Goal: Task Accomplishment & Management: Complete application form

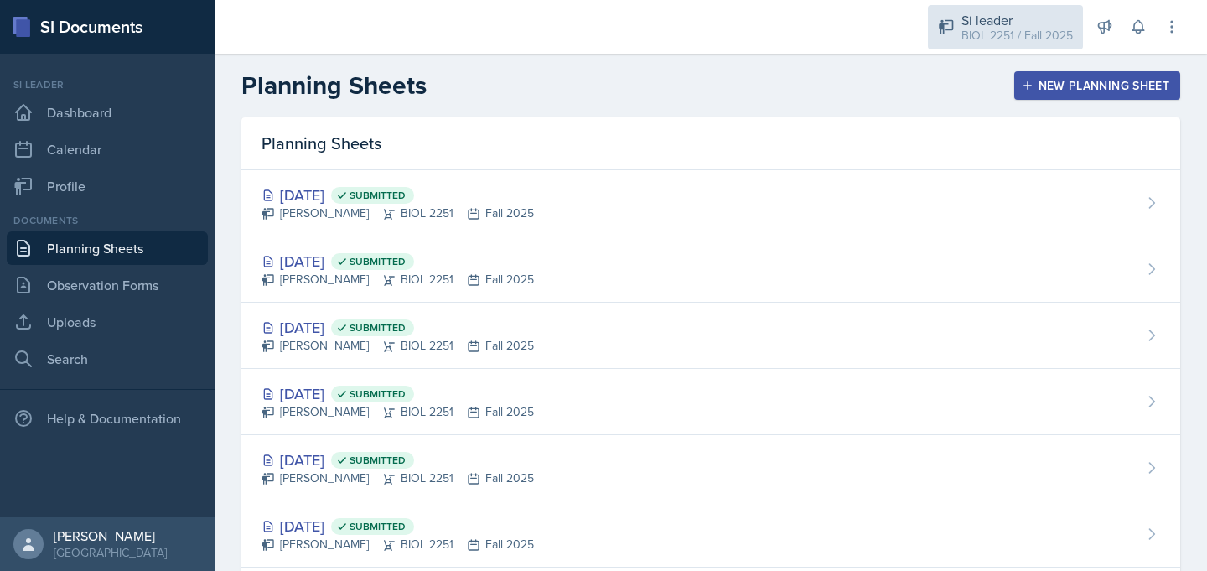
click at [1002, 34] on div "BIOL 2251 / Fall 2025" at bounding box center [1016, 36] width 111 height 18
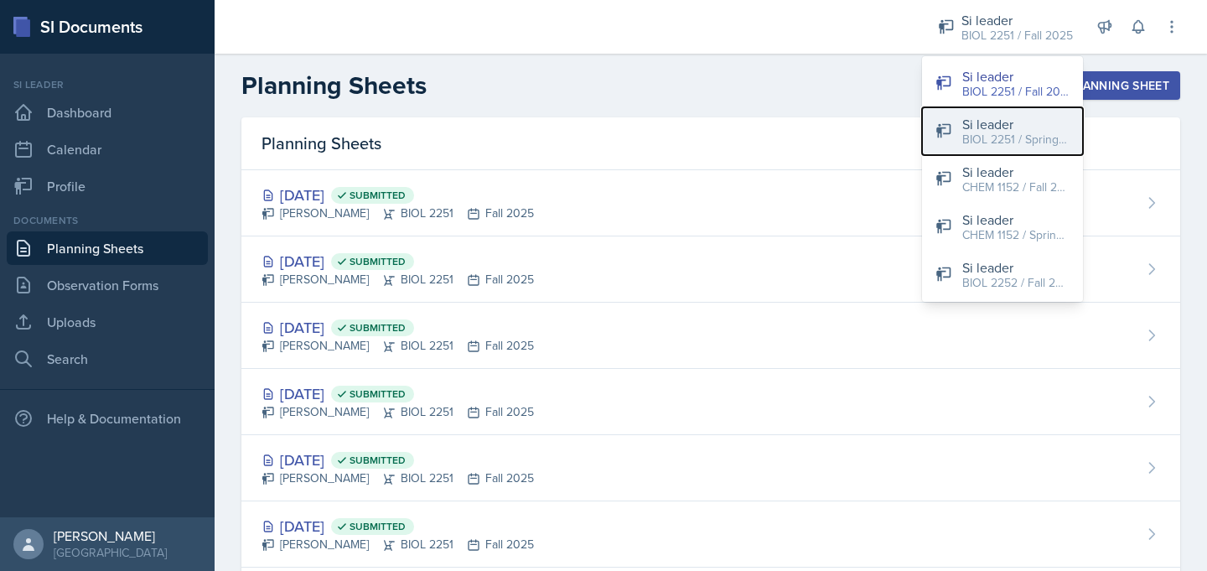
click at [969, 132] on div "BIOL 2251 / Spring 2025" at bounding box center [1015, 140] width 107 height 18
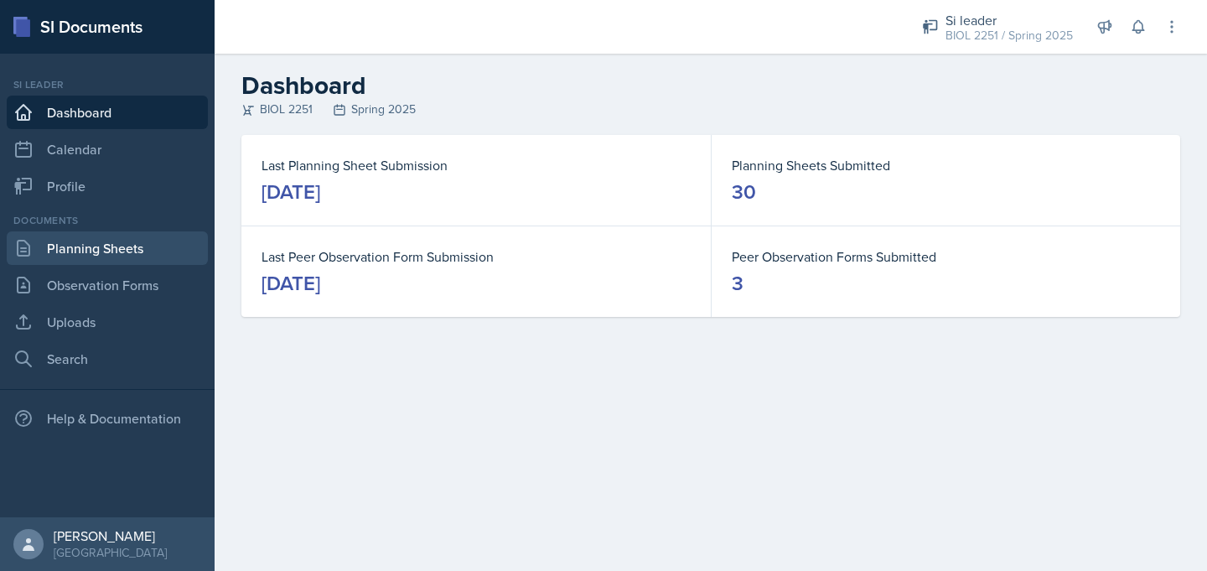
click at [117, 249] on link "Planning Sheets" at bounding box center [107, 248] width 201 height 34
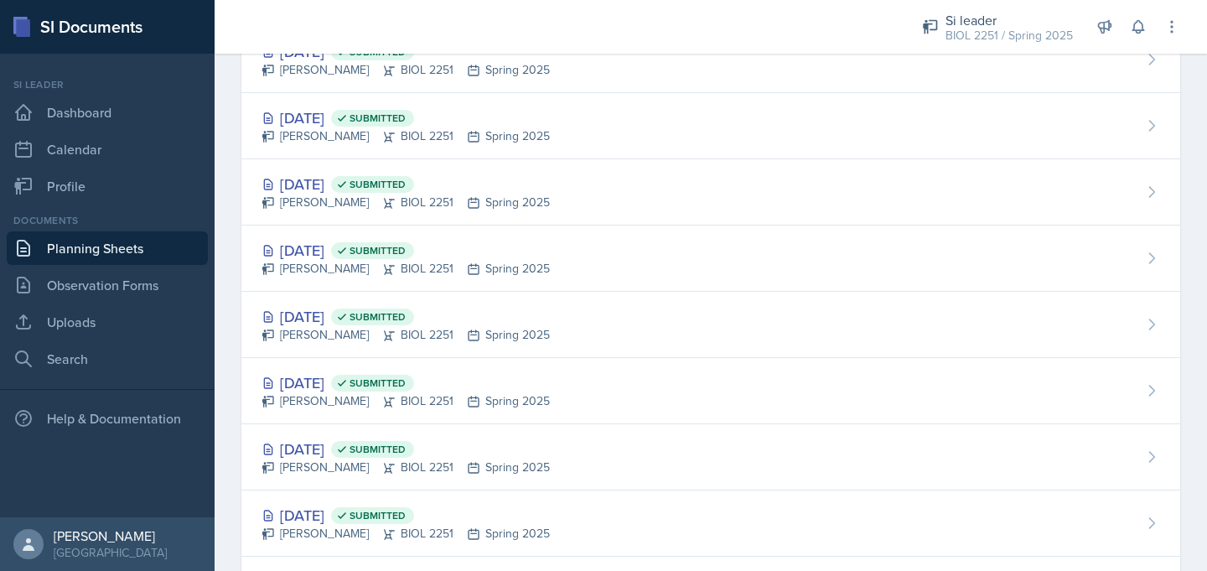
scroll to position [1221, 0]
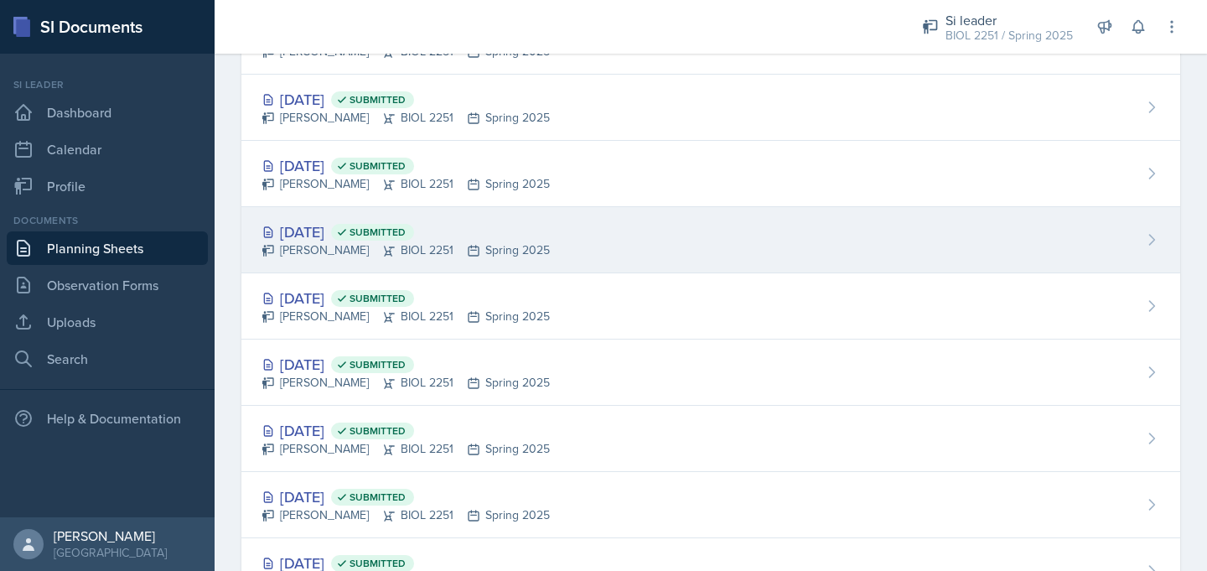
click at [336, 251] on div "[PERSON_NAME] BIOL 2251 Spring 2025" at bounding box center [405, 250] width 288 height 18
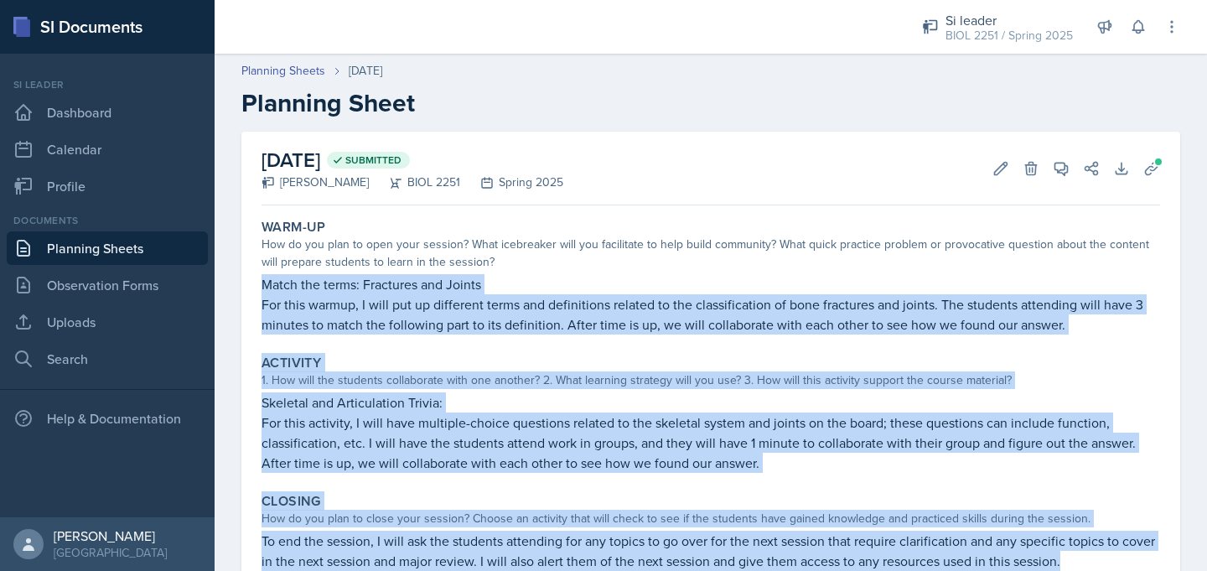
scroll to position [67, 0]
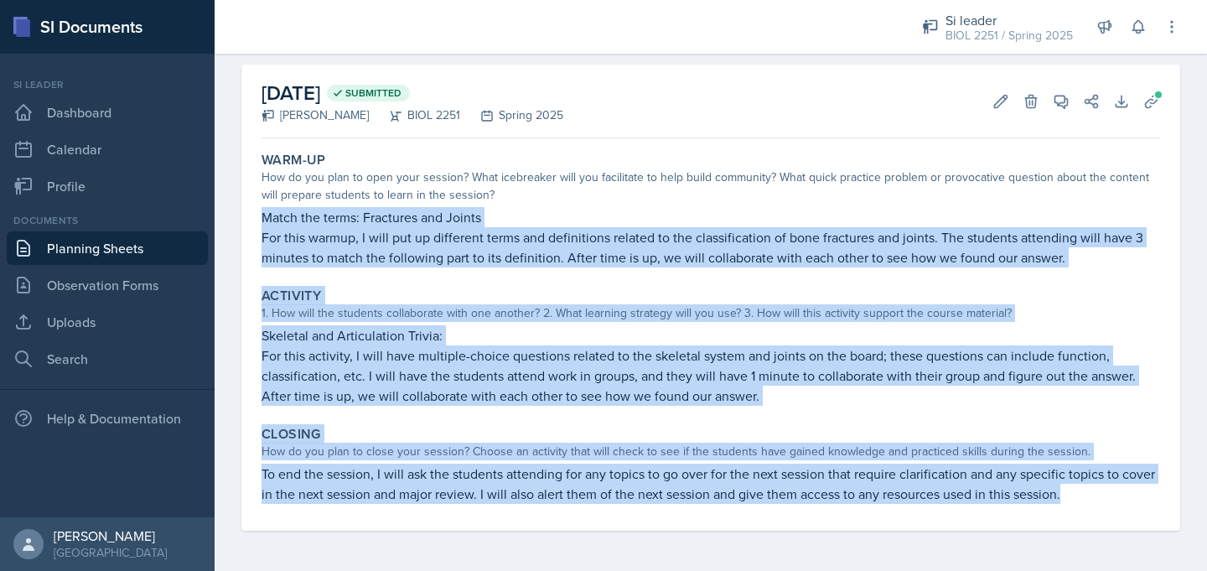
drag, startPoint x: 263, startPoint y: 283, endPoint x: 1072, endPoint y: 506, distance: 838.8
click at [1072, 506] on div "Warm-Up How do you plan to open your session? What icebreaker will you facilita…" at bounding box center [710, 337] width 898 height 385
copy div "Match the terms: Fractures and Joints For this warmup, I will put up different …"
click at [147, 249] on link "Planning Sheets" at bounding box center [107, 248] width 201 height 34
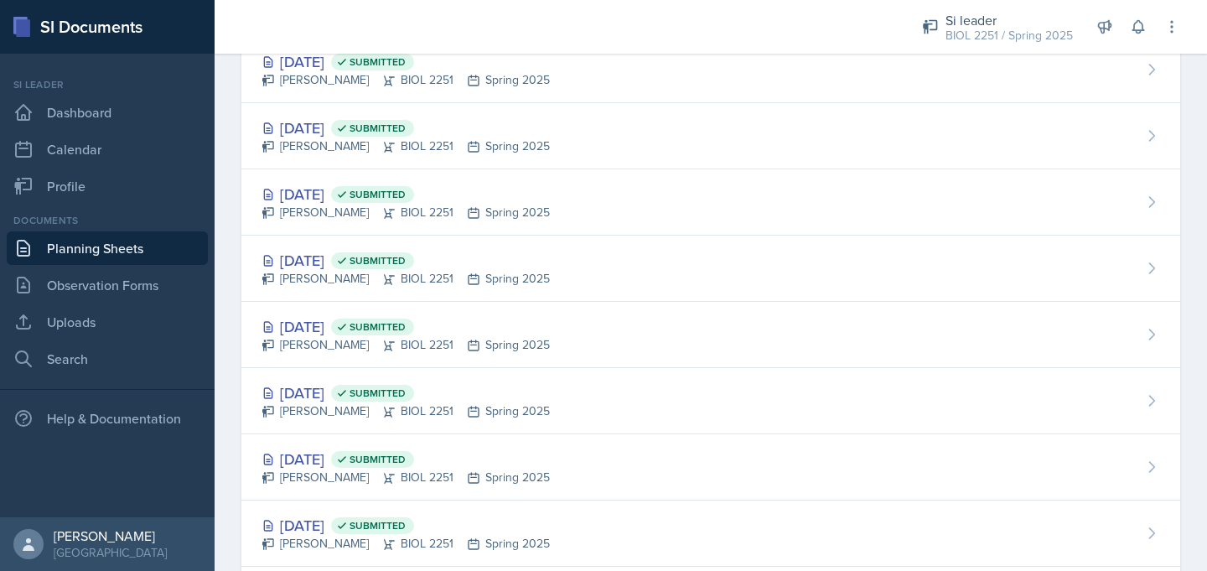
scroll to position [1061, 0]
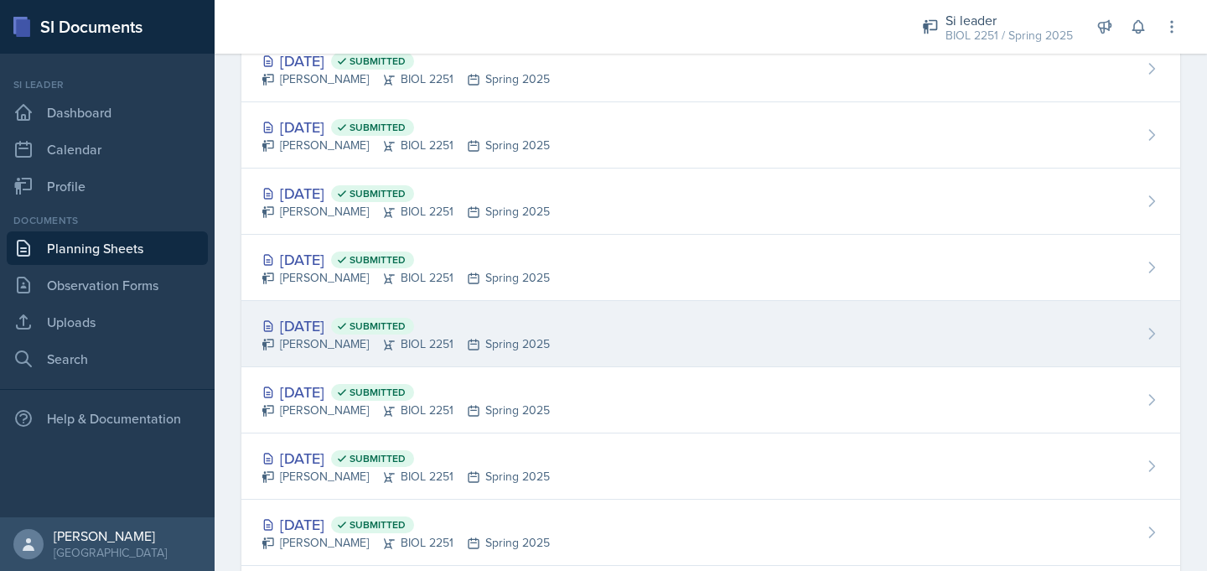
click at [344, 329] on div "[DATE] Submitted" at bounding box center [405, 325] width 288 height 23
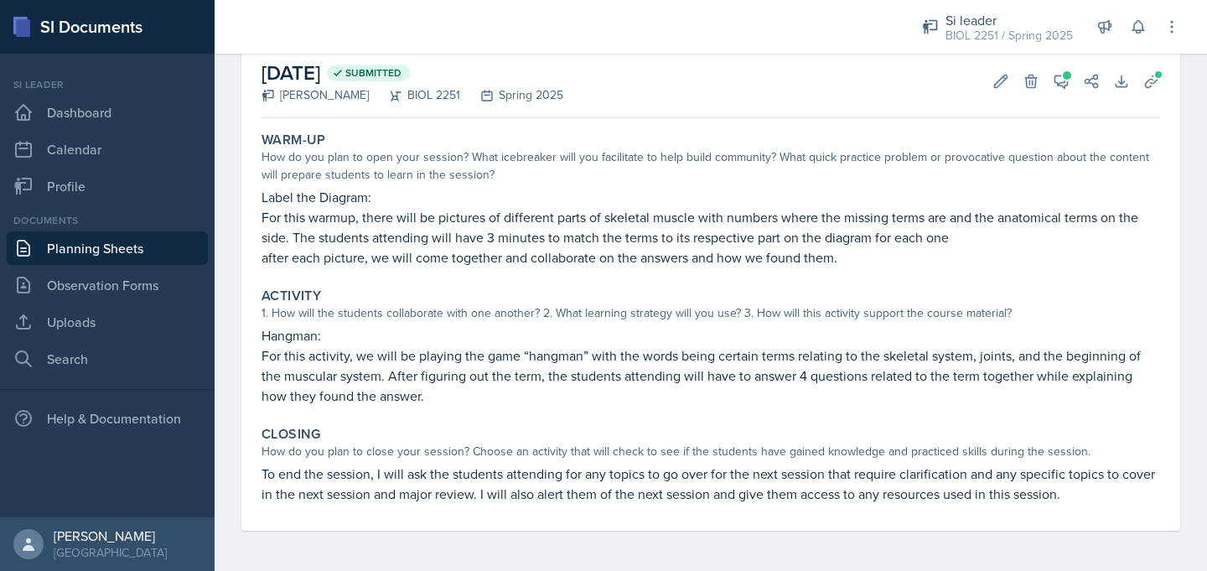
scroll to position [86, 0]
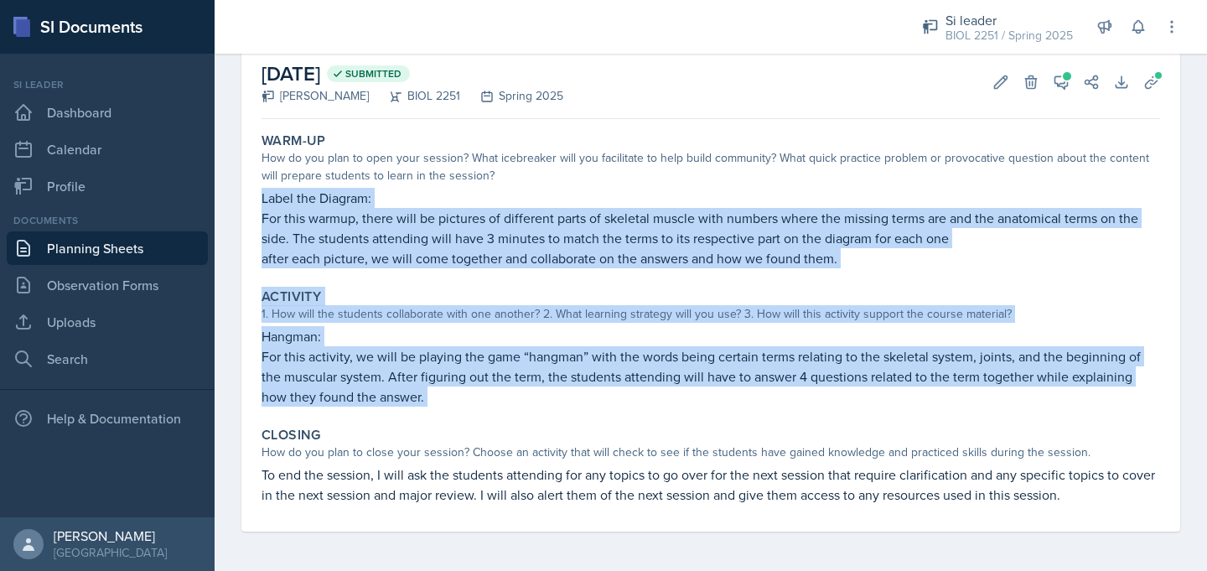
drag, startPoint x: 255, startPoint y: 196, endPoint x: 787, endPoint y: 413, distance: 574.6
click at [787, 413] on div "Warm-Up How do you plan to open your session? What icebreaker will you facilita…" at bounding box center [710, 329] width 898 height 406
copy div "Label the Diagram: For this warmup, there will be pictures of different parts o…"
click at [169, 235] on link "Planning Sheets" at bounding box center [107, 248] width 201 height 34
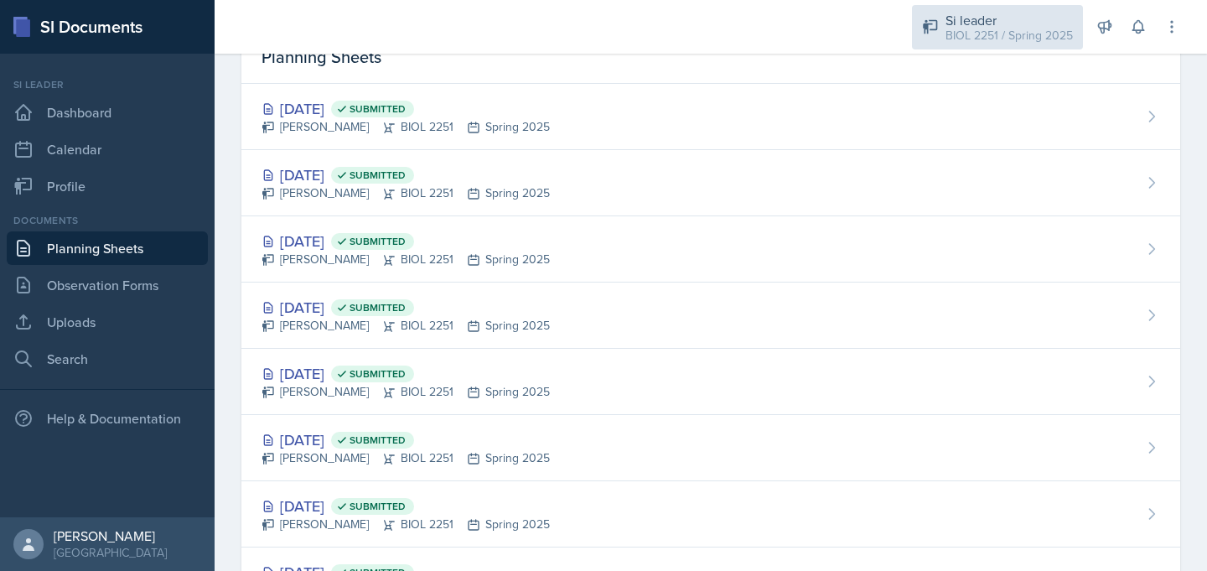
click at [1001, 20] on div "Si leader" at bounding box center [1008, 20] width 127 height 20
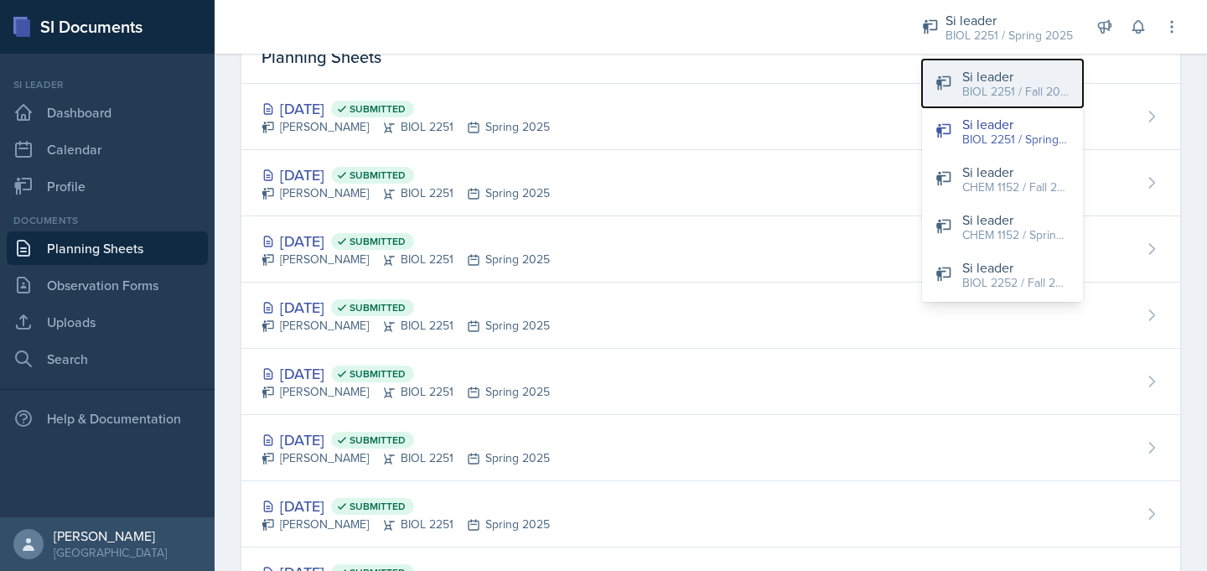
click at [993, 84] on div "BIOL 2251 / Fall 2025" at bounding box center [1015, 92] width 107 height 18
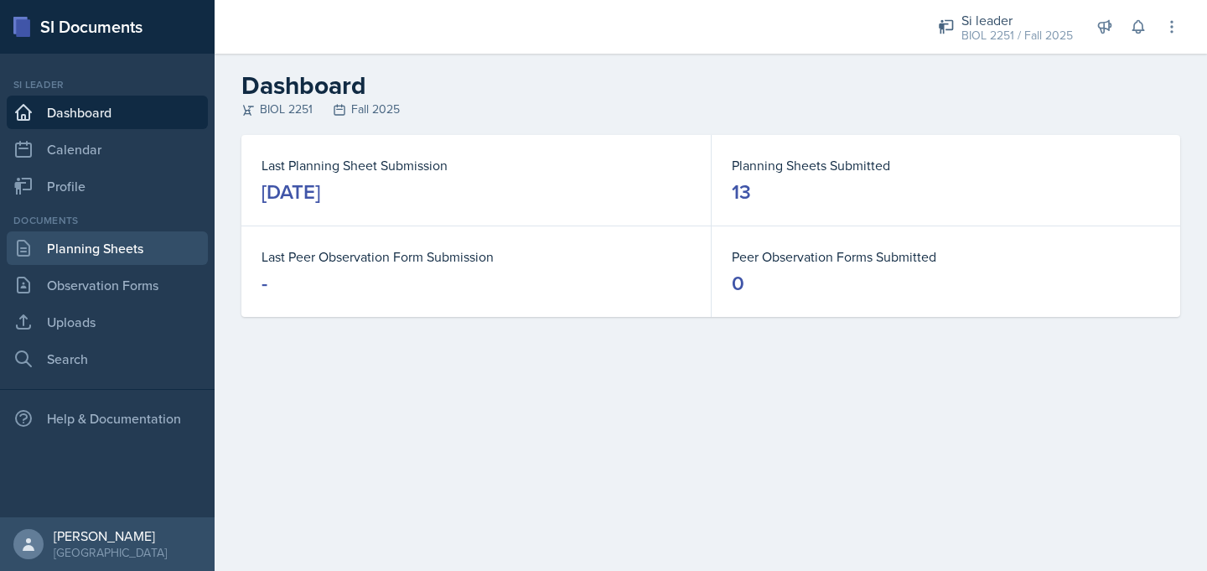
click at [97, 242] on link "Planning Sheets" at bounding box center [107, 248] width 201 height 34
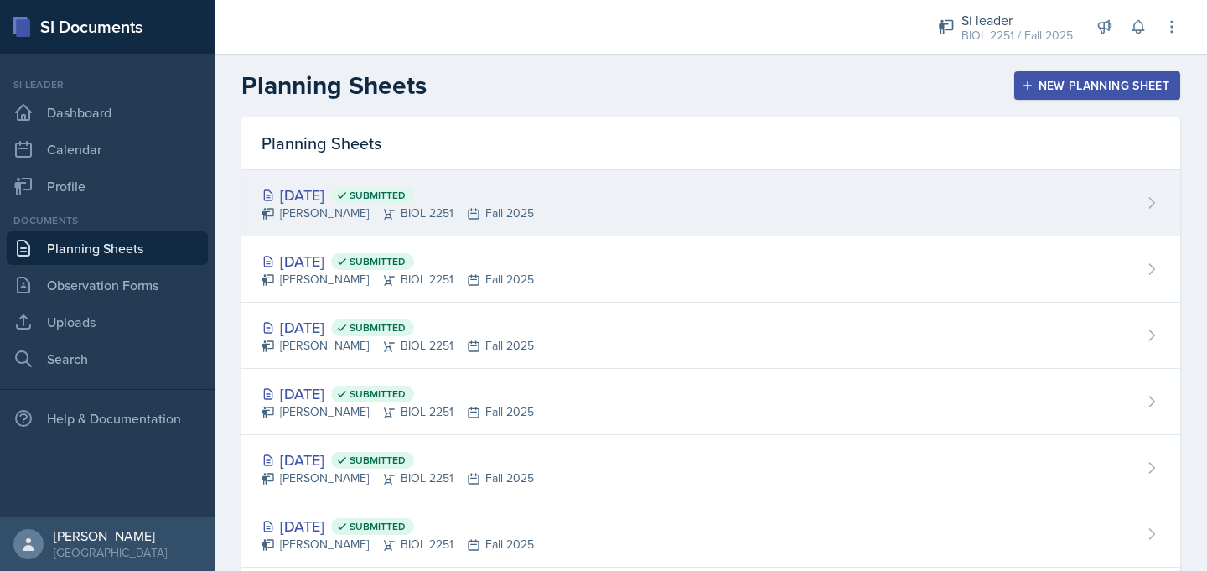
click at [321, 197] on div "[DATE] Submitted" at bounding box center [397, 195] width 272 height 23
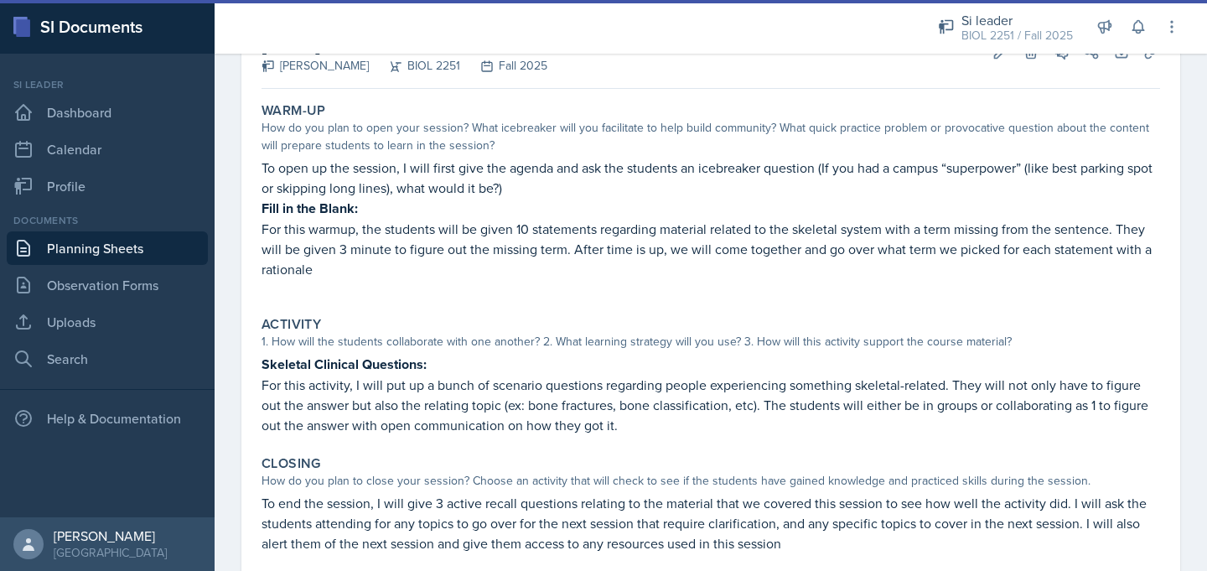
scroll to position [260, 0]
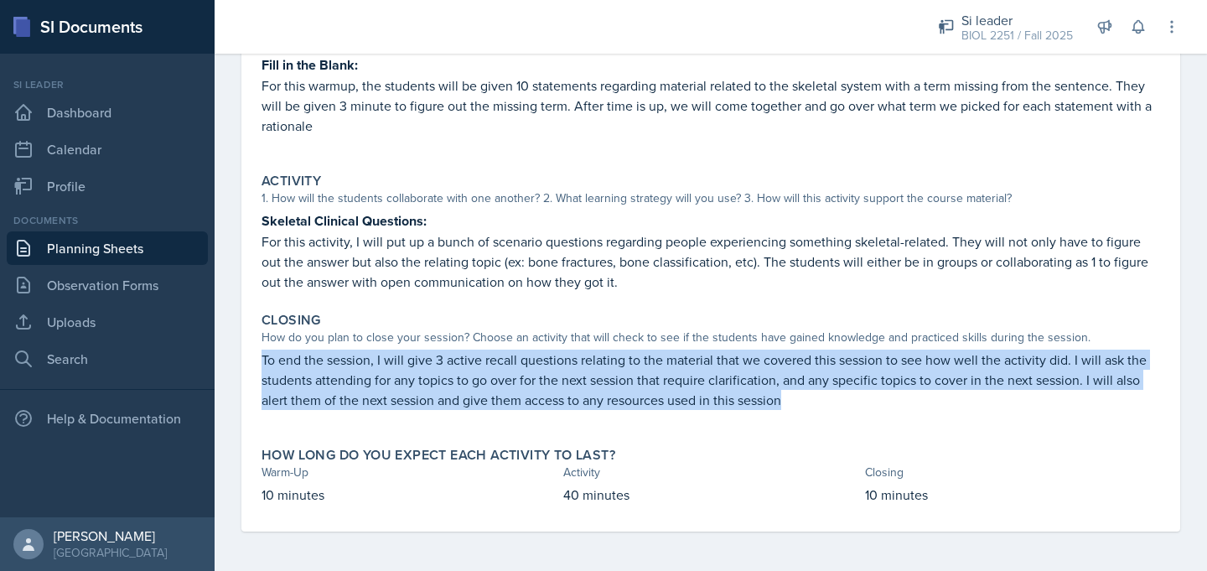
drag, startPoint x: 259, startPoint y: 354, endPoint x: 791, endPoint y: 400, distance: 534.1
click at [791, 400] on div "Closing How do you plan to close your session? Choose an activity that will che…" at bounding box center [711, 369] width 912 height 128
copy p "To end the session, I will give 3 active recall questions relating to the mater…"
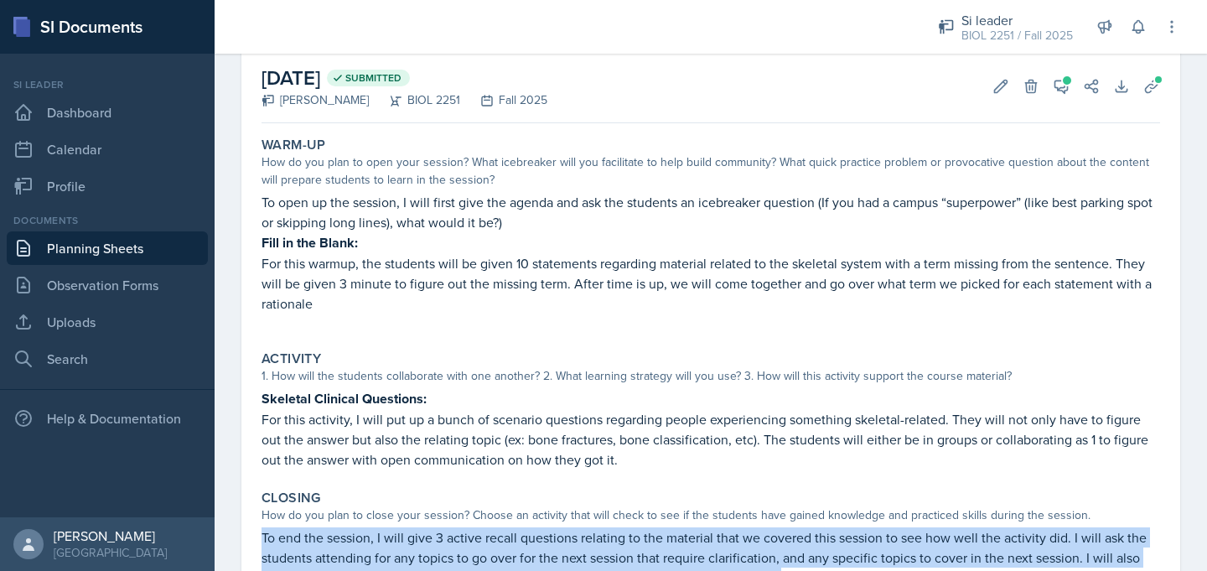
scroll to position [0, 0]
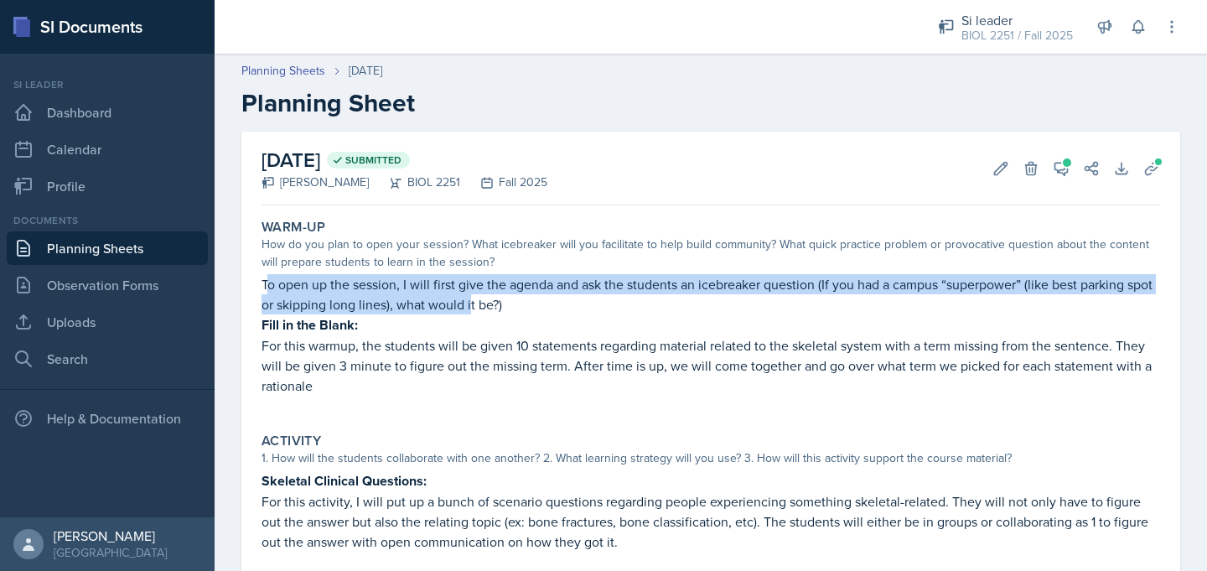
drag, startPoint x: 265, startPoint y: 282, endPoint x: 472, endPoint y: 296, distance: 207.4
click at [472, 296] on p "To open up the session, I will first give the agenda and ask the students an ic…" at bounding box center [710, 294] width 898 height 40
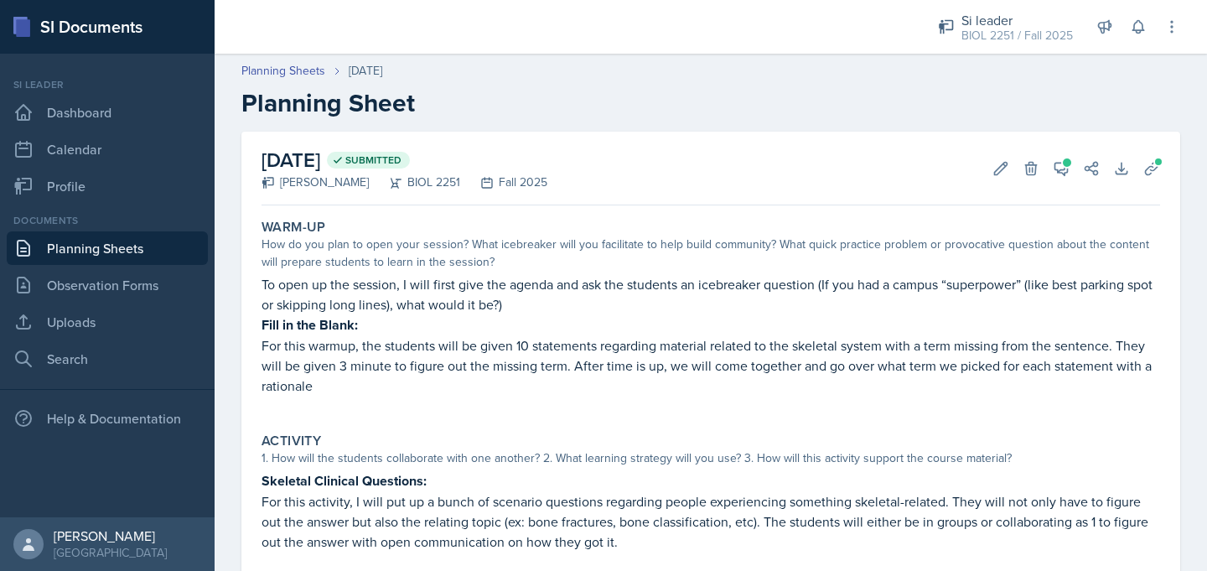
click at [265, 281] on p "To open up the session, I will first give the agenda and ask the students an ic…" at bounding box center [710, 294] width 898 height 40
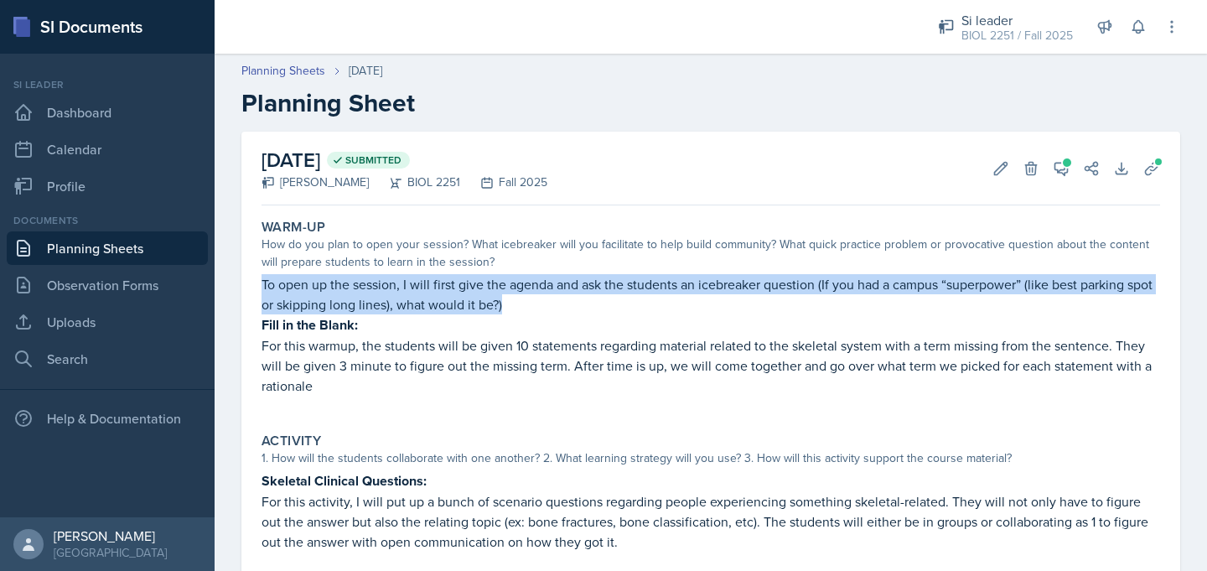
drag, startPoint x: 265, startPoint y: 281, endPoint x: 515, endPoint y: 311, distance: 252.4
click at [515, 311] on p "To open up the session, I will first give the agenda and ask the students an ic…" at bounding box center [710, 294] width 898 height 40
copy p "To open up the session, I will first give the agenda and ask the students an ic…"
click at [115, 240] on link "Planning Sheets" at bounding box center [107, 248] width 201 height 34
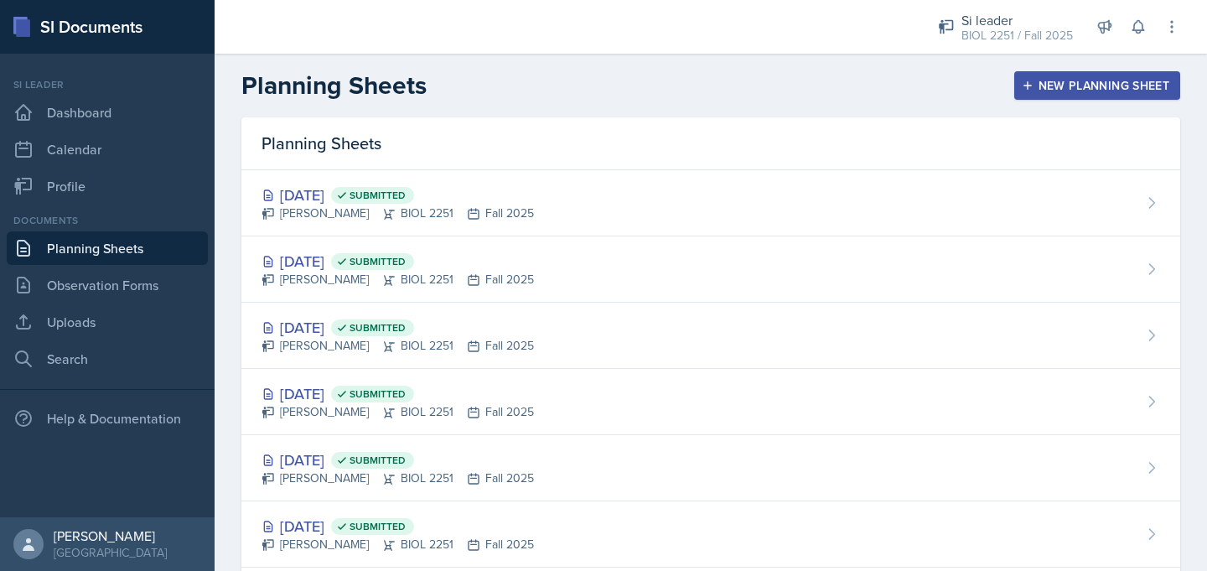
click at [1053, 76] on button "New Planning Sheet" at bounding box center [1097, 85] width 166 height 28
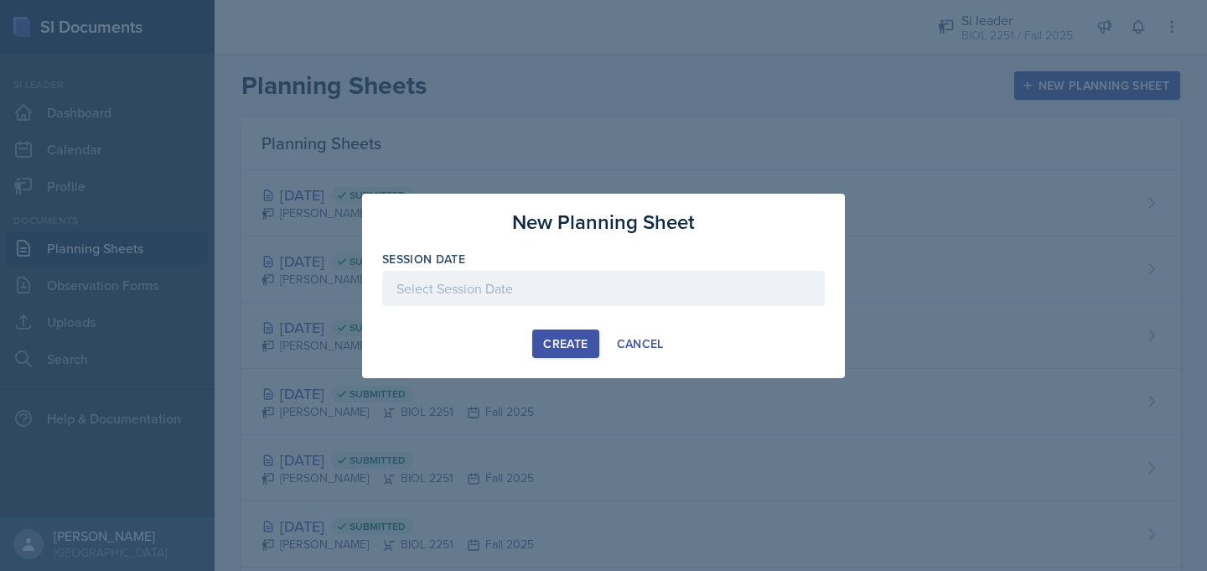
click at [587, 289] on div at bounding box center [603, 288] width 442 height 35
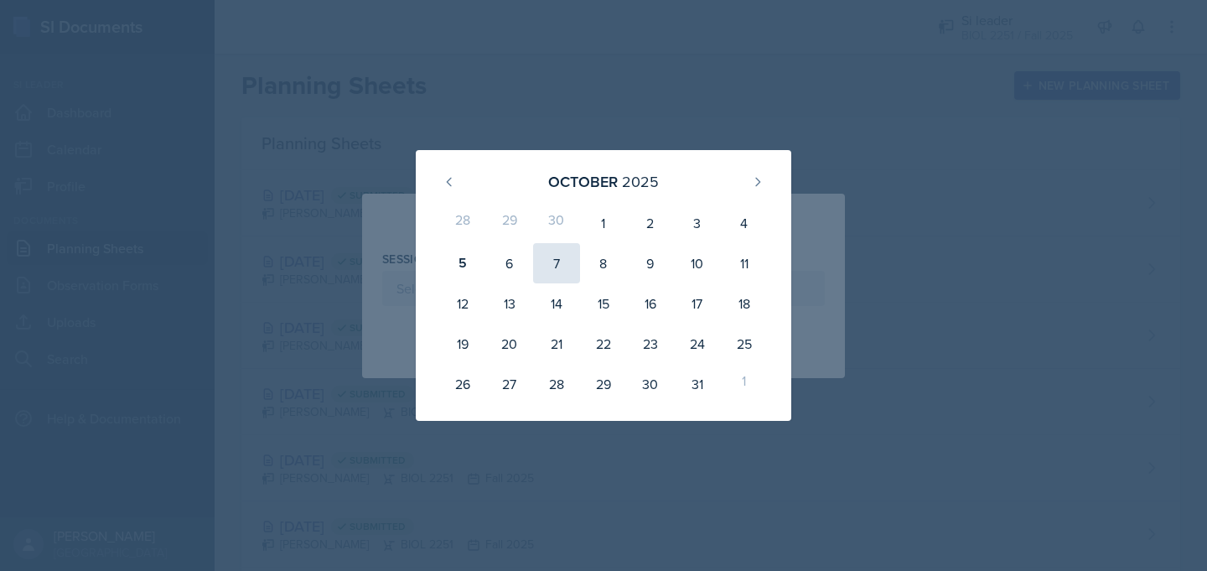
click at [561, 267] on div "7" at bounding box center [556, 263] width 47 height 40
type input "[DATE]"
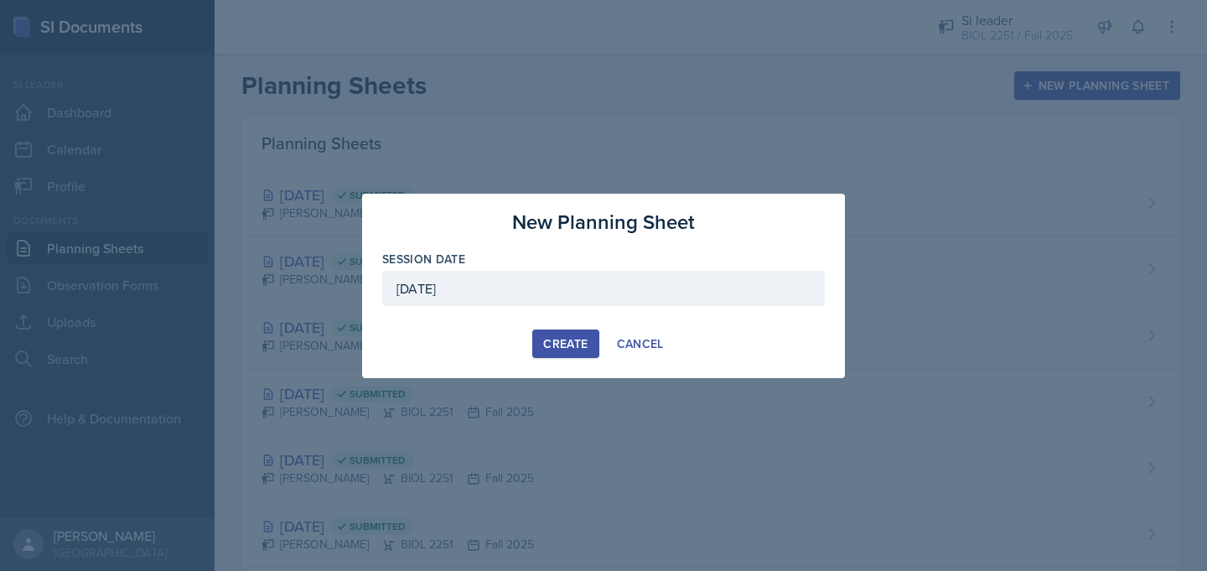
click at [561, 344] on div "Create" at bounding box center [565, 343] width 44 height 13
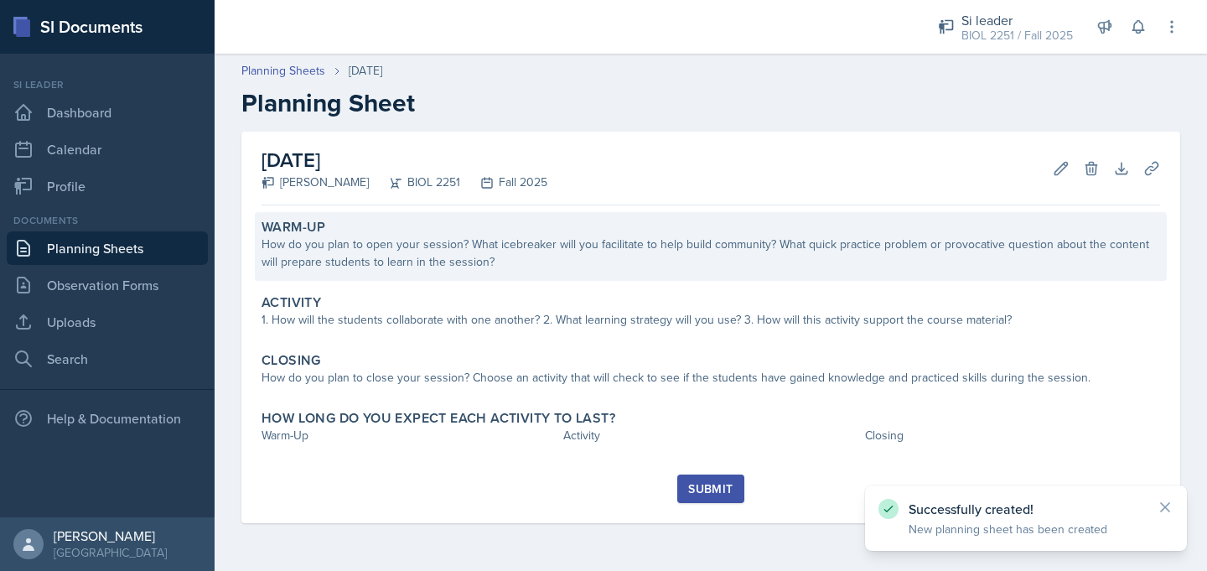
click at [428, 267] on div "How do you plan to open your session? What icebreaker will you facilitate to he…" at bounding box center [710, 252] width 898 height 35
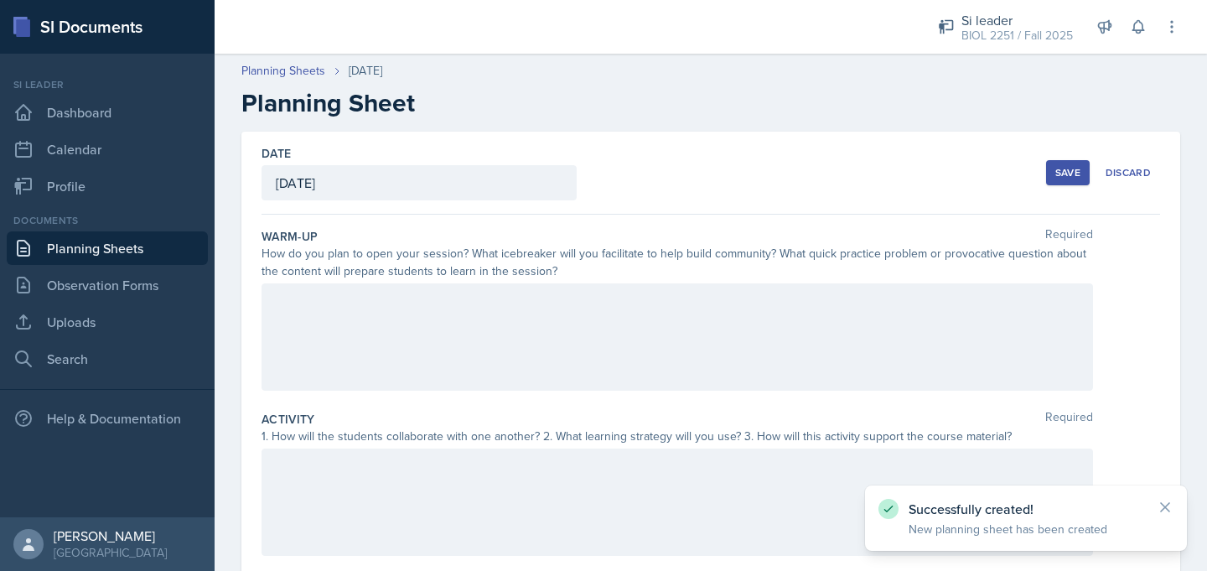
click at [423, 328] on div at bounding box center [676, 336] width 831 height 107
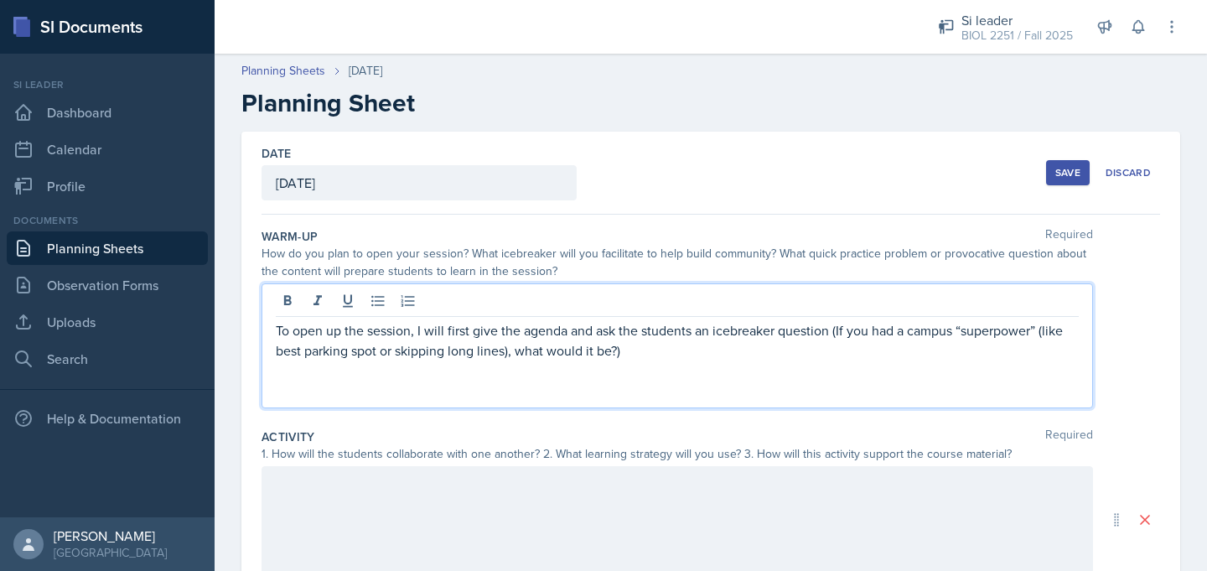
drag, startPoint x: 615, startPoint y: 356, endPoint x: 845, endPoint y: 334, distance: 230.6
click at [845, 334] on p "To open up the session, I will first give the agenda and ask the students an ic…" at bounding box center [677, 340] width 803 height 40
click at [618, 355] on p "To open up the session, I will first give the agenda and ask the students an ic…" at bounding box center [677, 340] width 803 height 40
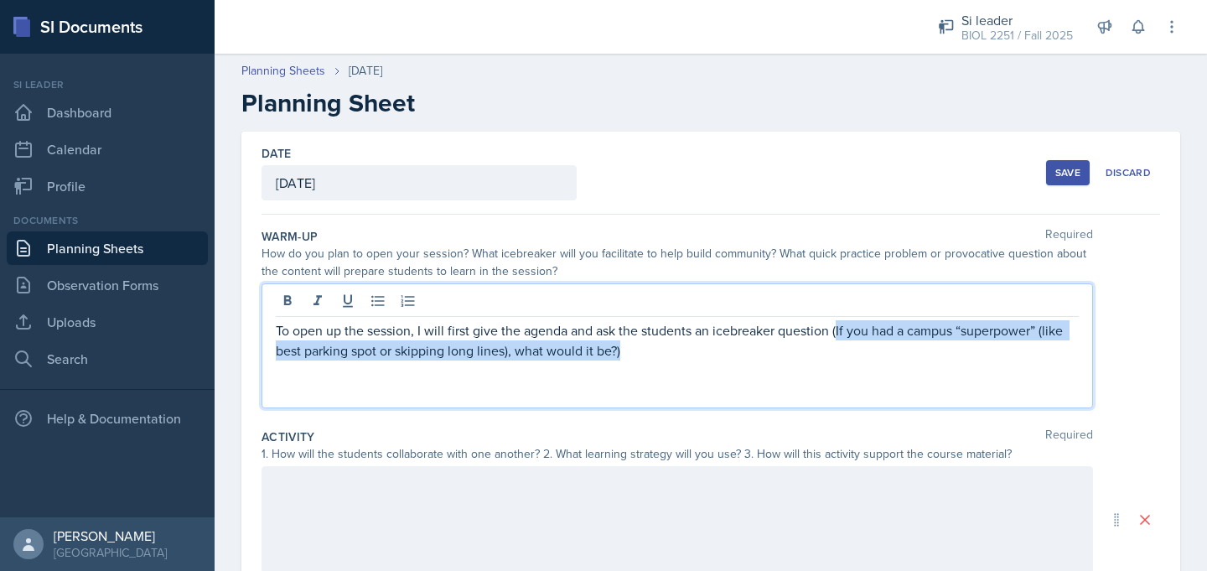
drag, startPoint x: 618, startPoint y: 355, endPoint x: 838, endPoint y: 335, distance: 220.5
click at [838, 335] on p "To open up the session, I will first give the agenda and ask the students an ic…" at bounding box center [677, 340] width 803 height 40
paste div
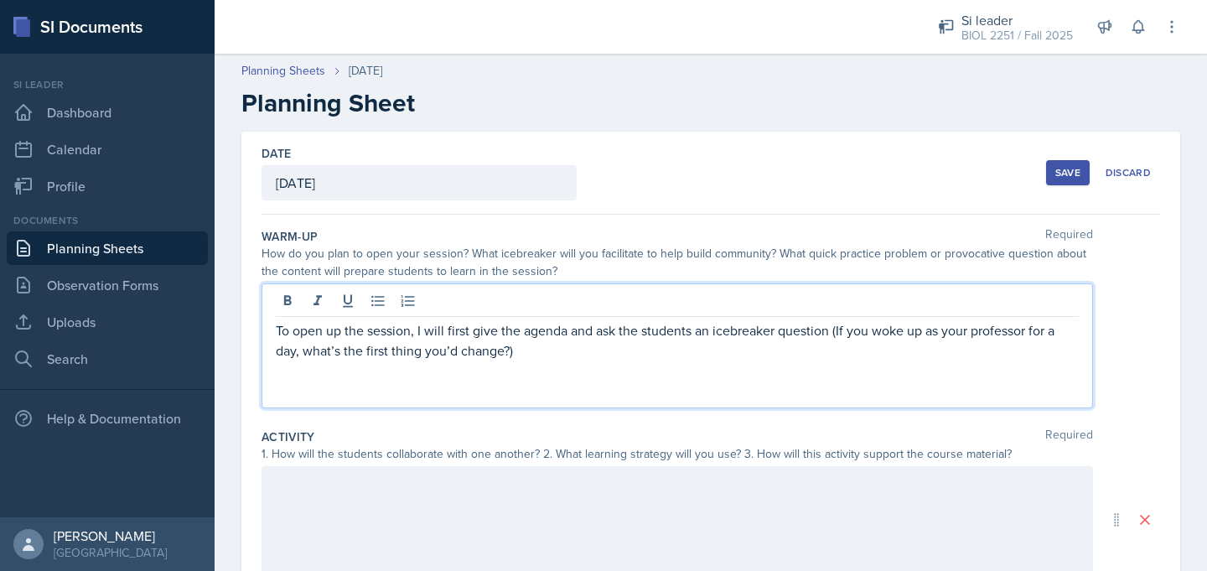
click at [499, 377] on p at bounding box center [677, 370] width 803 height 20
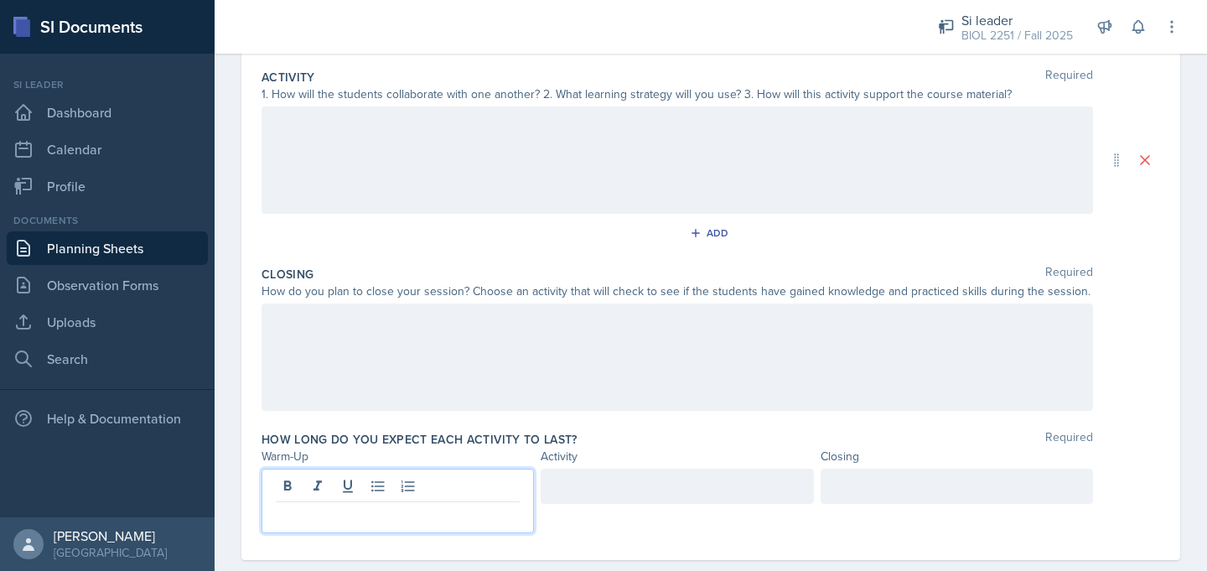
scroll to position [371, 0]
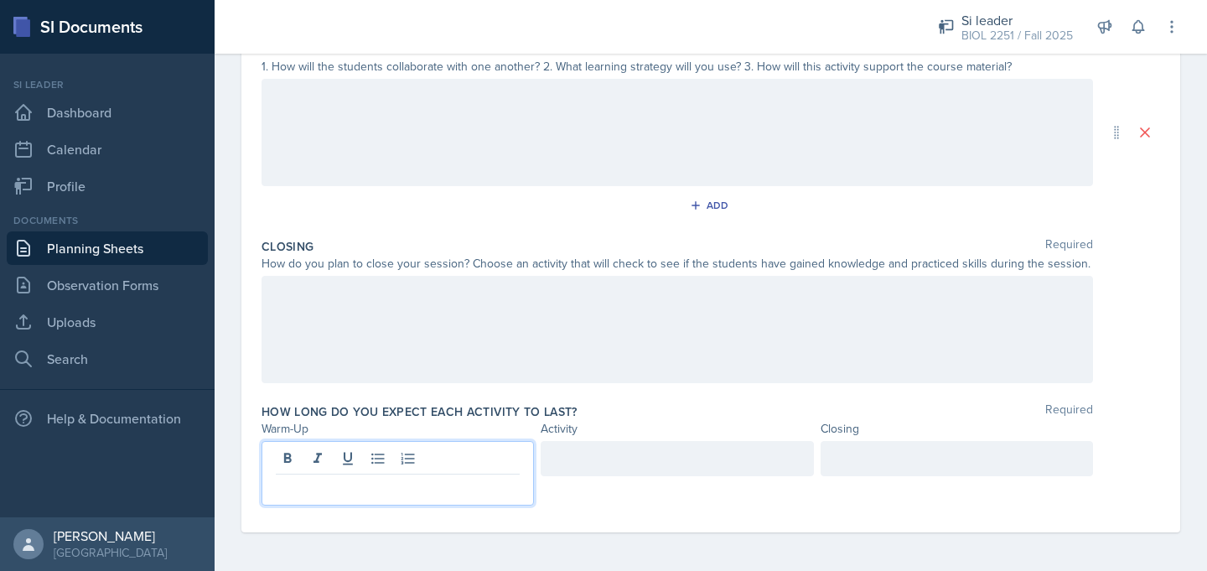
click at [363, 483] on p at bounding box center [398, 488] width 244 height 20
click at [844, 468] on div at bounding box center [956, 456] width 272 height 35
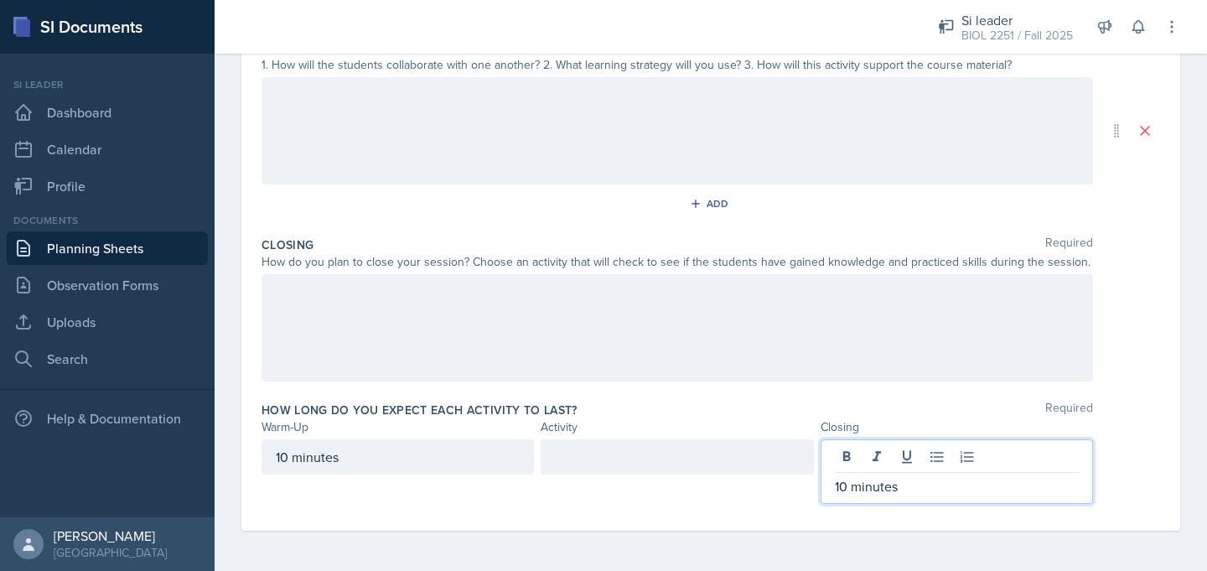
click at [664, 458] on div at bounding box center [676, 456] width 272 height 35
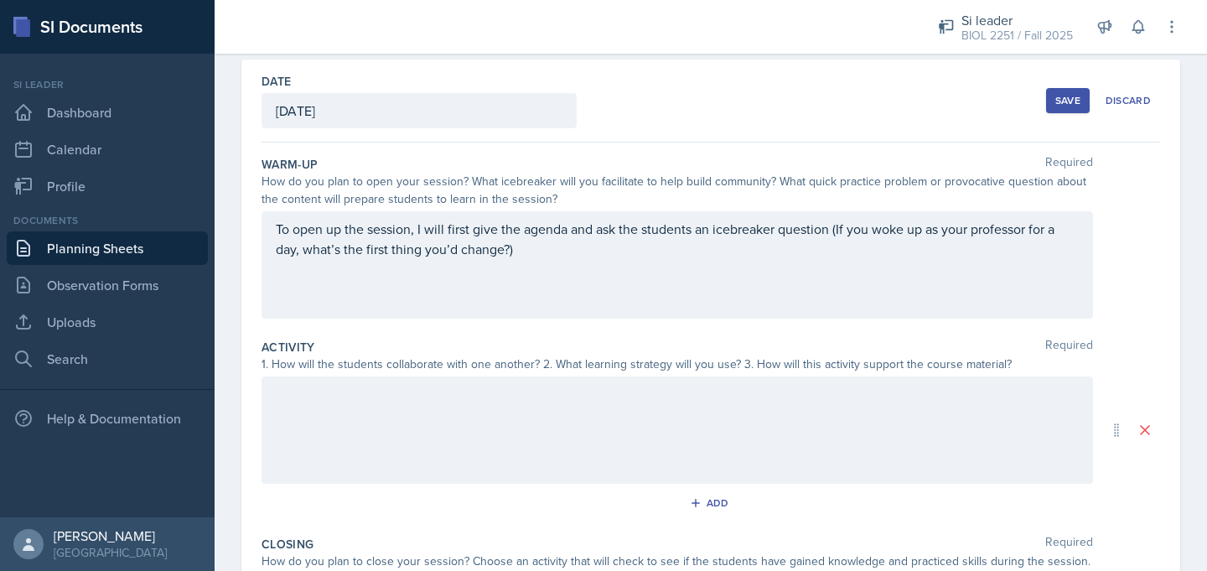
click at [389, 281] on p at bounding box center [677, 289] width 803 height 20
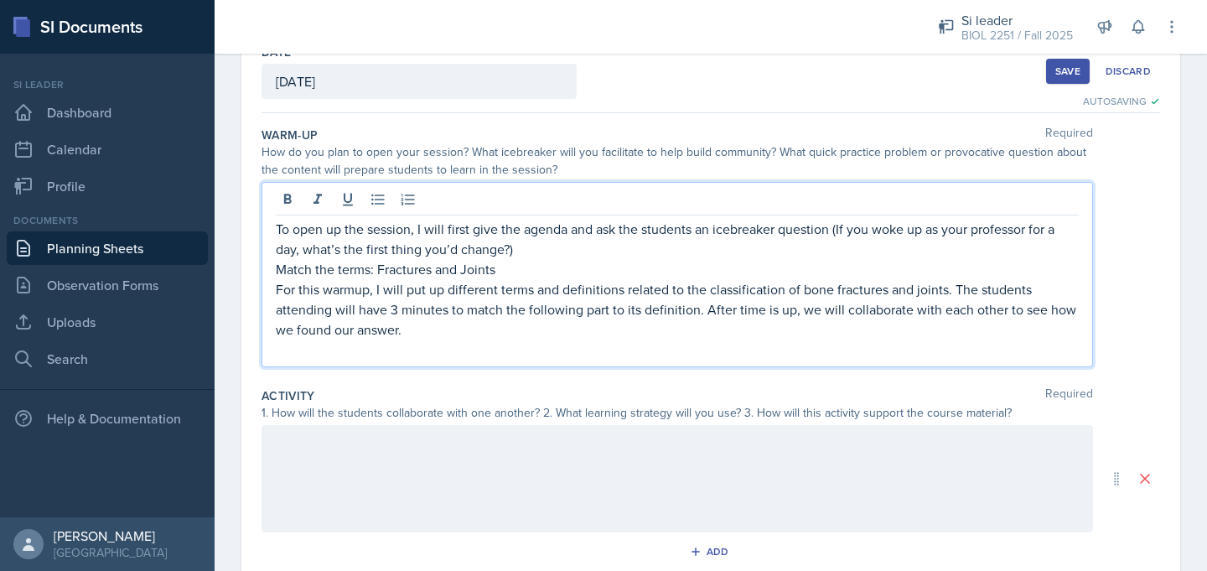
click at [346, 352] on p at bounding box center [677, 349] width 803 height 20
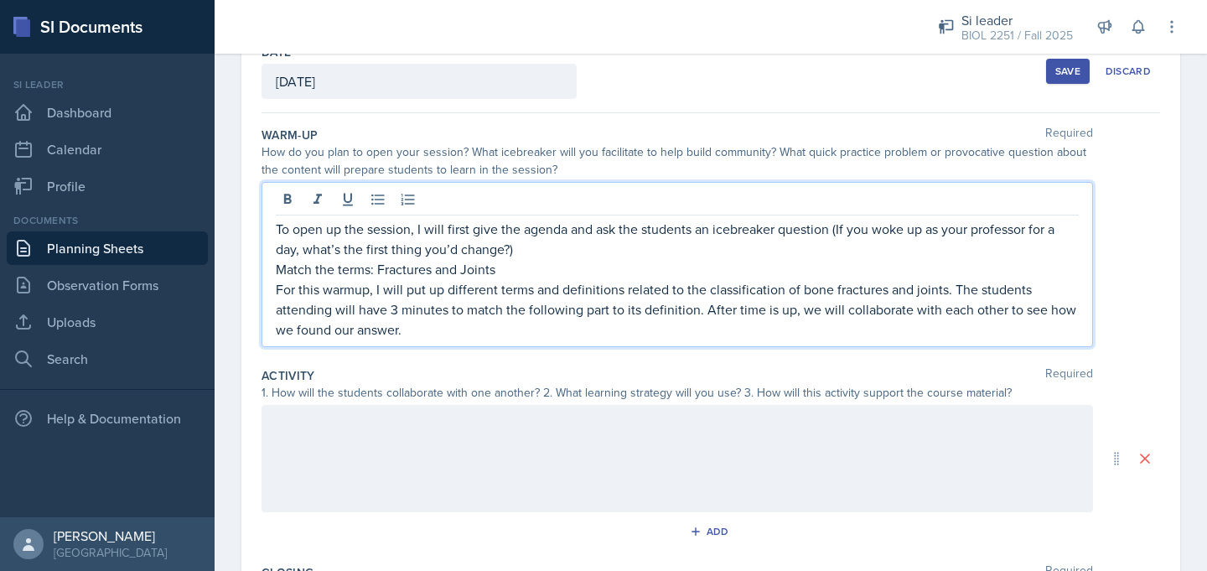
click at [344, 270] on p "Match the terms: Fractures and Joints" at bounding box center [677, 269] width 803 height 20
drag, startPoint x: 509, startPoint y: 270, endPoint x: 272, endPoint y: 271, distance: 237.1
click at [272, 271] on div "To open up the session, I will first give the agenda and ask the students an ic…" at bounding box center [676, 264] width 831 height 165
click at [671, 396] on div "1. How will the students collaborate with one another? 2. What learning strateg…" at bounding box center [676, 394] width 831 height 18
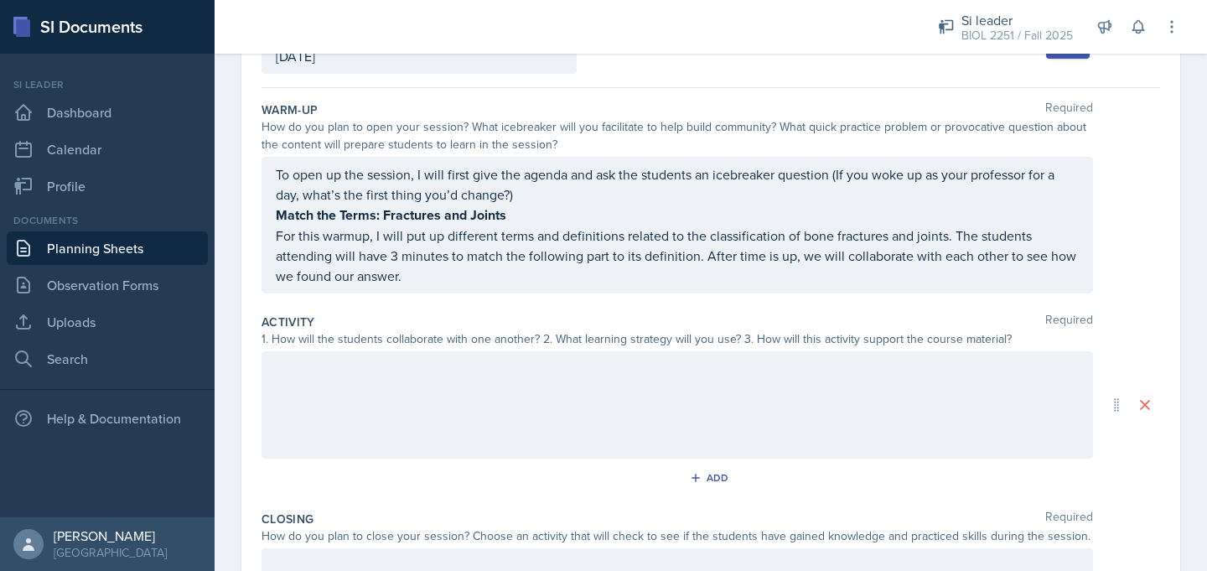
scroll to position [128, 0]
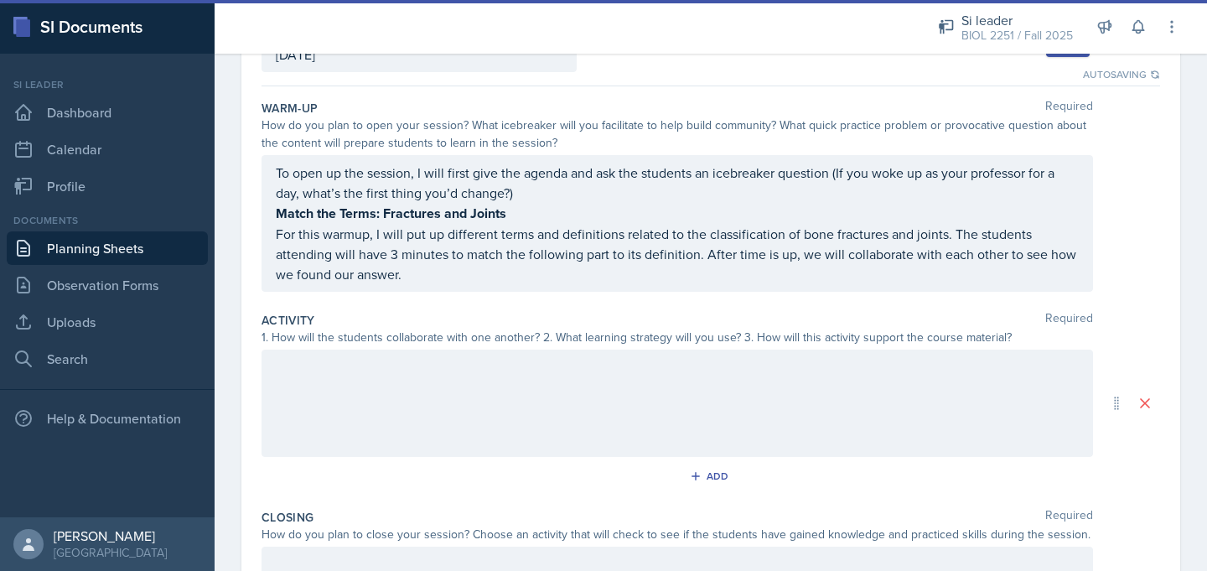
click at [448, 383] on div at bounding box center [676, 402] width 831 height 107
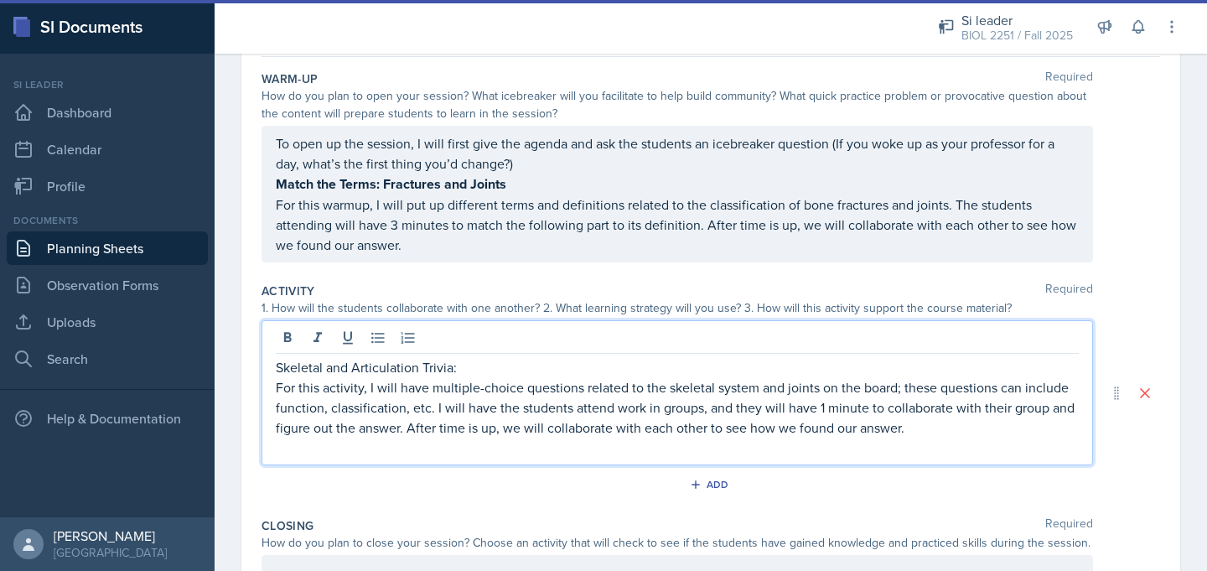
click at [453, 452] on p at bounding box center [677, 447] width 803 height 20
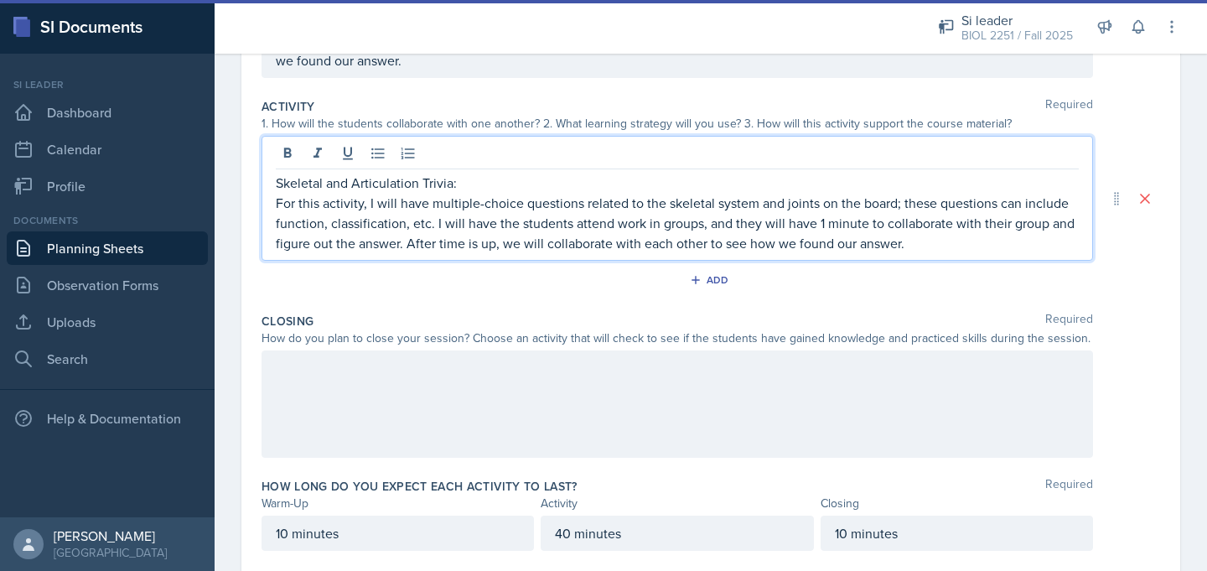
scroll to position [346, 0]
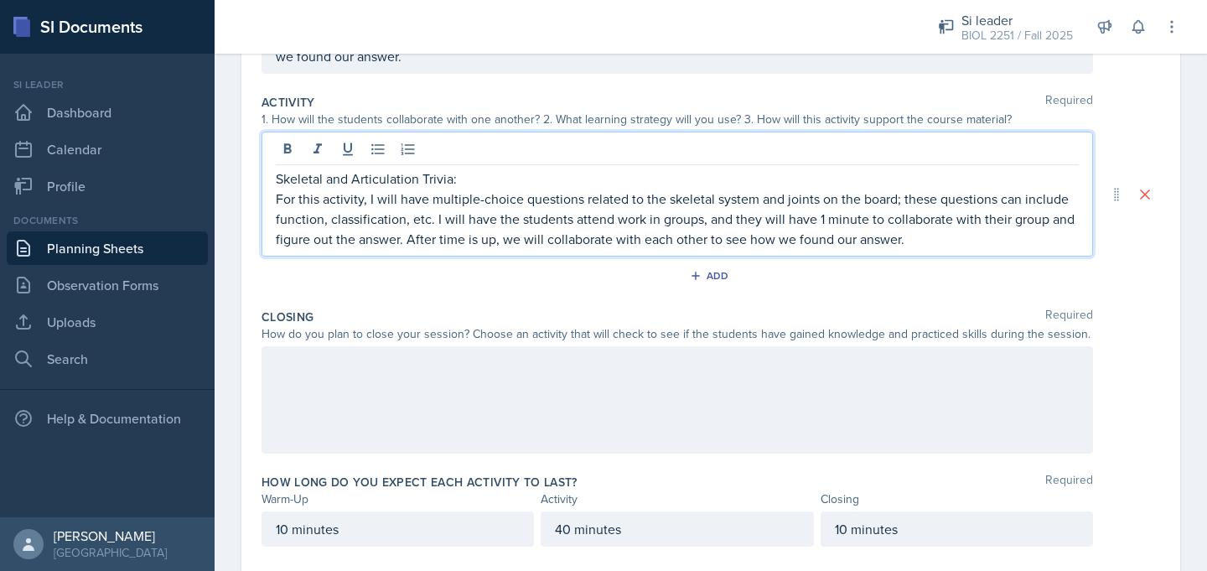
click at [458, 408] on div at bounding box center [676, 399] width 831 height 107
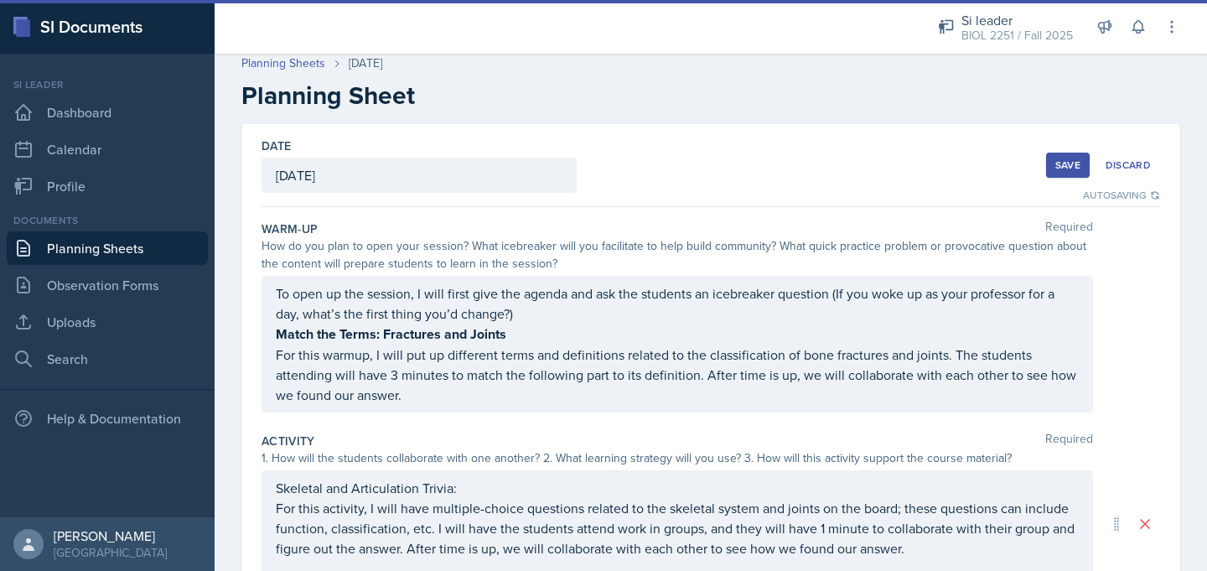
scroll to position [0, 0]
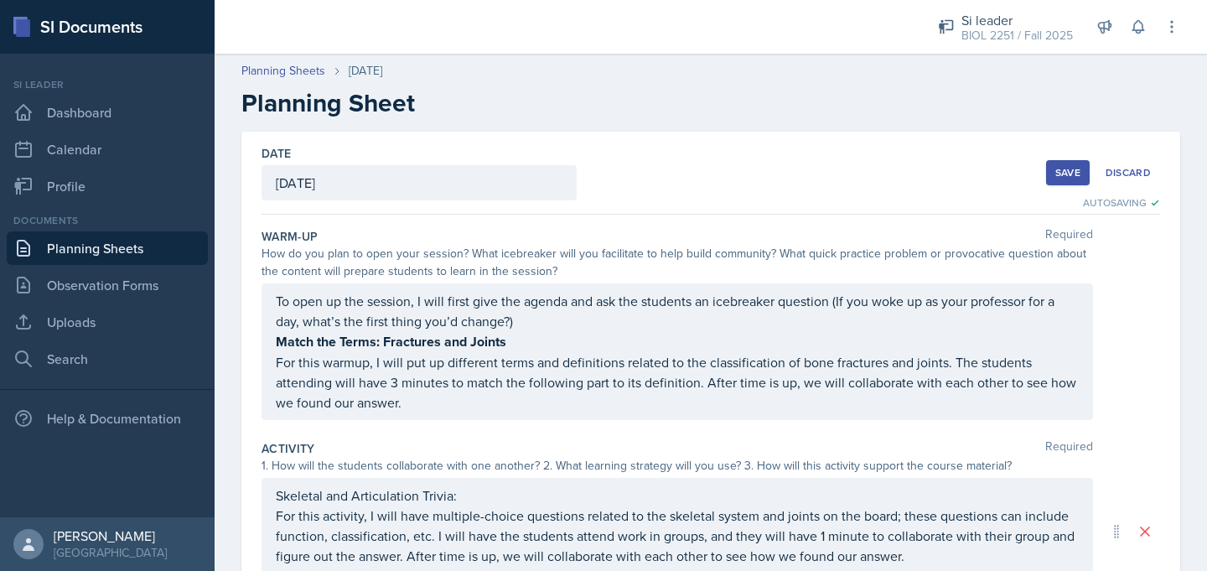
click at [1065, 170] on div "Save" at bounding box center [1067, 172] width 25 height 13
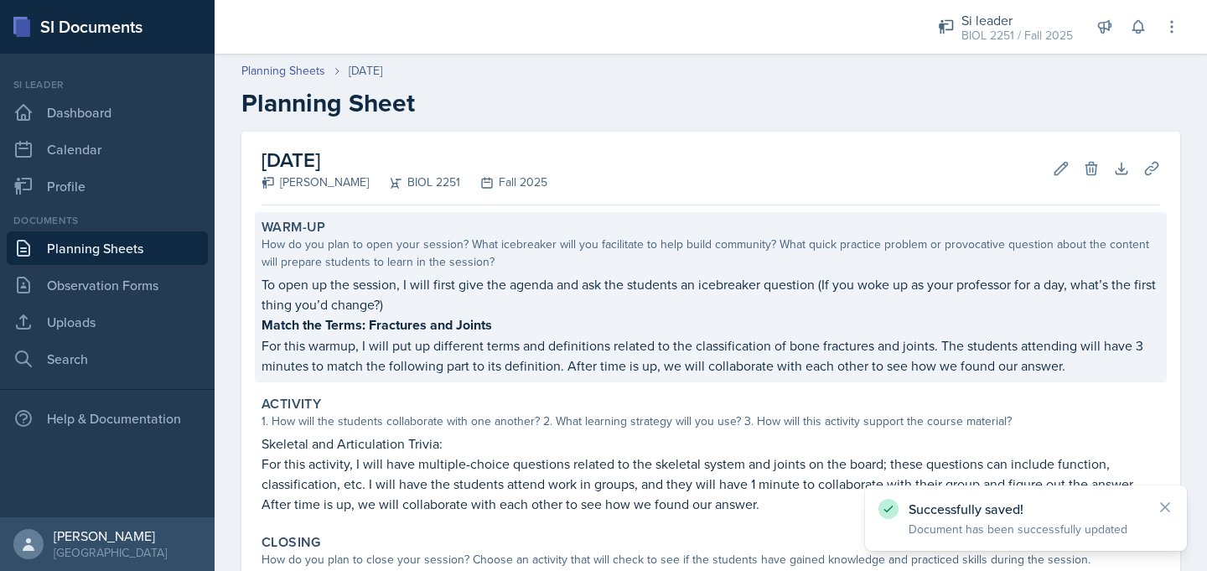
scroll to position [271, 0]
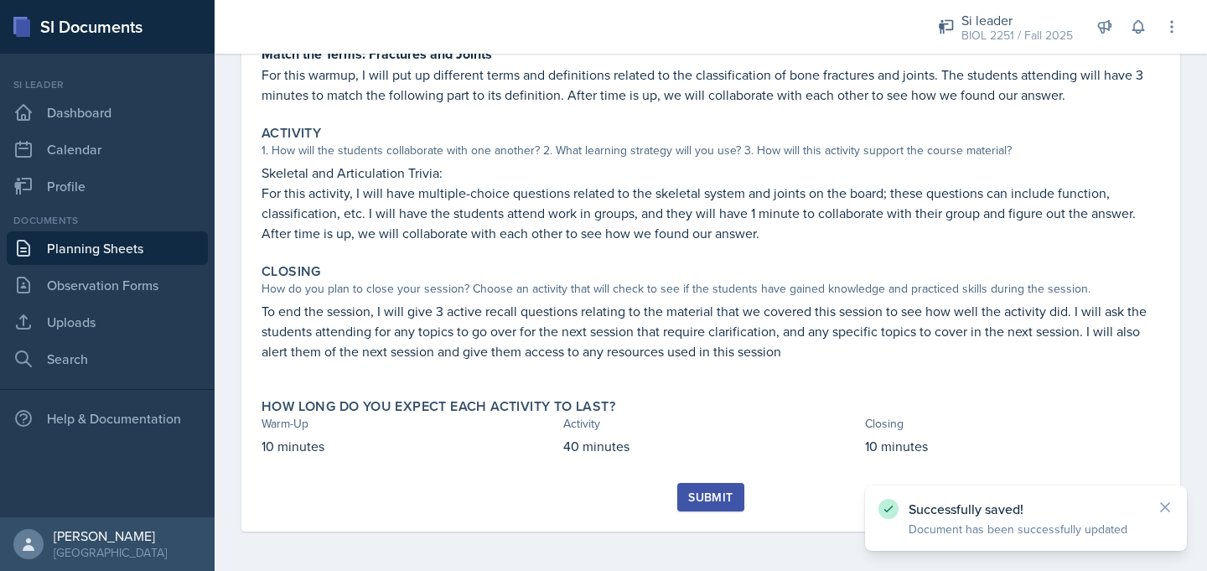
click at [700, 490] on div "Submit" at bounding box center [710, 496] width 44 height 13
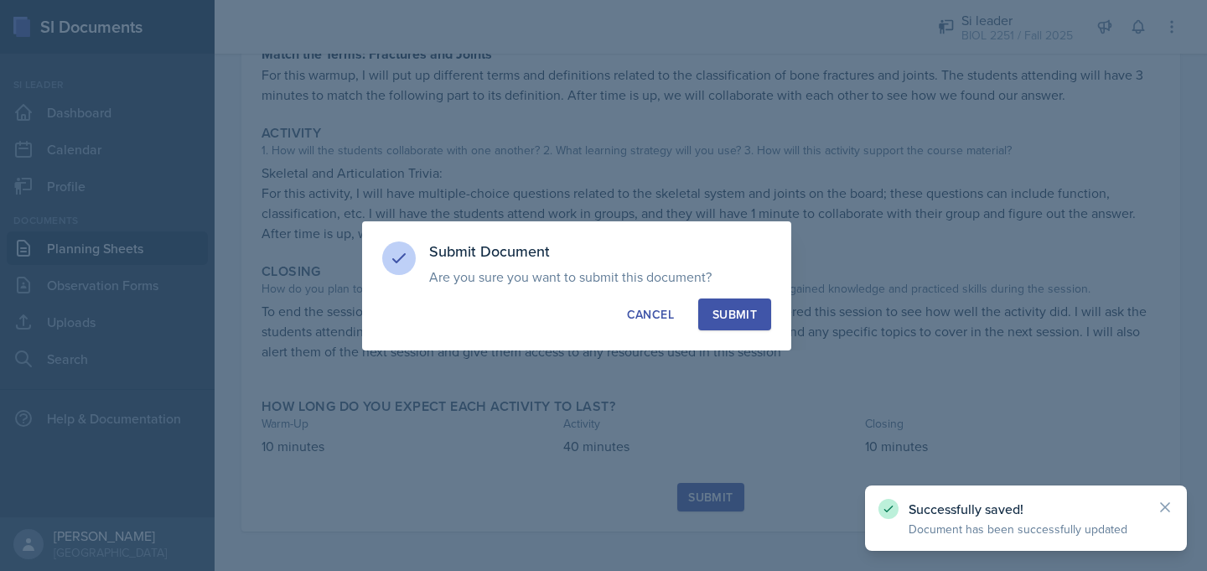
click at [719, 307] on div "Submit" at bounding box center [734, 314] width 44 height 17
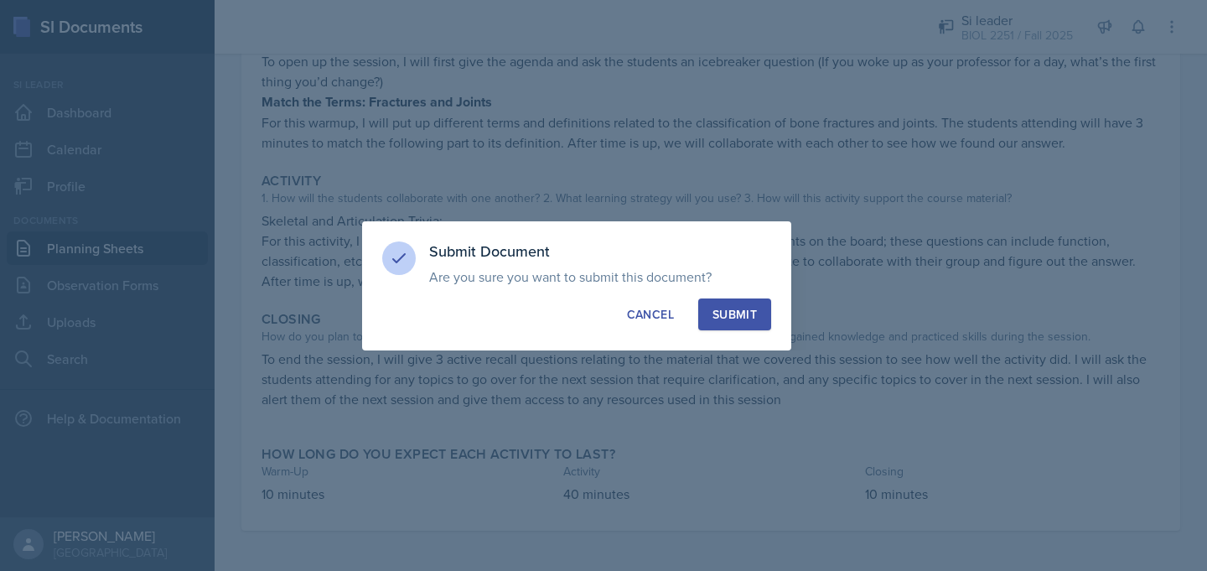
scroll to position [222, 0]
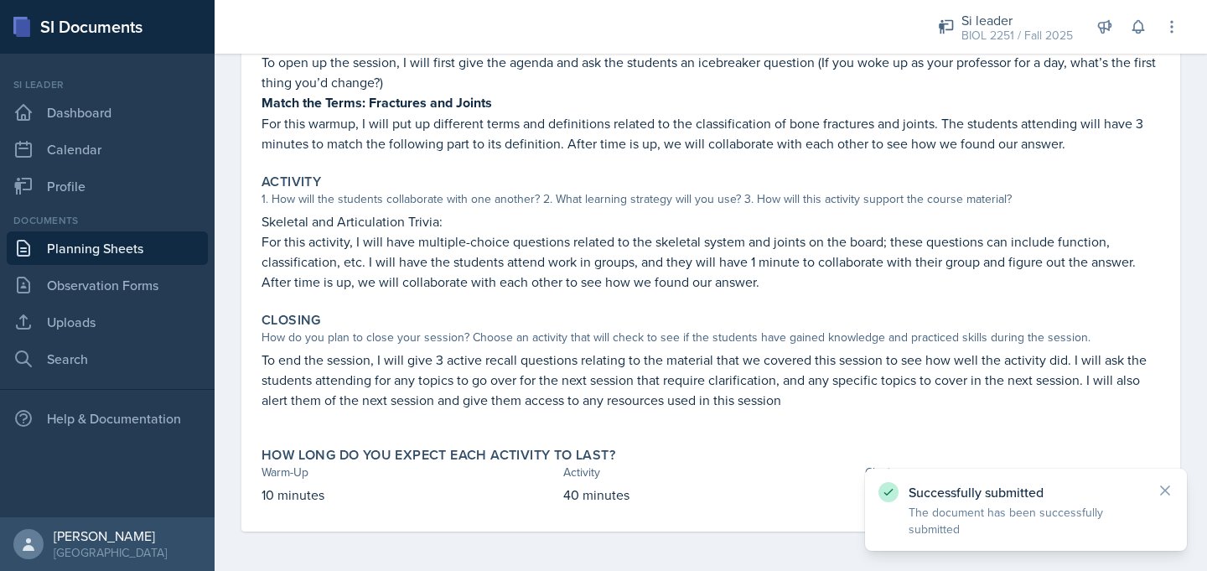
click at [155, 246] on link "Planning Sheets" at bounding box center [107, 248] width 201 height 34
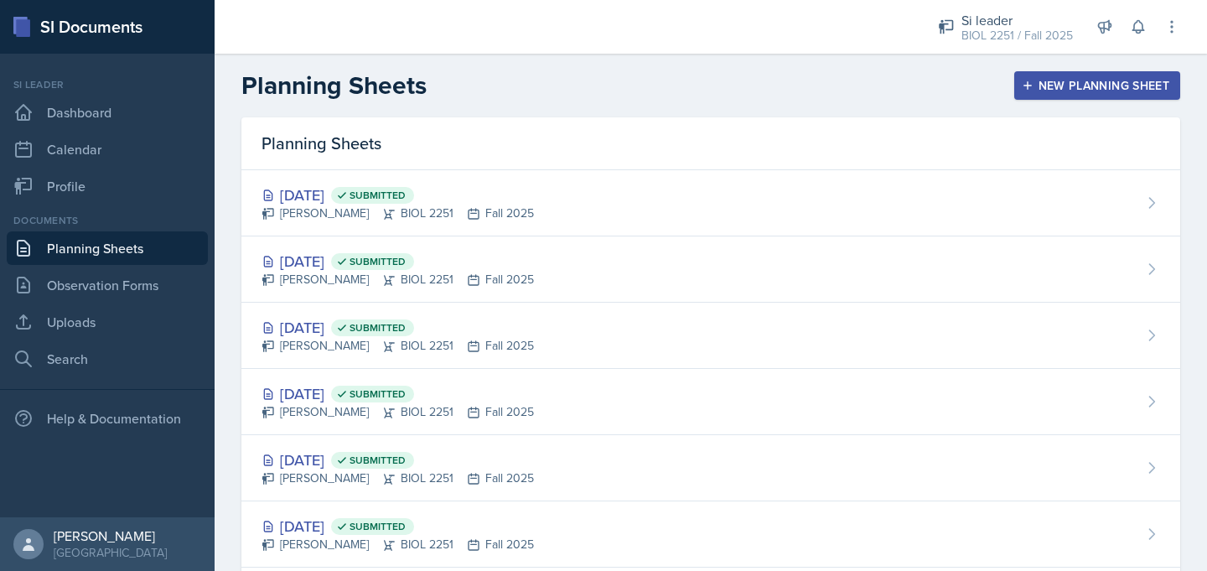
click at [1037, 96] on button "New Planning Sheet" at bounding box center [1097, 85] width 166 height 28
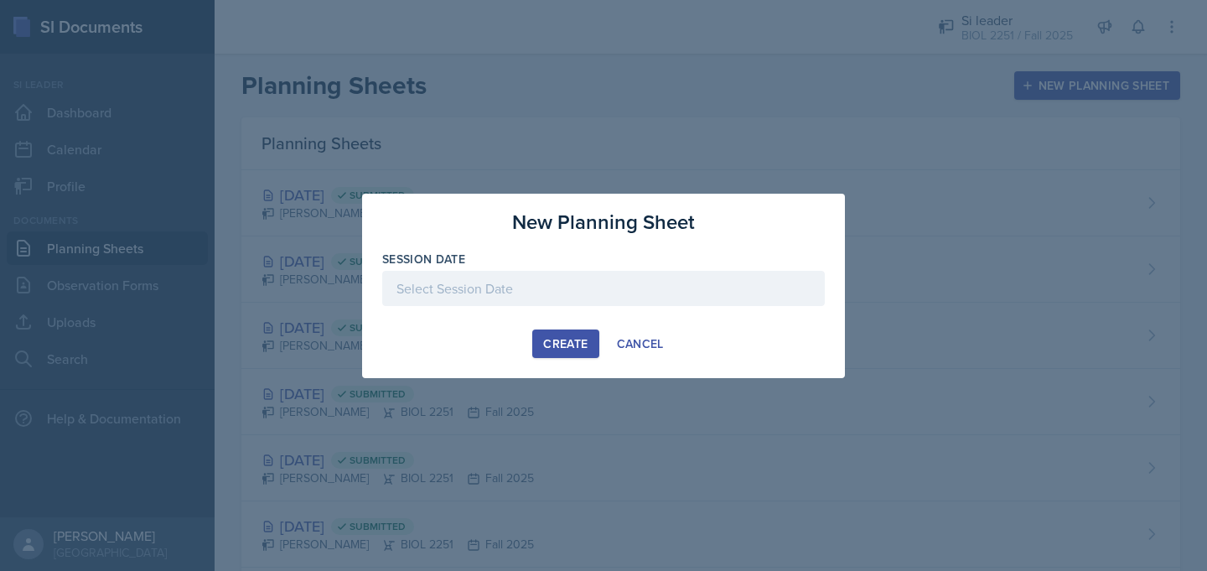
click at [694, 302] on div at bounding box center [603, 288] width 442 height 35
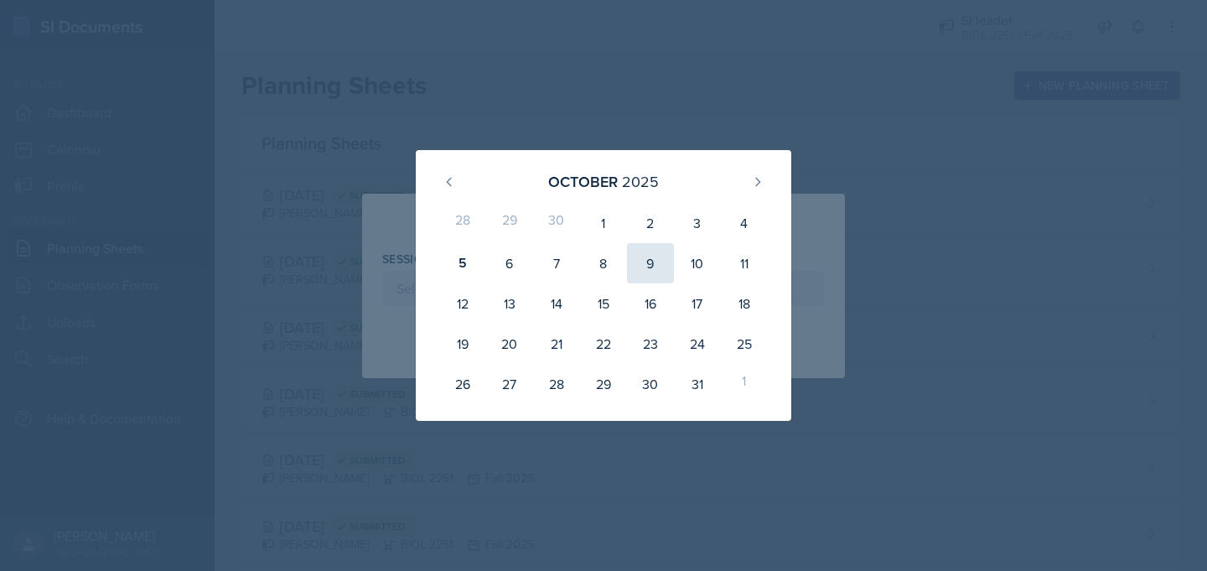
click at [649, 271] on div "9" at bounding box center [650, 263] width 47 height 40
type input "[DATE]"
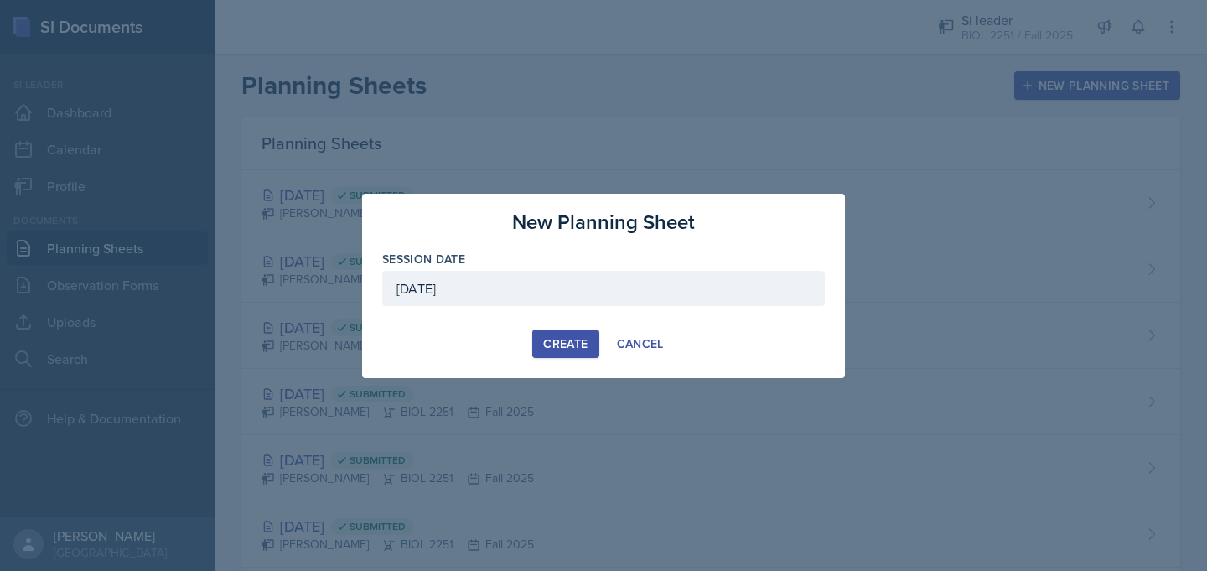
click at [554, 348] on div "Create" at bounding box center [565, 343] width 44 height 13
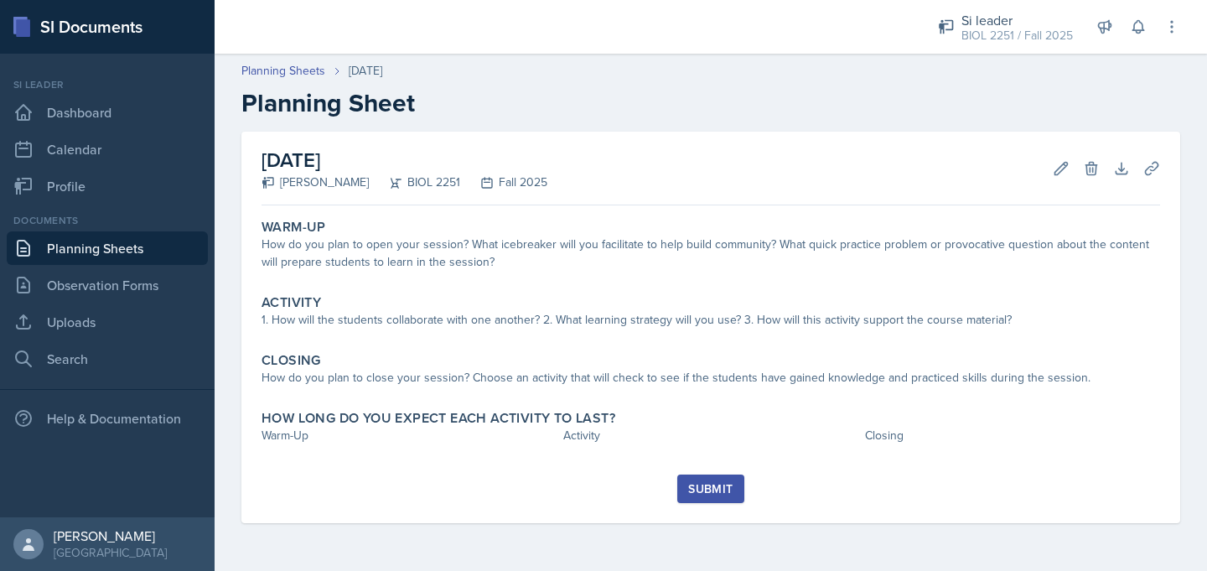
click at [122, 264] on link "Planning Sheets" at bounding box center [107, 248] width 201 height 34
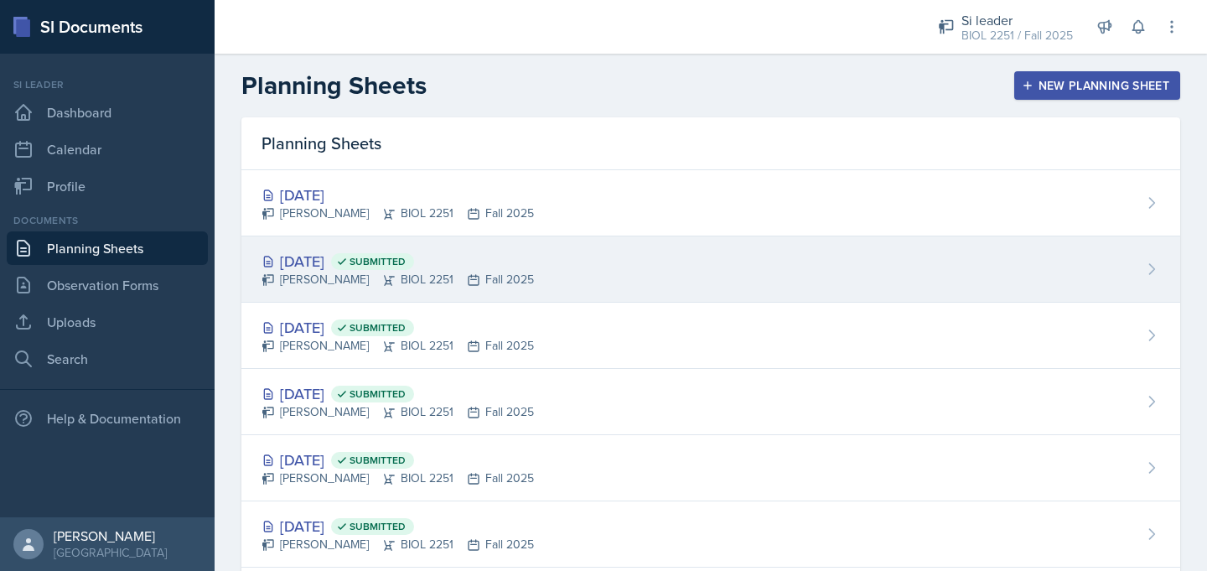
click at [291, 271] on div "[PERSON_NAME] BIOL 2251 Fall 2025" at bounding box center [397, 280] width 272 height 18
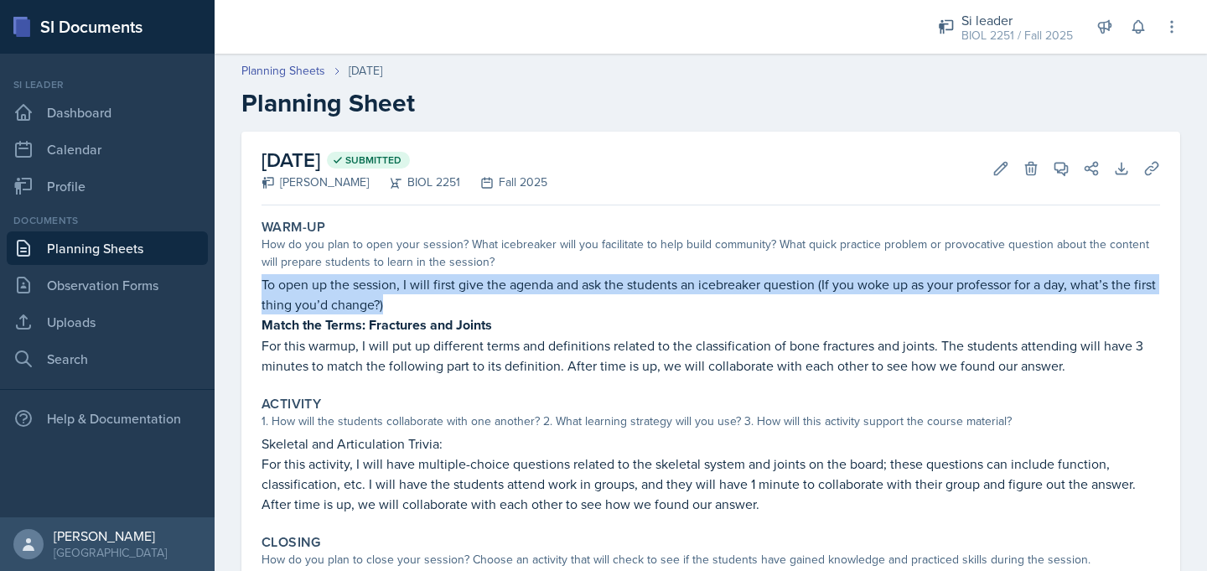
drag, startPoint x: 263, startPoint y: 282, endPoint x: 435, endPoint y: 308, distance: 173.6
click at [435, 308] on p "To open up the session, I will first give the agenda and ask the students an ic…" at bounding box center [710, 294] width 898 height 40
copy p "To open up the session, I will first give the agenda and ask the students an ic…"
click at [106, 239] on link "Planning Sheets" at bounding box center [107, 248] width 201 height 34
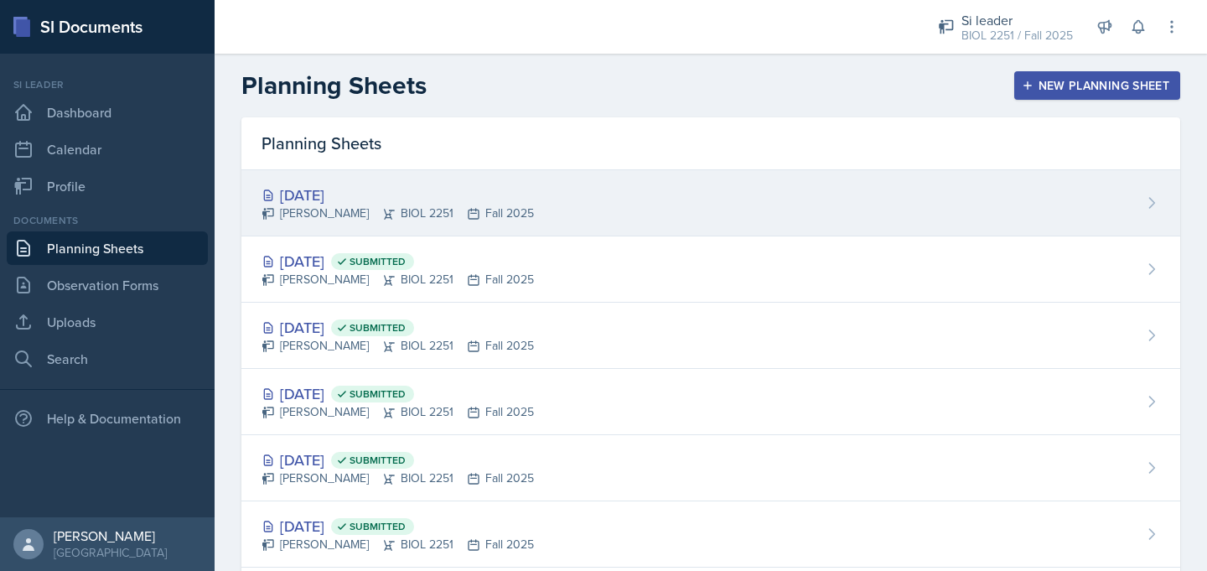
click at [289, 196] on div "[DATE]" at bounding box center [397, 195] width 272 height 23
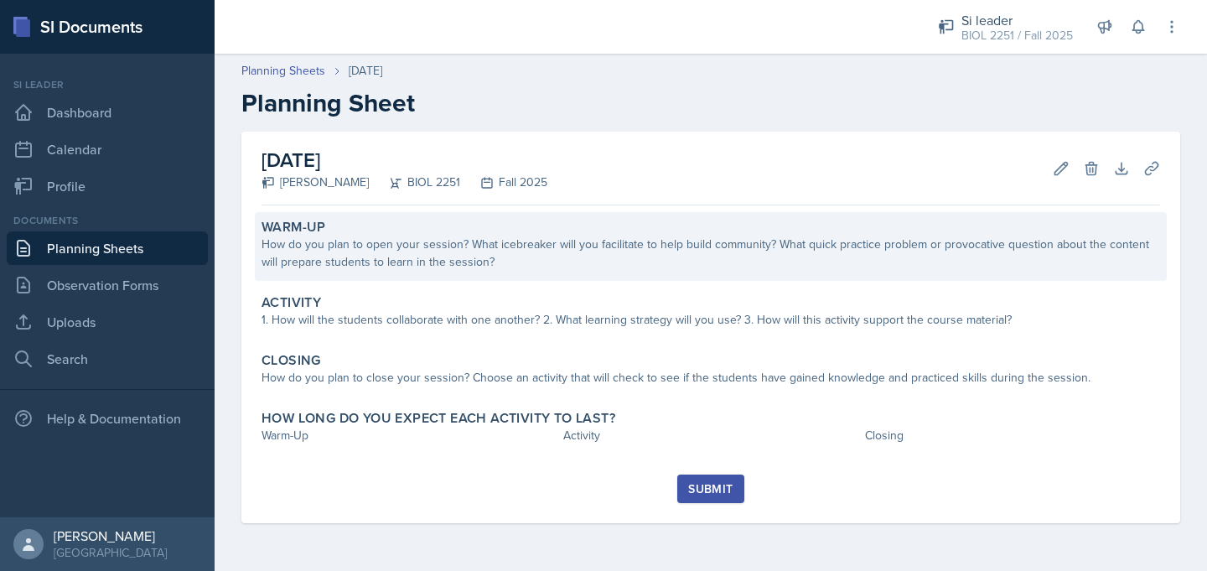
click at [359, 238] on div "How do you plan to open your session? What icebreaker will you facilitate to he…" at bounding box center [710, 252] width 898 height 35
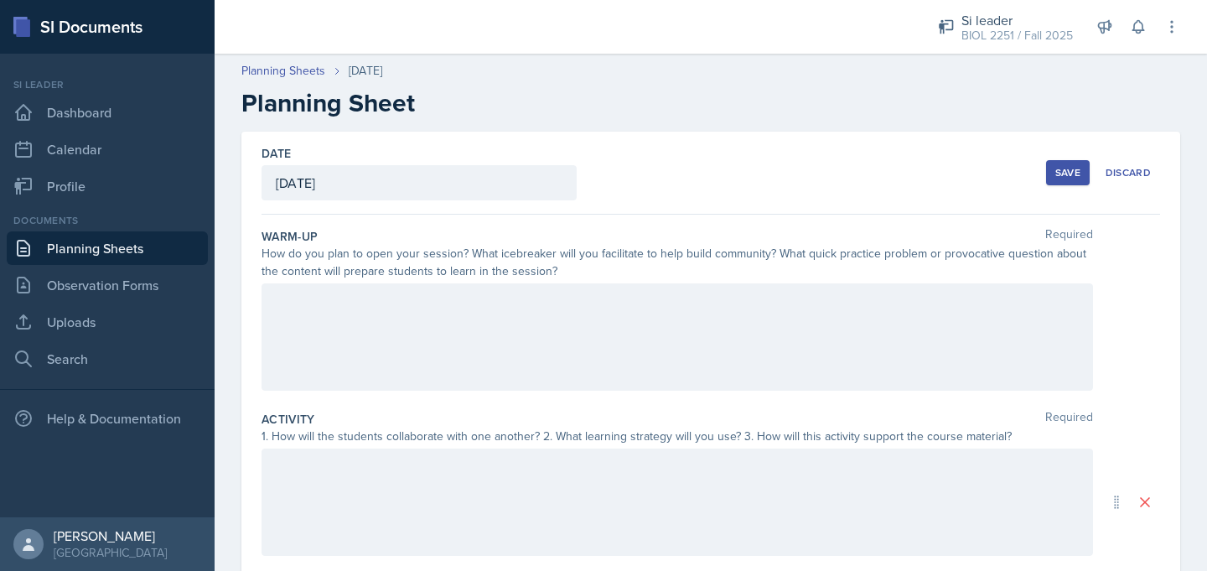
click at [344, 318] on div at bounding box center [676, 336] width 831 height 107
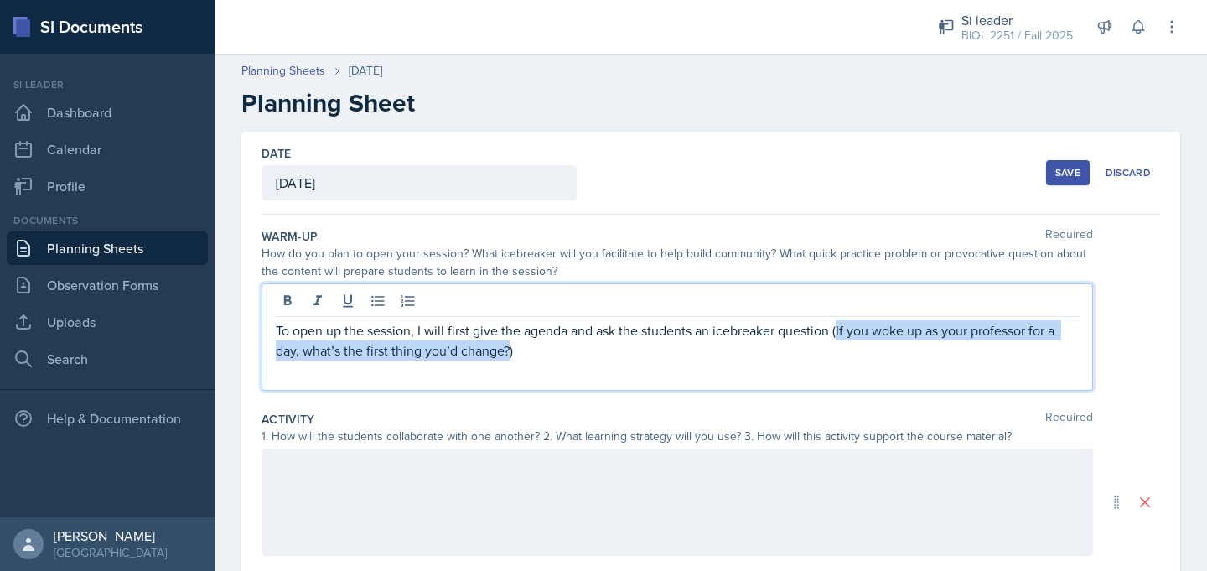
drag, startPoint x: 507, startPoint y: 354, endPoint x: 838, endPoint y: 339, distance: 331.3
click at [838, 339] on p "To open up the session, I will first give the agenda and ask the students an ic…" at bounding box center [677, 340] width 803 height 40
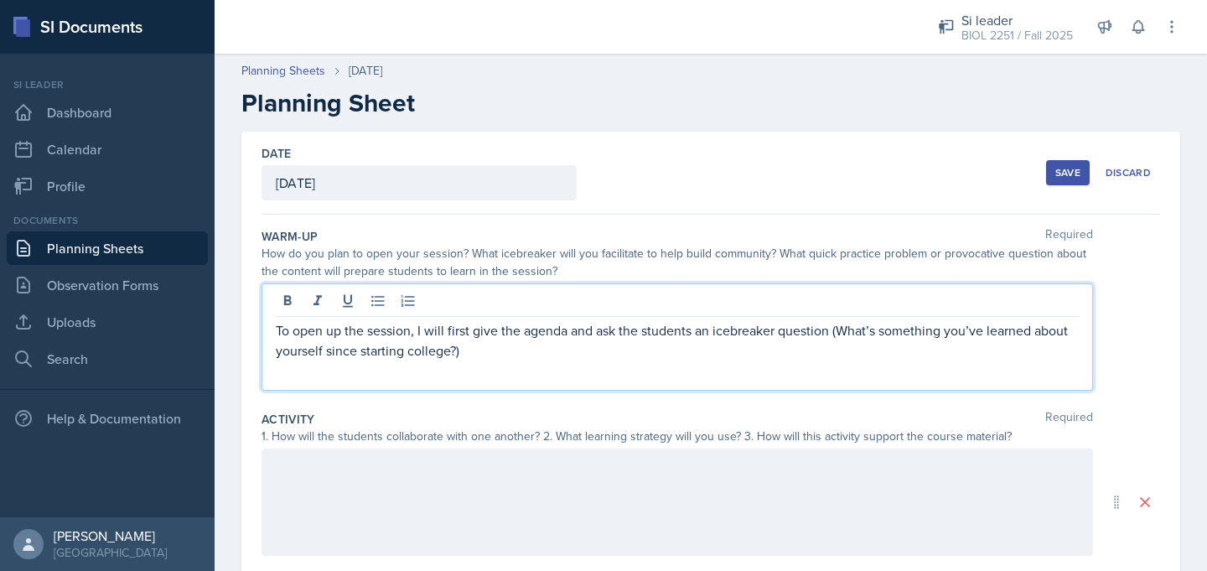
click at [487, 354] on p "To open up the session, I will first give the agenda and ask the students an ic…" at bounding box center [677, 340] width 803 height 40
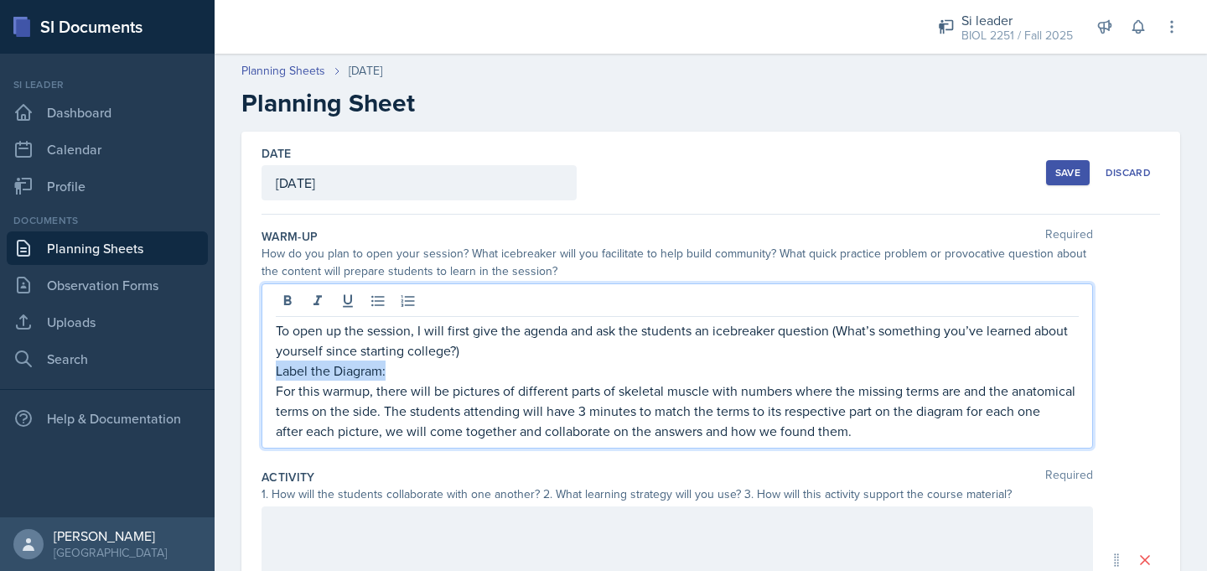
drag, startPoint x: 395, startPoint y: 370, endPoint x: 267, endPoint y: 375, distance: 127.5
click at [267, 375] on div "To open up the session, I will first give the agenda and ask the students an ic…" at bounding box center [676, 365] width 831 height 165
click at [1058, 416] on p "For this warmup, there will be pictures of different parts of skeletal muscle w…" at bounding box center [677, 401] width 803 height 40
click at [282, 432] on p ". After each picture, we will come together and collaborate on the answers and …" at bounding box center [677, 431] width 803 height 20
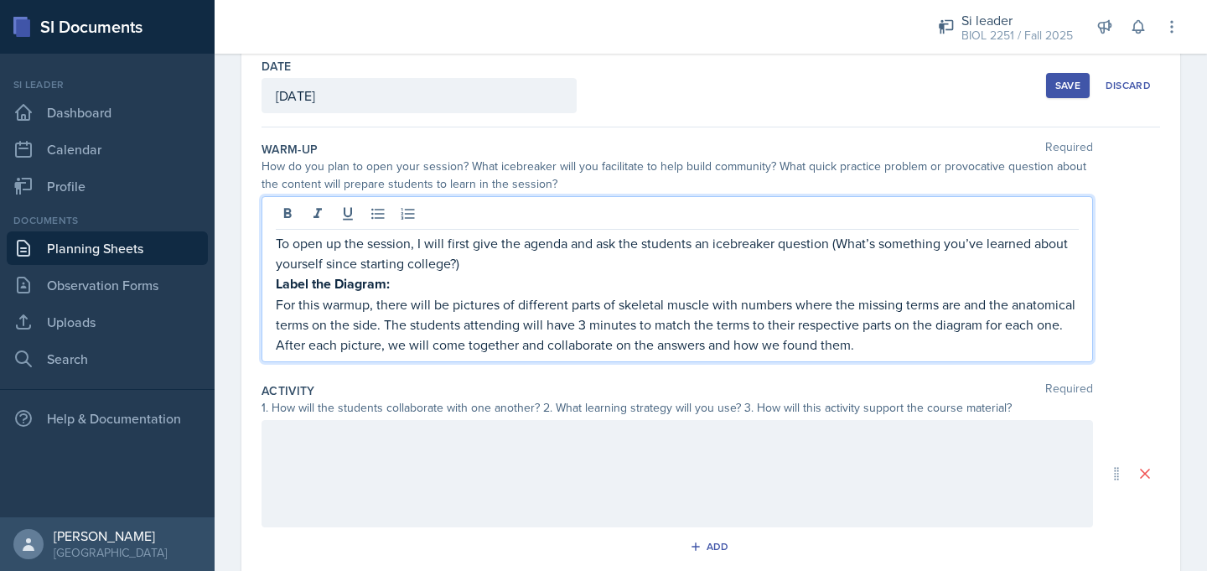
scroll to position [127, 0]
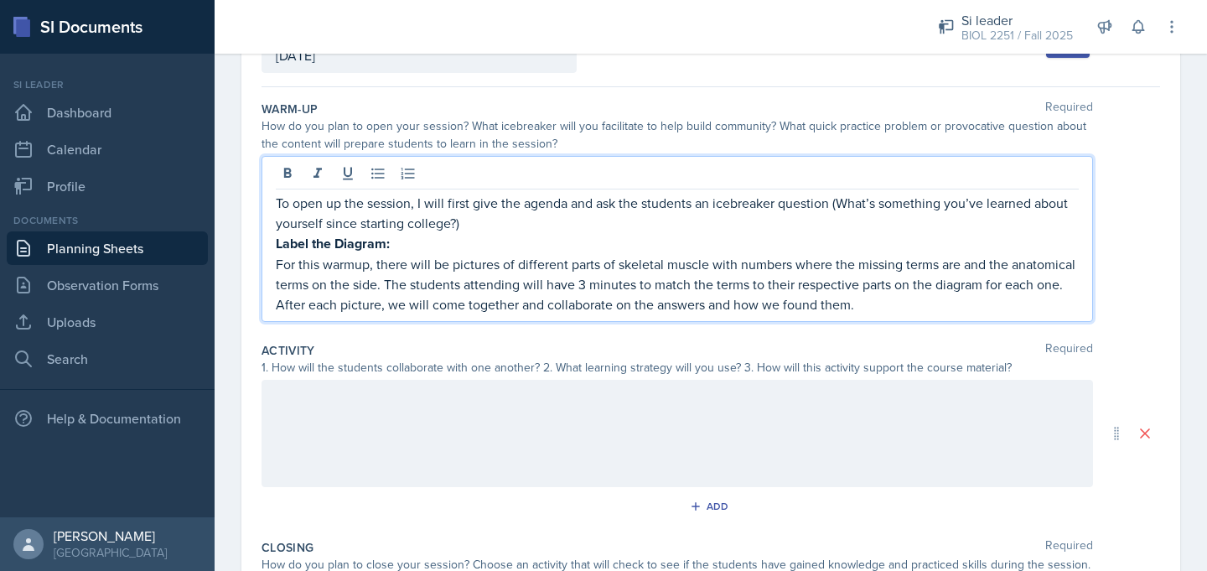
click at [301, 424] on div at bounding box center [676, 433] width 831 height 107
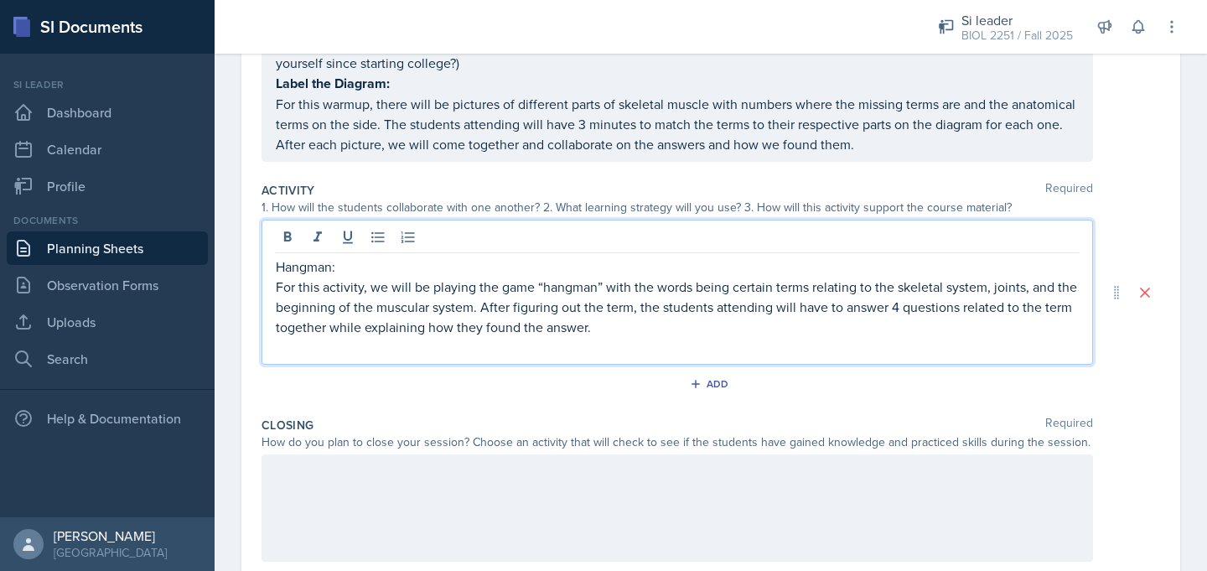
scroll to position [260, 0]
click at [432, 344] on p at bounding box center [677, 345] width 803 height 20
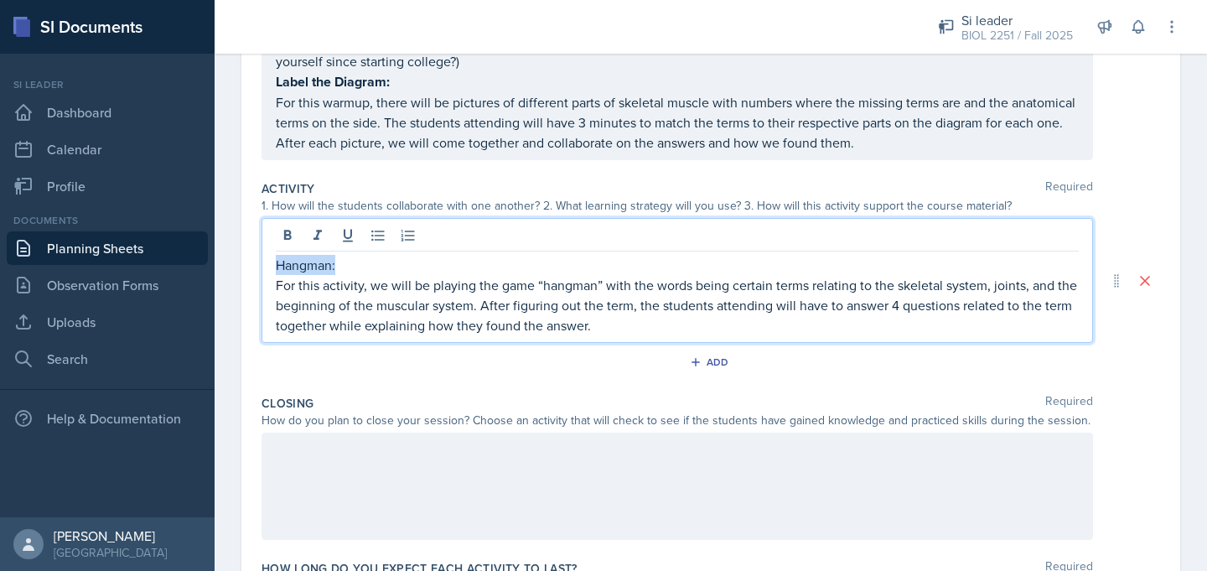
drag, startPoint x: 351, startPoint y: 262, endPoint x: 263, endPoint y: 263, distance: 88.0
click at [263, 263] on div "Hangman: For this activity, we will be playing the game “hangman” with the word…" at bounding box center [676, 280] width 831 height 125
click at [310, 478] on div at bounding box center [676, 486] width 831 height 107
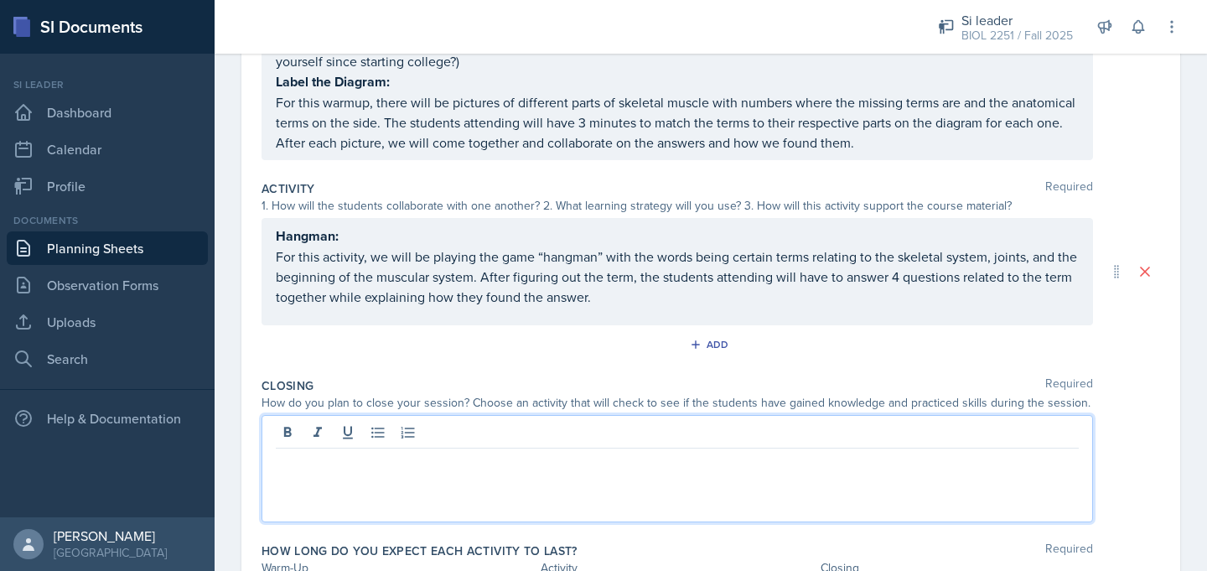
scroll to position [289, 0]
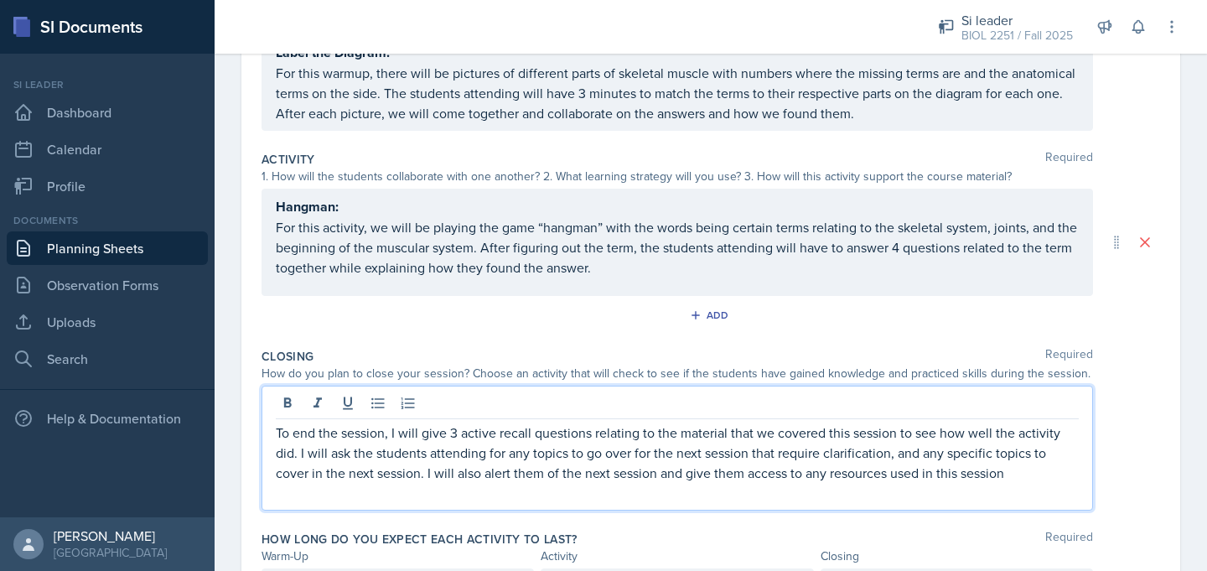
click at [372, 494] on p at bounding box center [677, 493] width 803 height 20
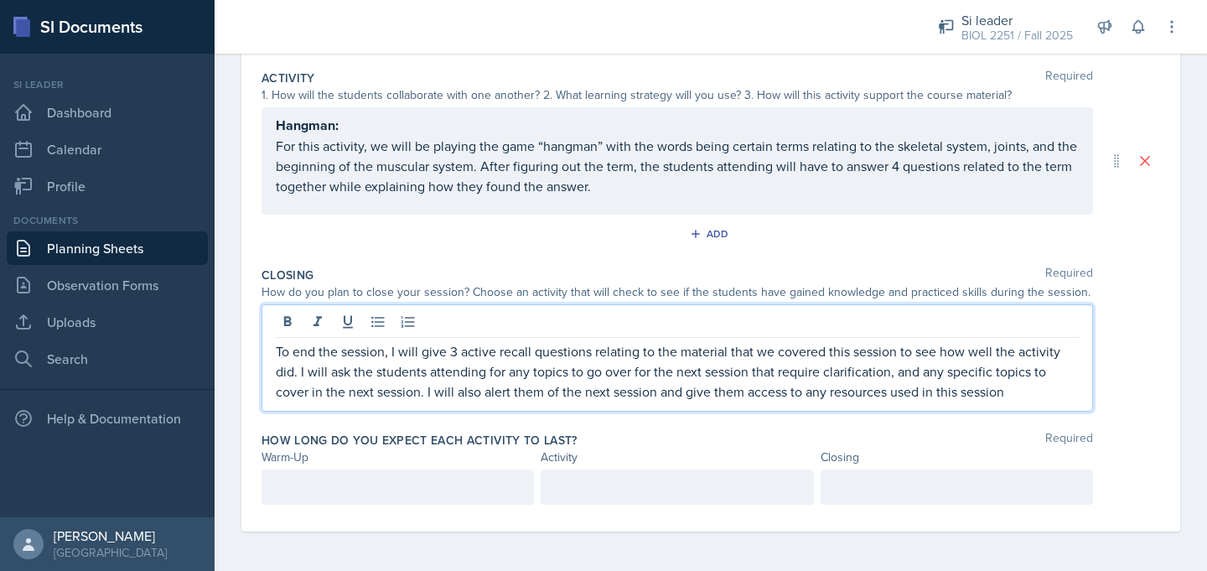
scroll to position [400, 0]
click at [328, 488] on p at bounding box center [398, 487] width 244 height 20
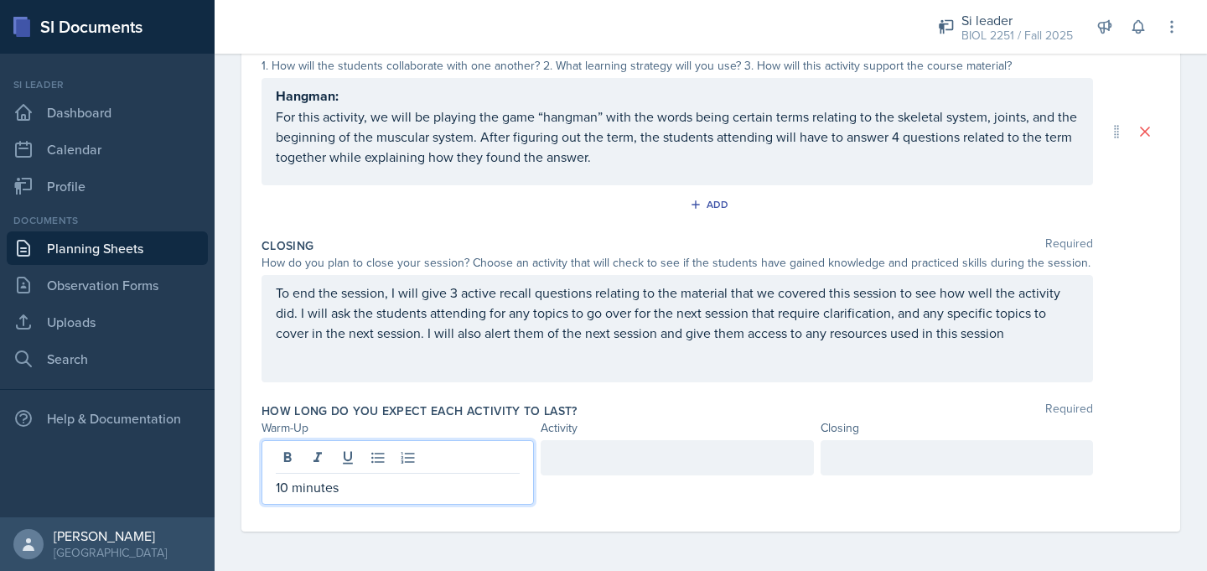
click at [828, 463] on div at bounding box center [956, 457] width 272 height 35
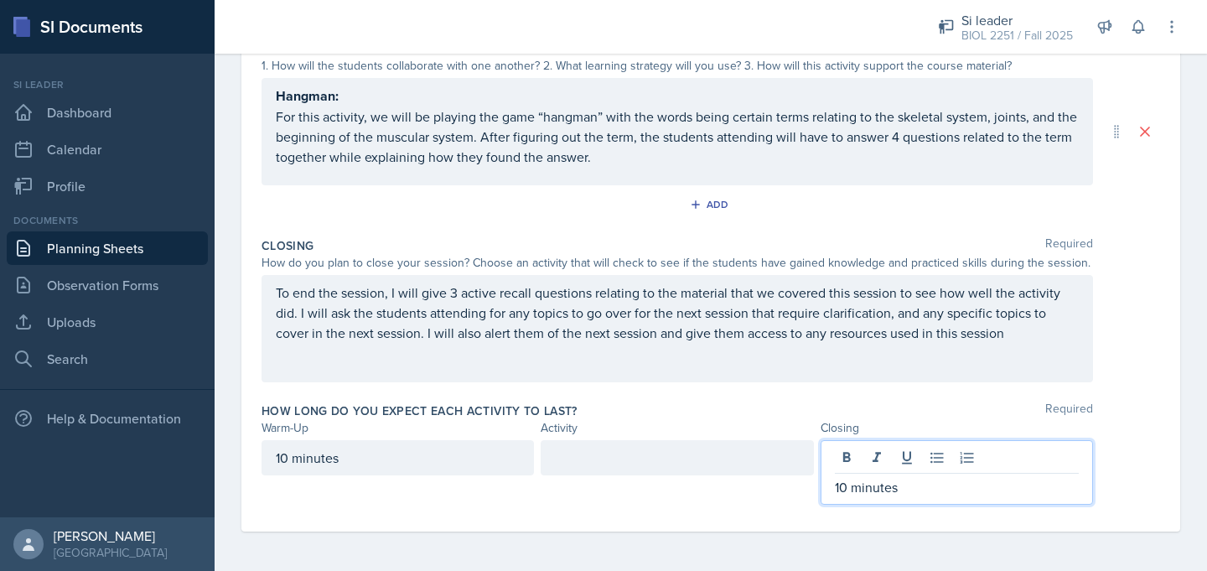
click at [633, 460] on div at bounding box center [676, 457] width 272 height 35
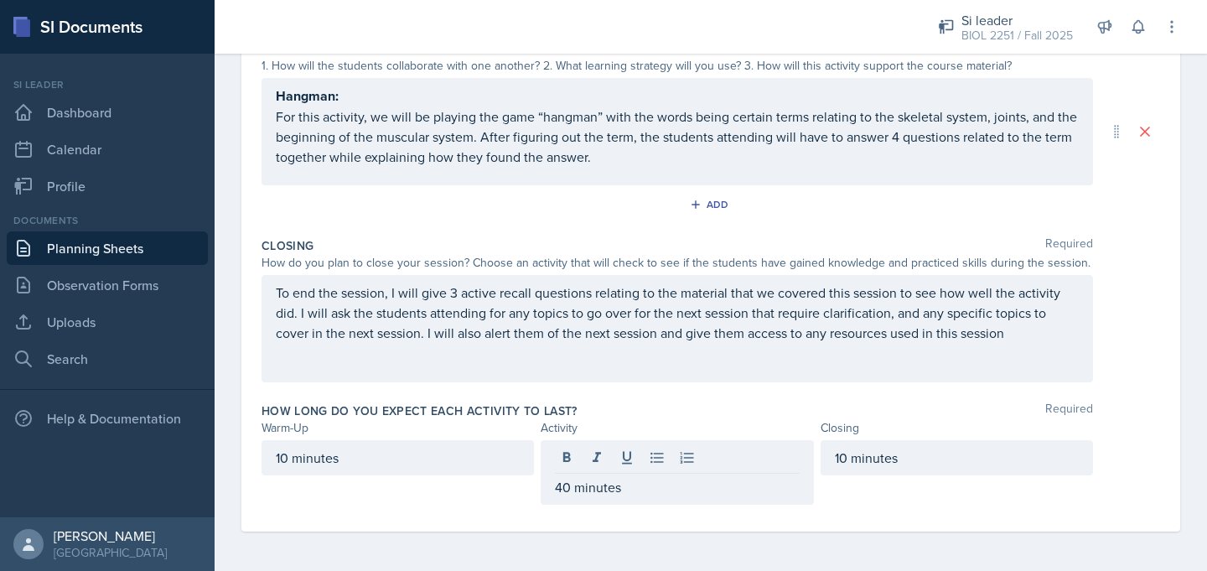
click at [598, 365] on div "To end the session, I will give 3 active recall questions relating to the mater…" at bounding box center [676, 328] width 831 height 107
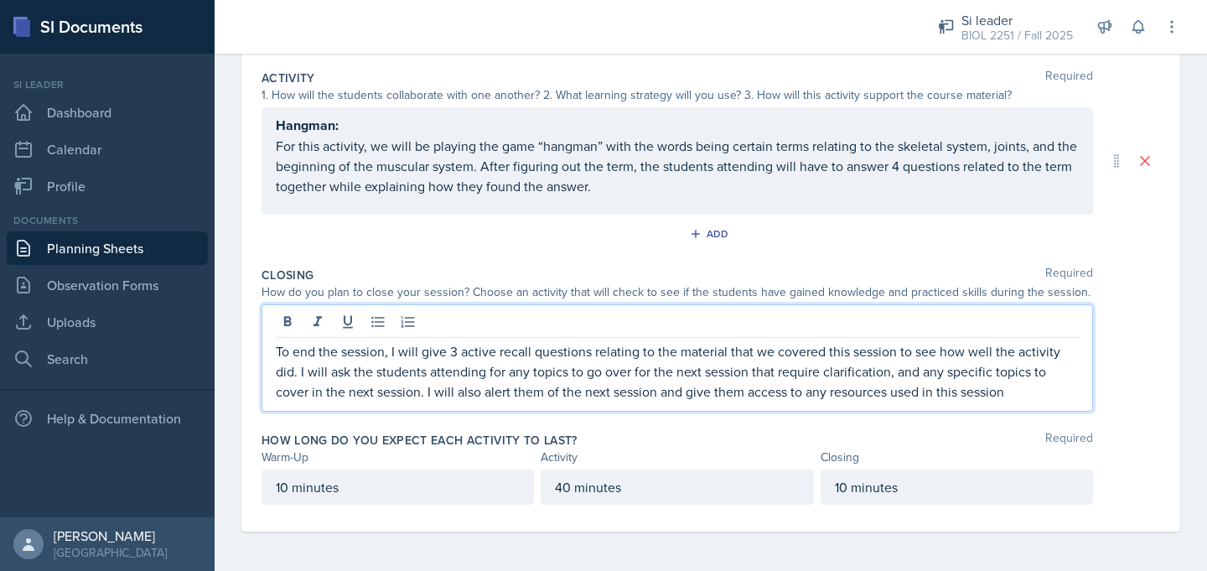
scroll to position [0, 0]
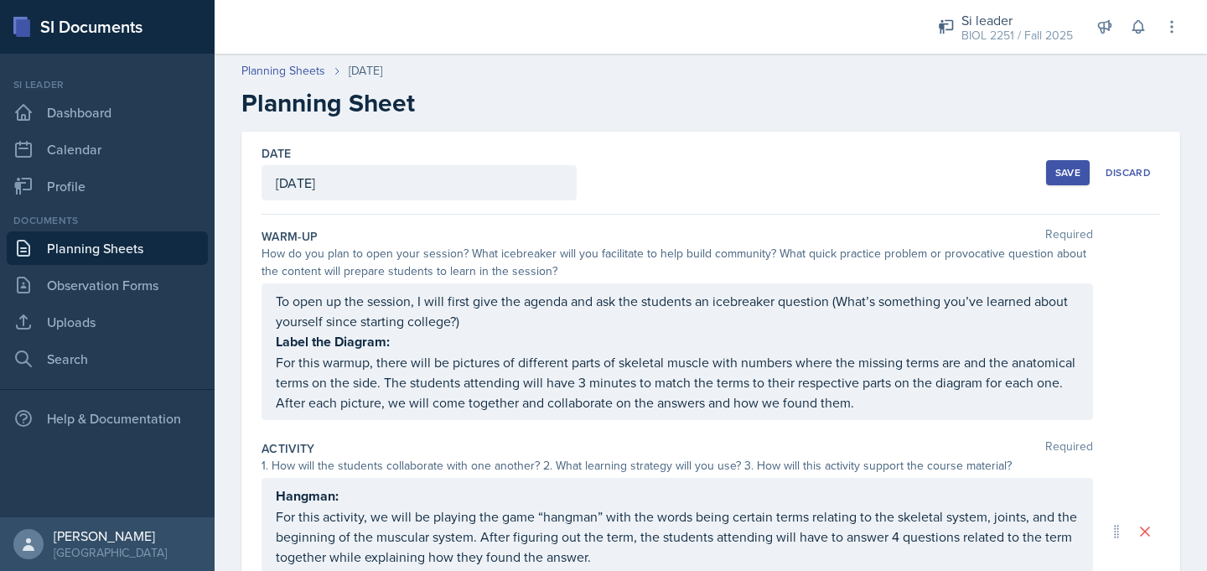
click at [1050, 175] on button "Save" at bounding box center [1068, 172] width 44 height 25
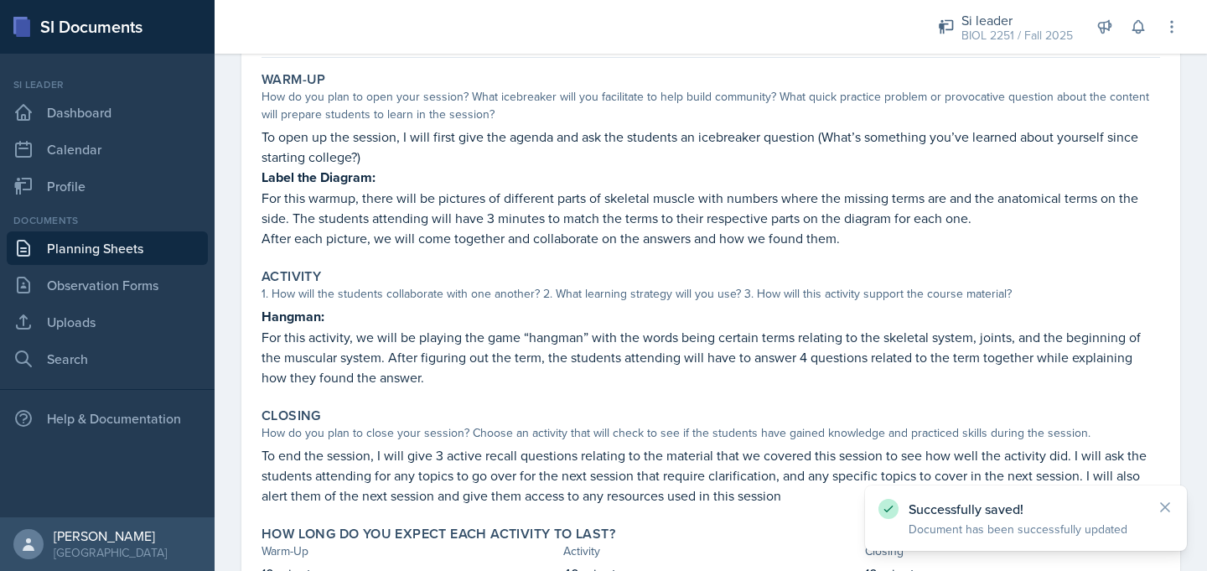
scroll to position [275, 0]
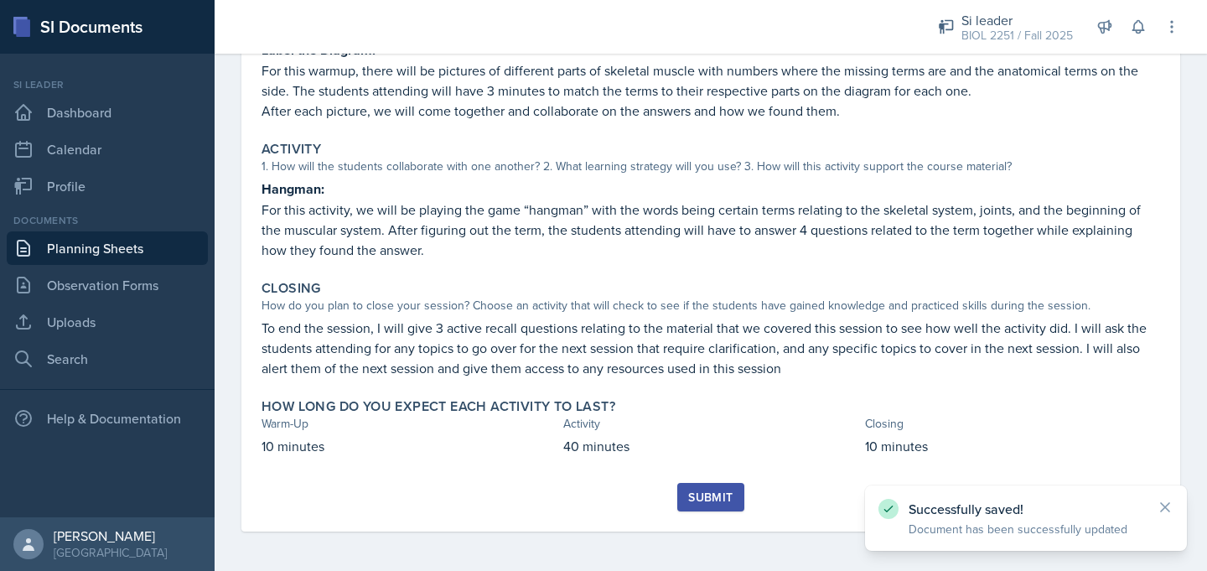
click at [726, 503] on div "Submit" at bounding box center [710, 496] width 44 height 13
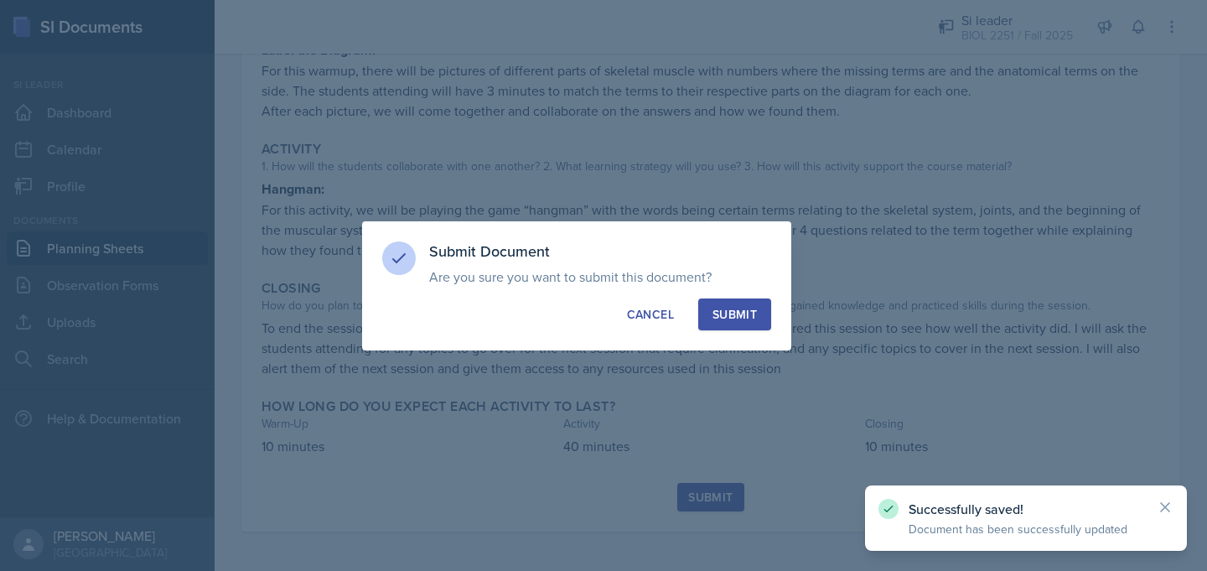
click at [722, 310] on div "Submit" at bounding box center [734, 314] width 44 height 17
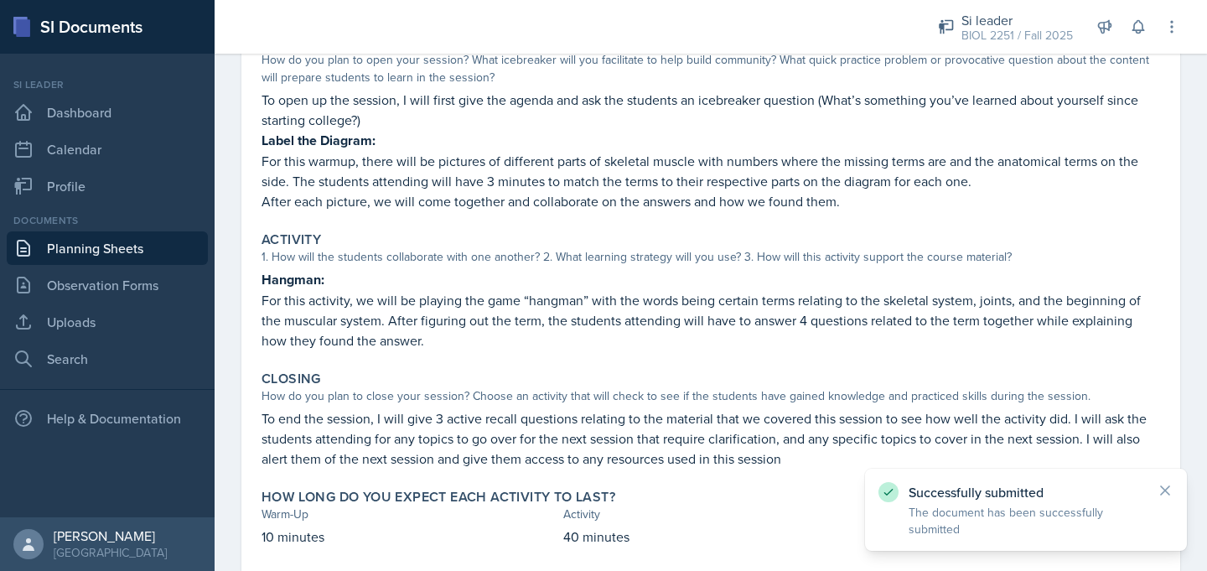
scroll to position [0, 0]
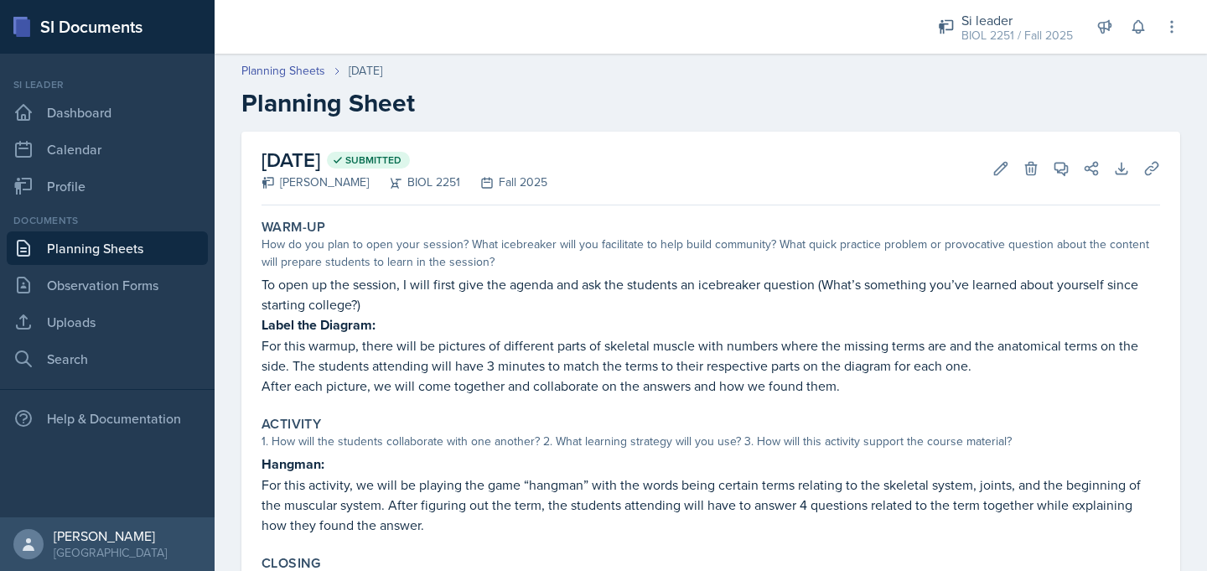
click at [155, 254] on link "Planning Sheets" at bounding box center [107, 248] width 201 height 34
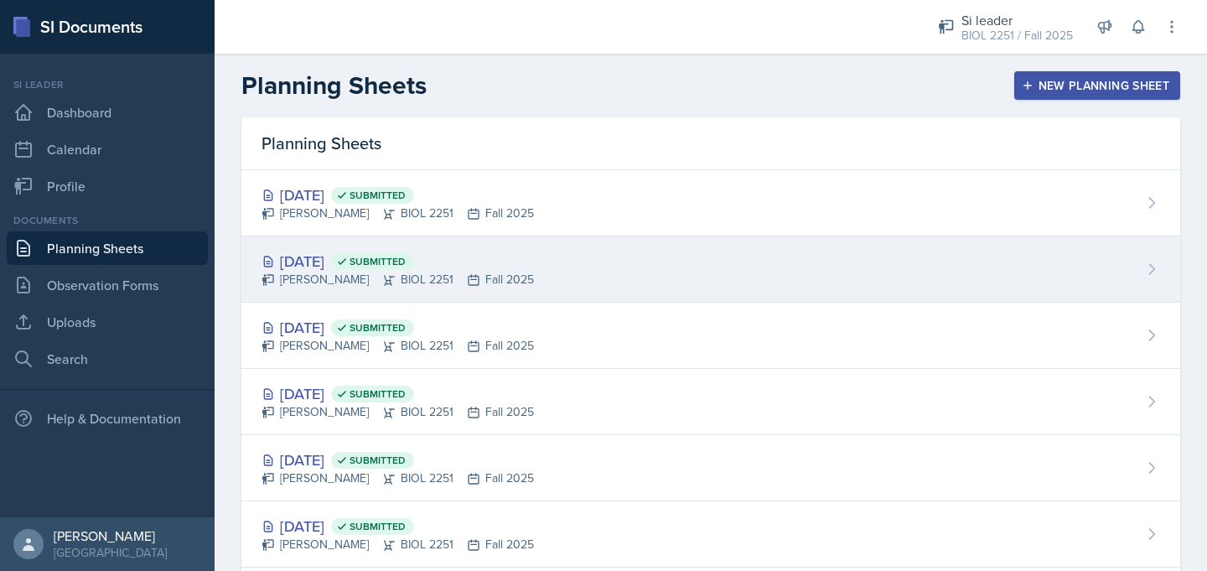
click at [491, 291] on div "[DATE] Submitted [PERSON_NAME] BIOL 2251 Fall 2025" at bounding box center [710, 269] width 938 height 66
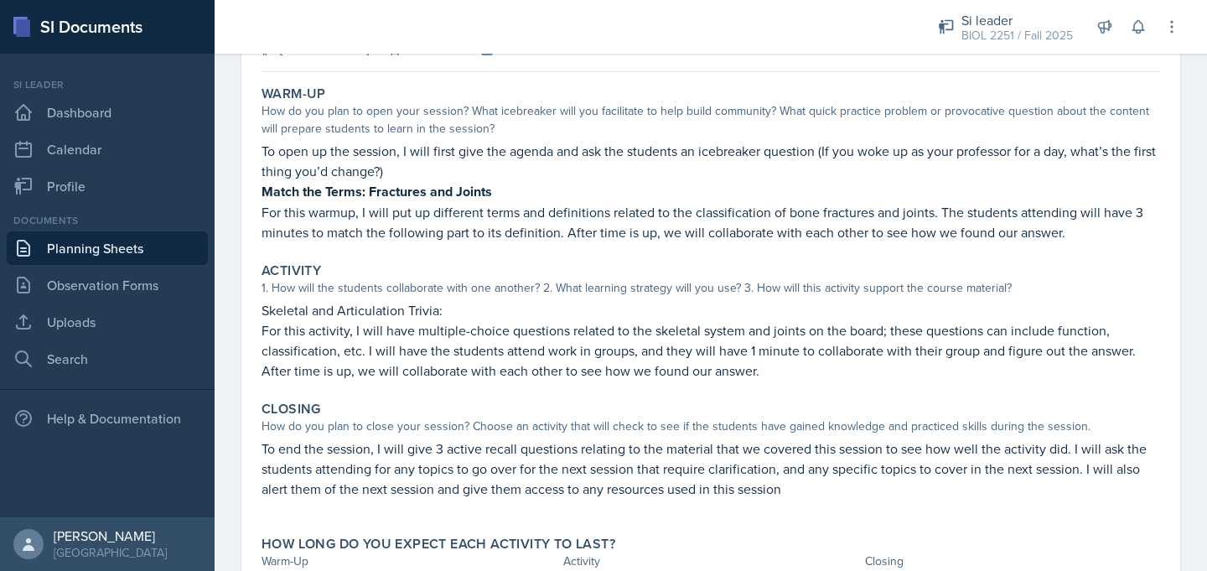
scroll to position [106, 0]
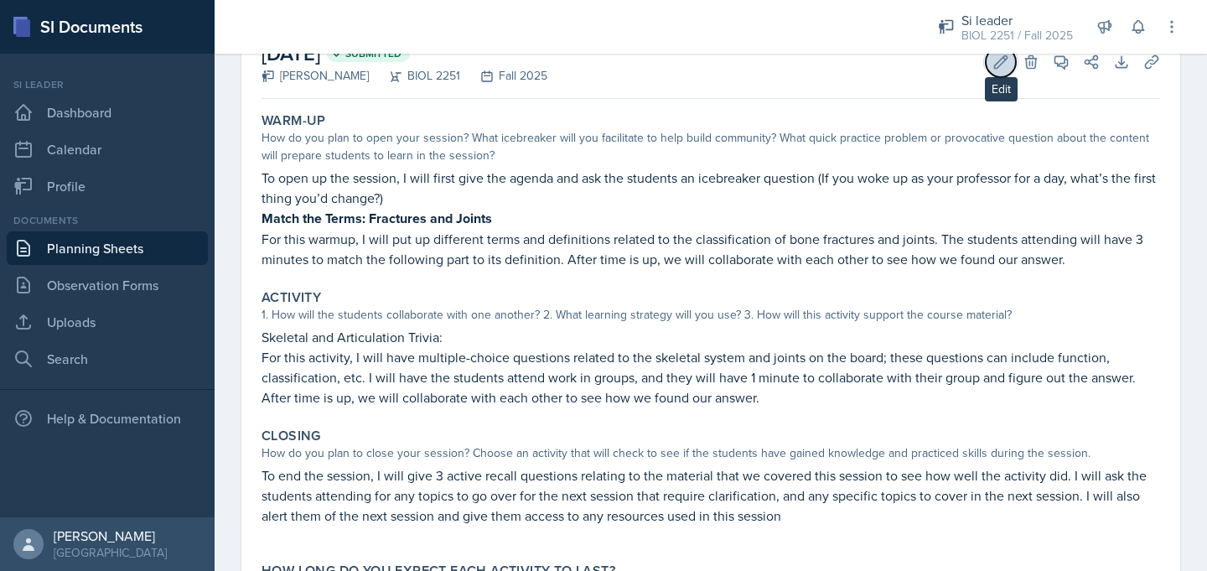
click at [1003, 65] on icon at bounding box center [1000, 62] width 17 height 17
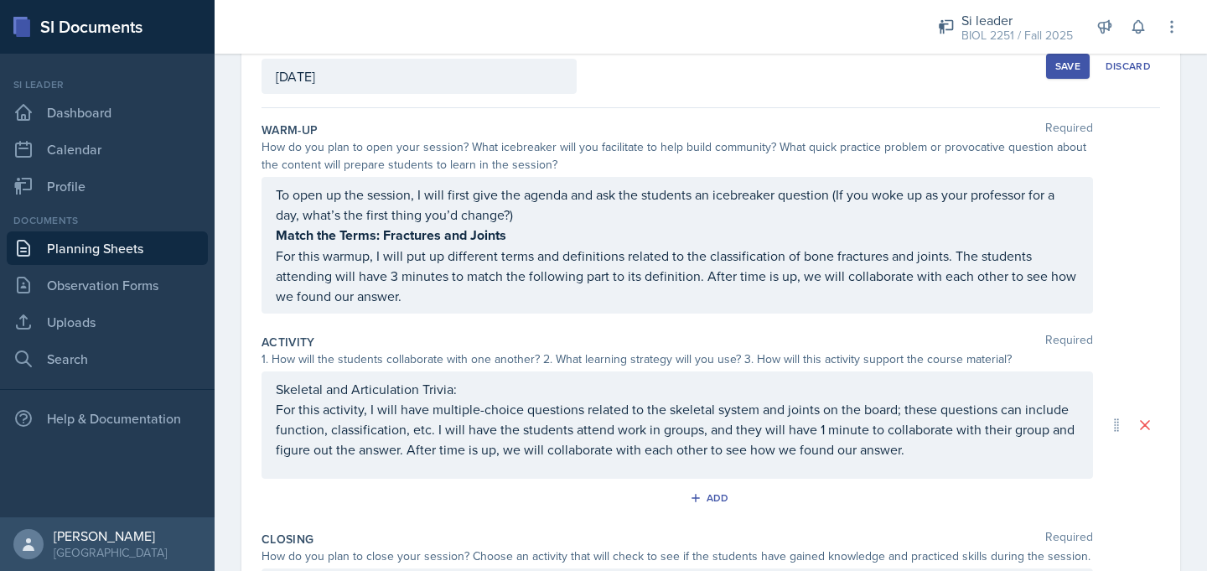
scroll to position [111, 0]
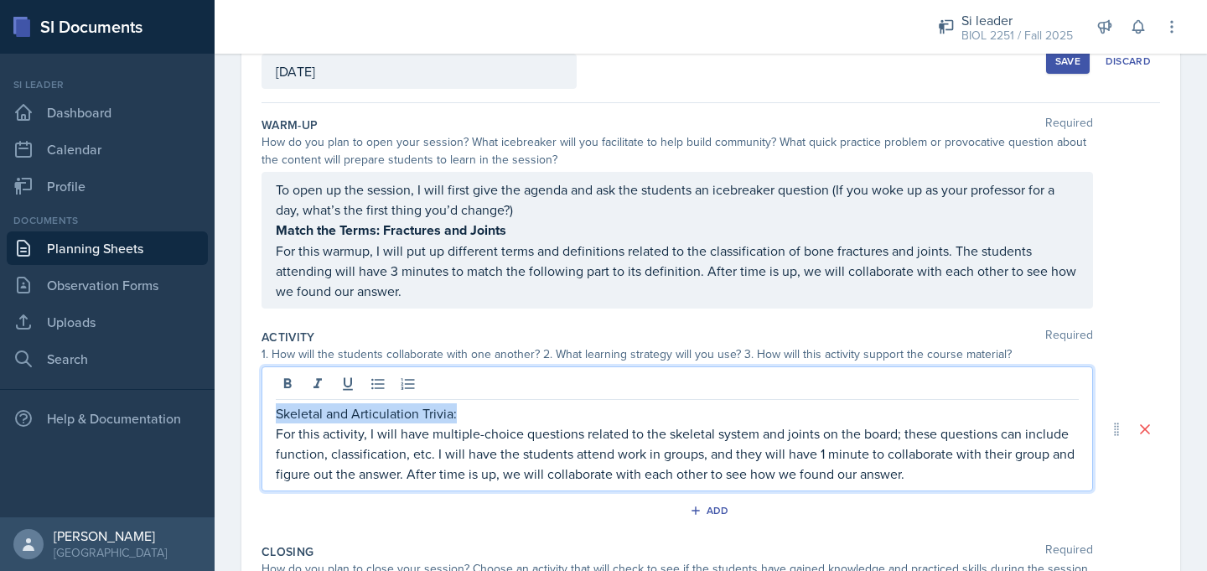
drag, startPoint x: 458, startPoint y: 385, endPoint x: 495, endPoint y: 409, distance: 43.7
click at [495, 409] on p "Skeletal and Articulation Trivia:" at bounding box center [677, 413] width 803 height 20
click at [1074, 65] on div "Save" at bounding box center [1067, 60] width 25 height 13
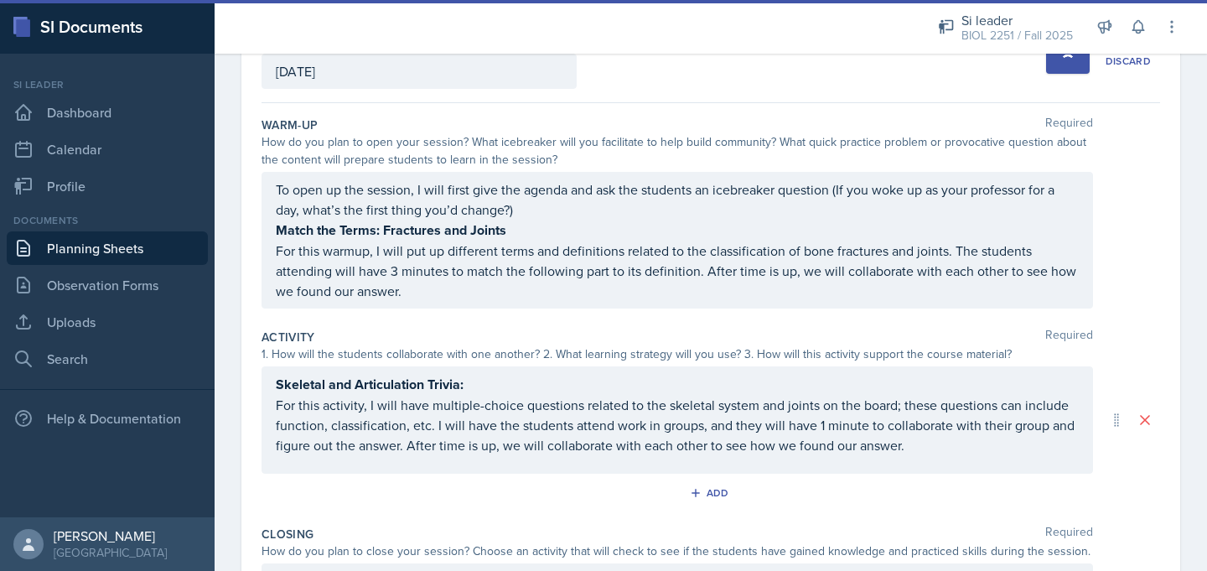
click at [748, 260] on div "To open up the session, I will first give the agenda and ask the students an ic…" at bounding box center [677, 240] width 803 height 122
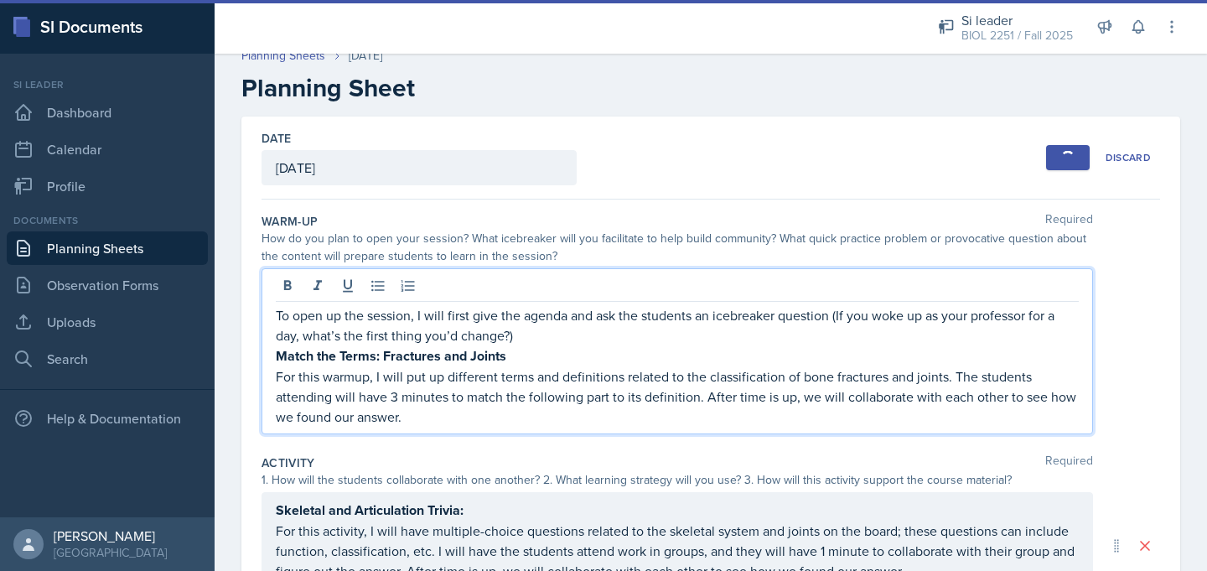
scroll to position [0, 0]
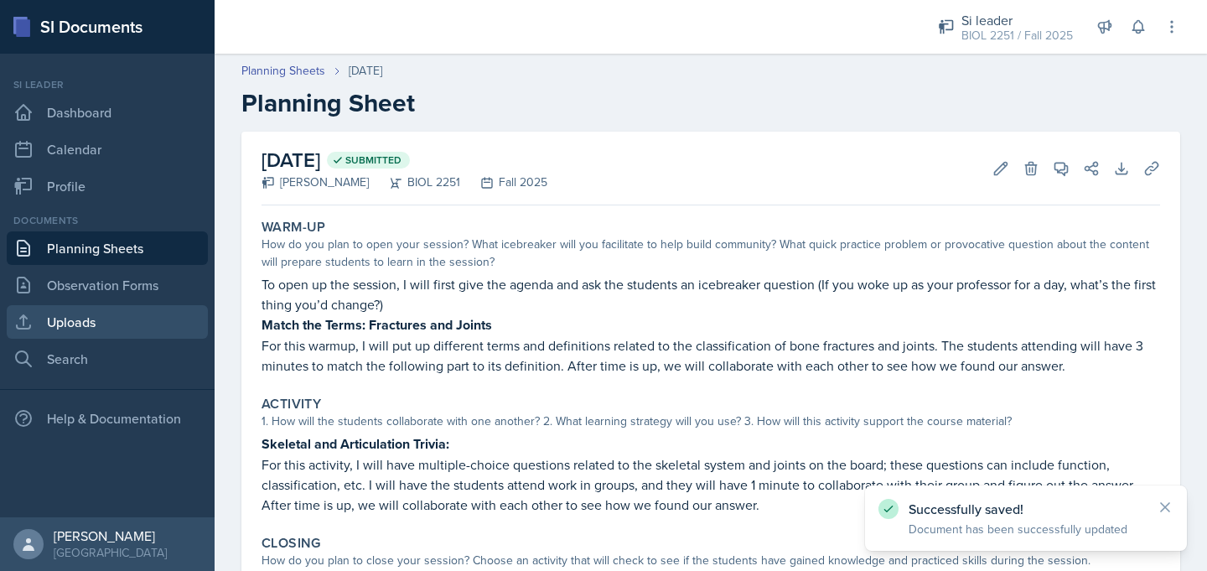
click at [76, 328] on link "Uploads" at bounding box center [107, 322] width 201 height 34
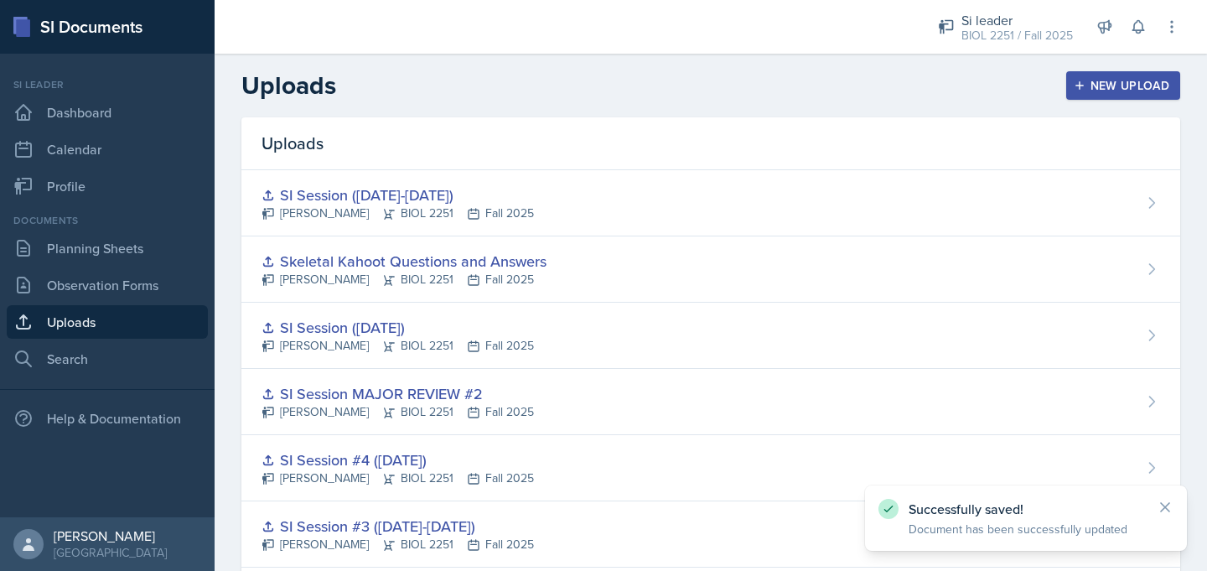
click at [1113, 83] on div "New Upload" at bounding box center [1123, 85] width 93 height 13
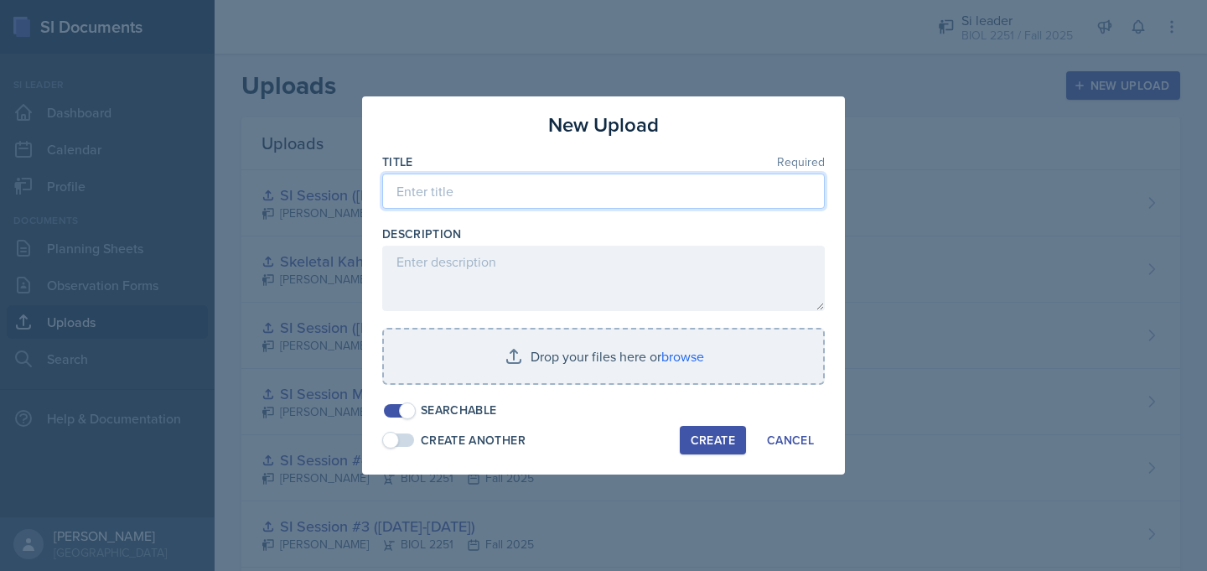
click at [630, 203] on input at bounding box center [603, 190] width 442 height 35
click at [657, 198] on input "SI Session (October" at bounding box center [603, 190] width 442 height 35
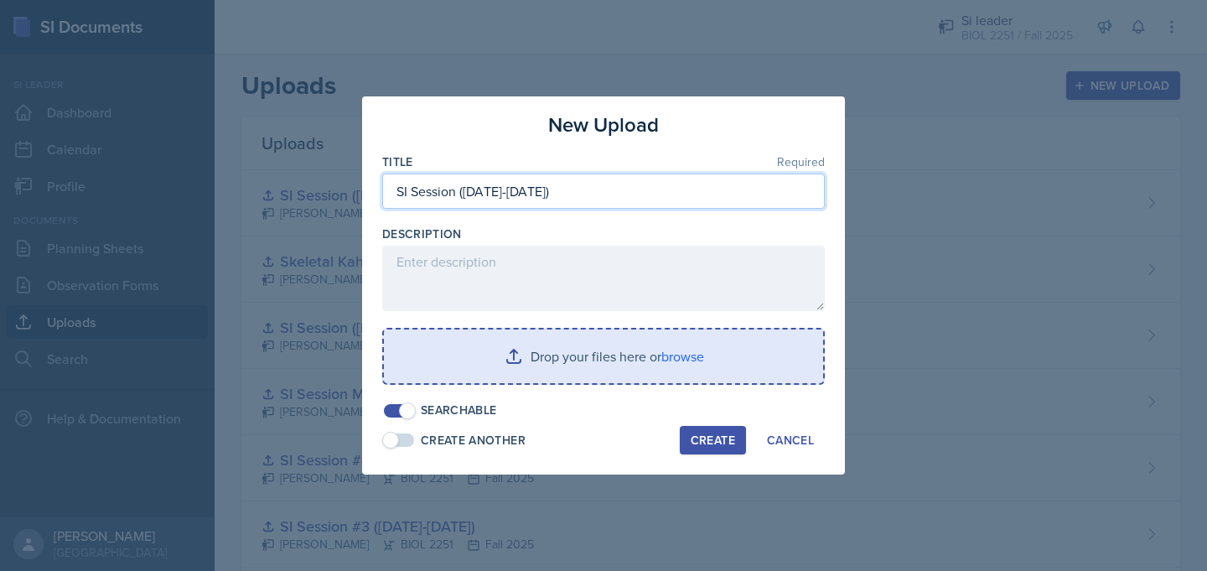
type input "SI Session ([DATE]-[DATE])"
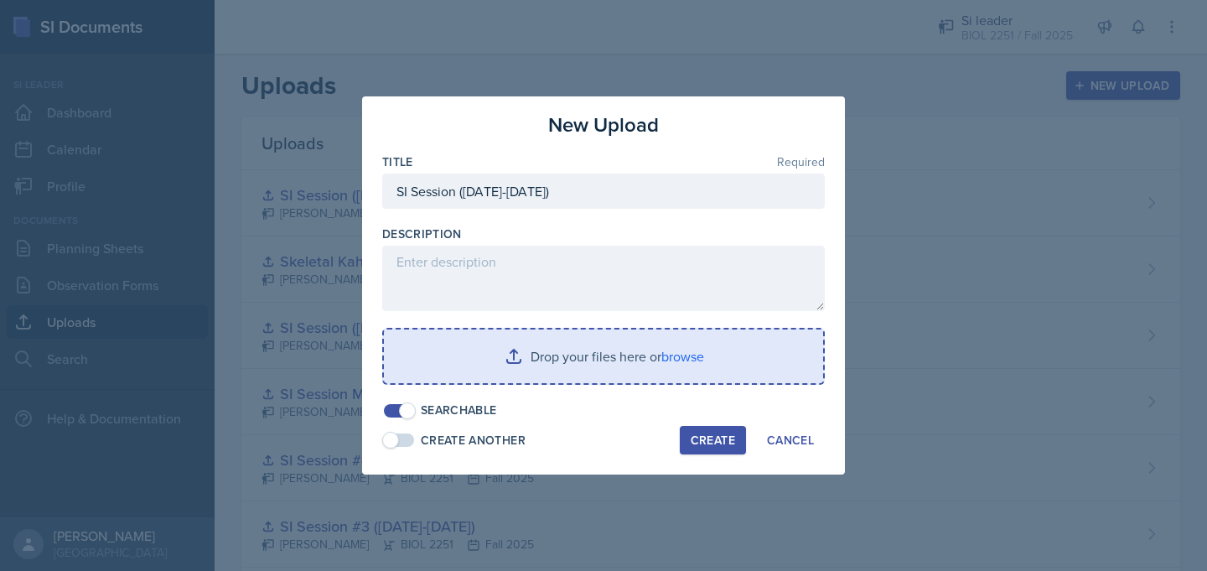
click at [508, 367] on input "file" at bounding box center [603, 356] width 439 height 54
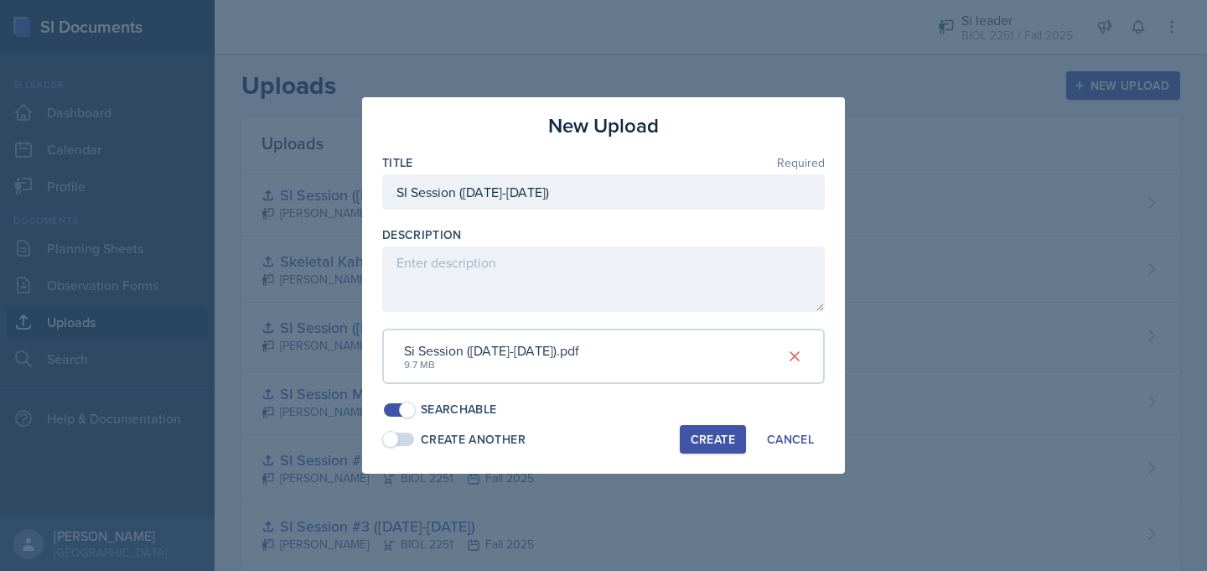
click at [702, 436] on div "Create" at bounding box center [712, 438] width 44 height 13
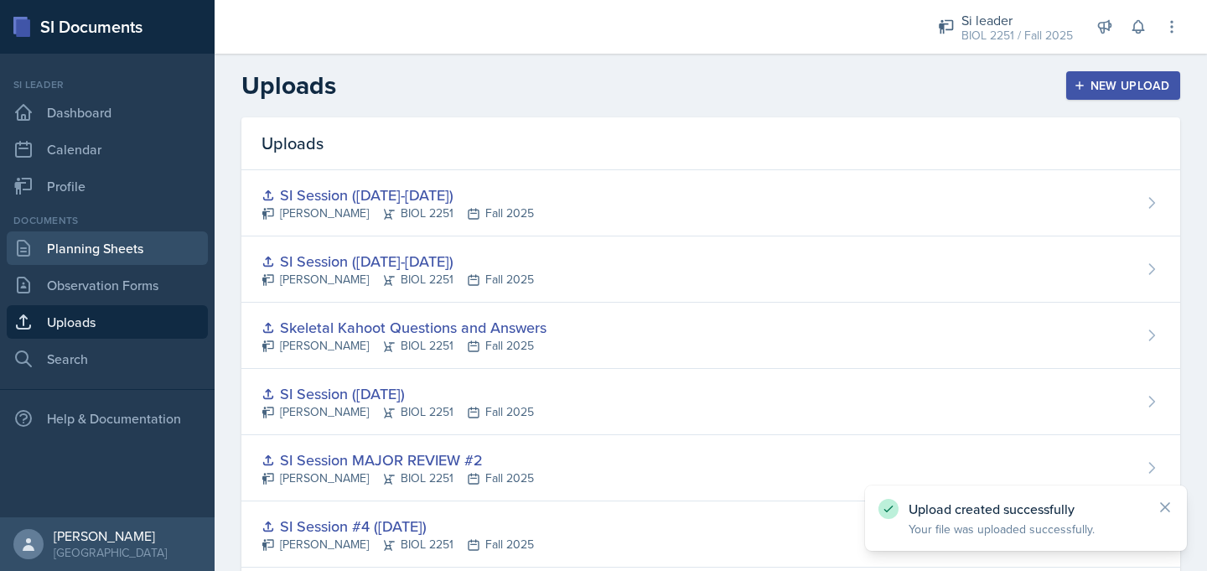
click at [132, 248] on link "Planning Sheets" at bounding box center [107, 248] width 201 height 34
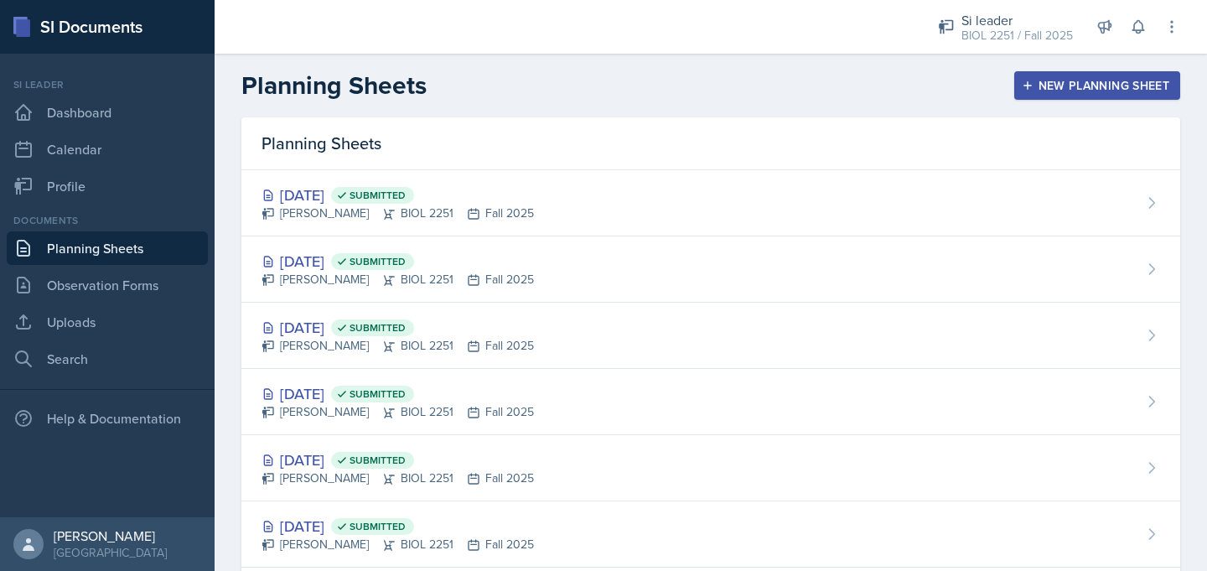
click at [1033, 84] on div "New Planning Sheet" at bounding box center [1097, 85] width 144 height 13
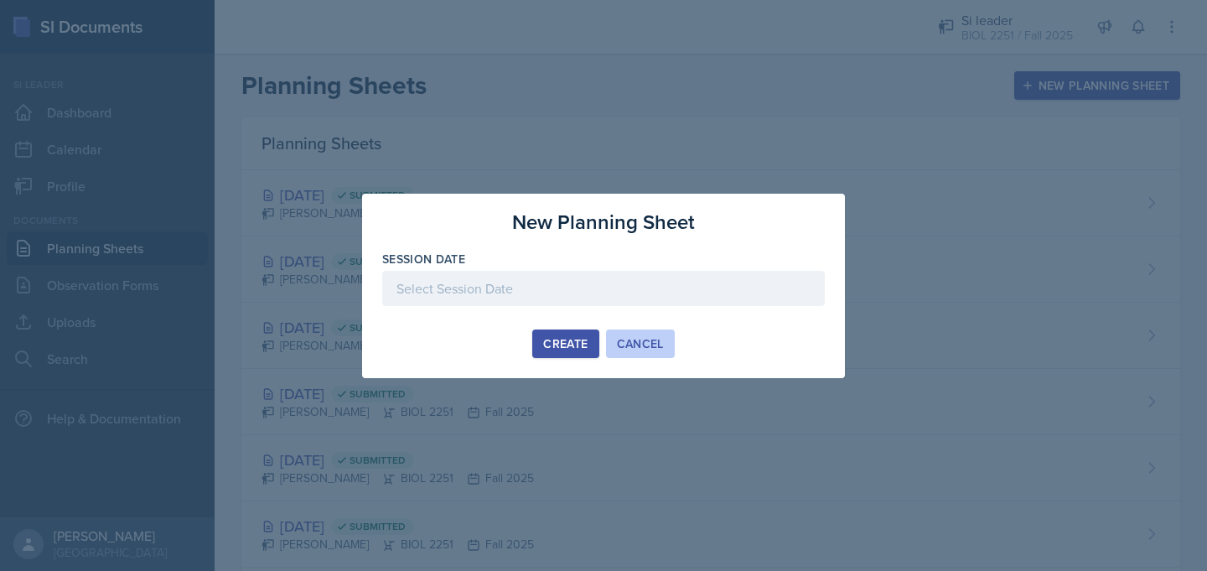
click at [627, 341] on div "Cancel" at bounding box center [640, 343] width 47 height 13
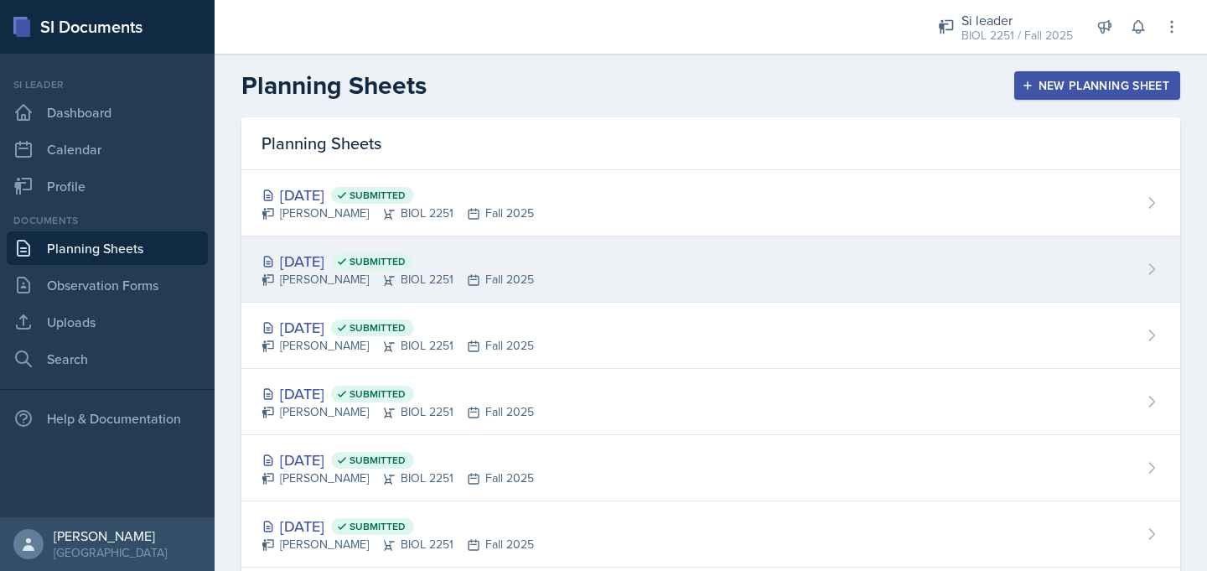
click at [512, 282] on div "[PERSON_NAME] BIOL 2251 Fall 2025" at bounding box center [397, 280] width 272 height 18
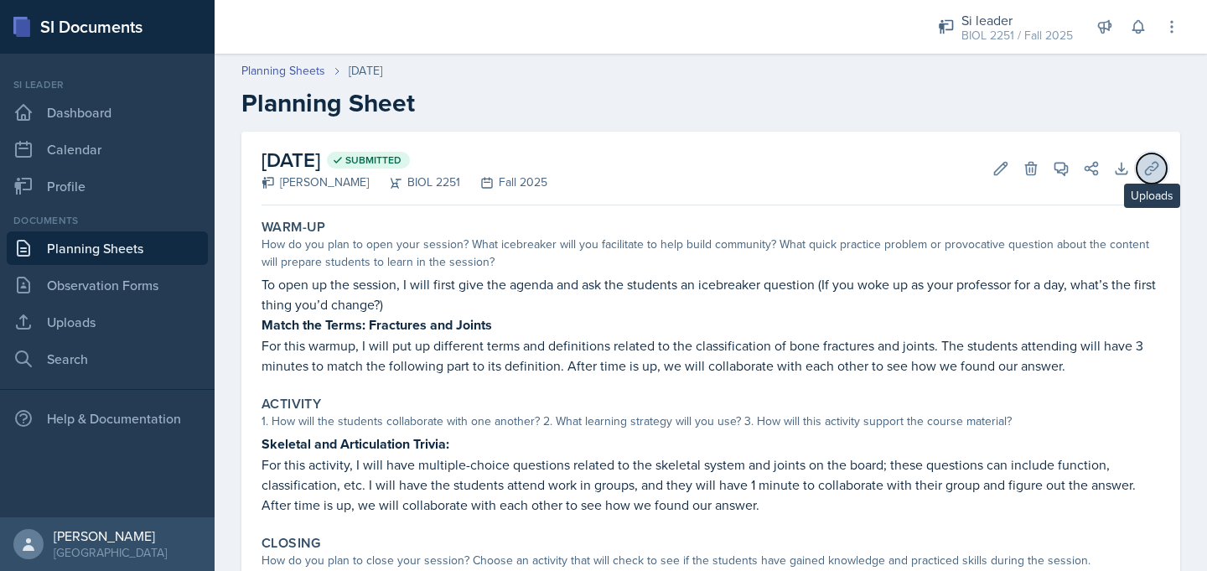
click at [1144, 180] on button "Uploads" at bounding box center [1151, 168] width 30 height 30
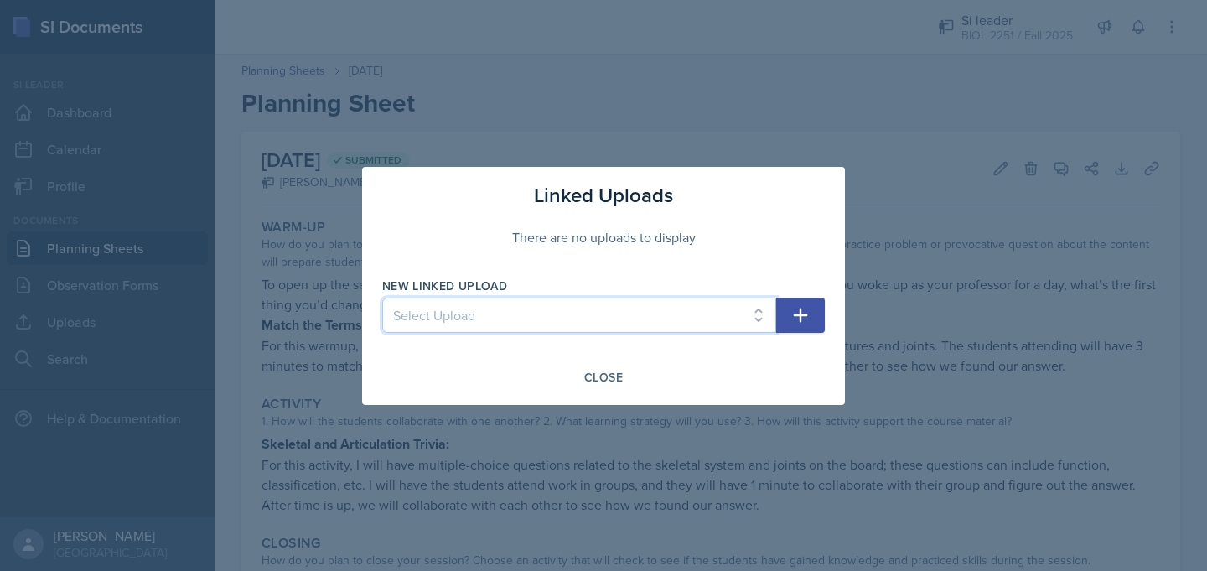
click at [752, 320] on select "Select Upload Mock Session ([DATE]) SI Session ([DATE]-[DATE]) SI Session #2 ([…" at bounding box center [579, 314] width 394 height 35
select select "c4238e72-6e90-48a4-8db5-cde9a6710f73"
click at [382, 297] on select "Select Upload Mock Session ([DATE]) SI Session ([DATE]-[DATE]) SI Session #2 ([…" at bounding box center [579, 314] width 394 height 35
click at [794, 319] on icon "button" at bounding box center [800, 315] width 20 height 20
select select
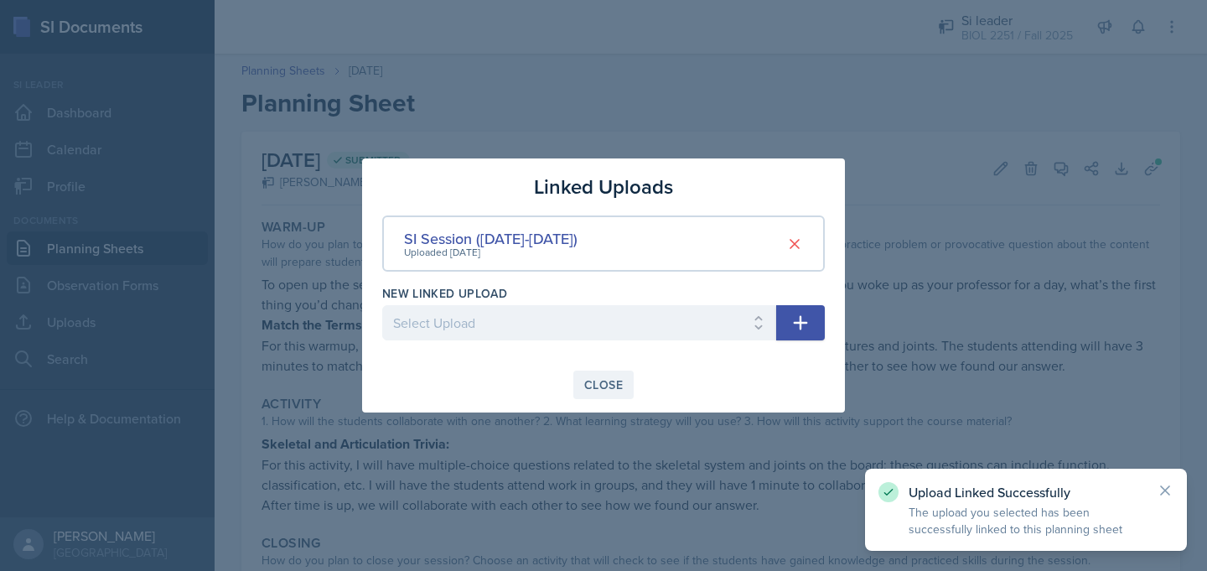
click at [606, 379] on div "Close" at bounding box center [603, 384] width 39 height 13
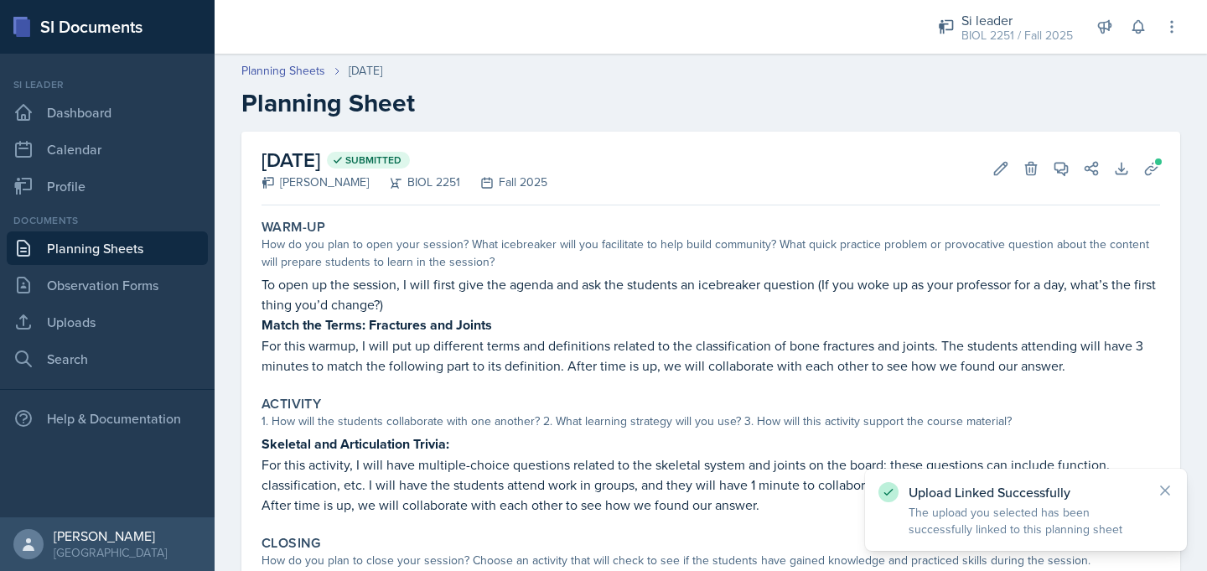
click at [190, 251] on link "Planning Sheets" at bounding box center [107, 248] width 201 height 34
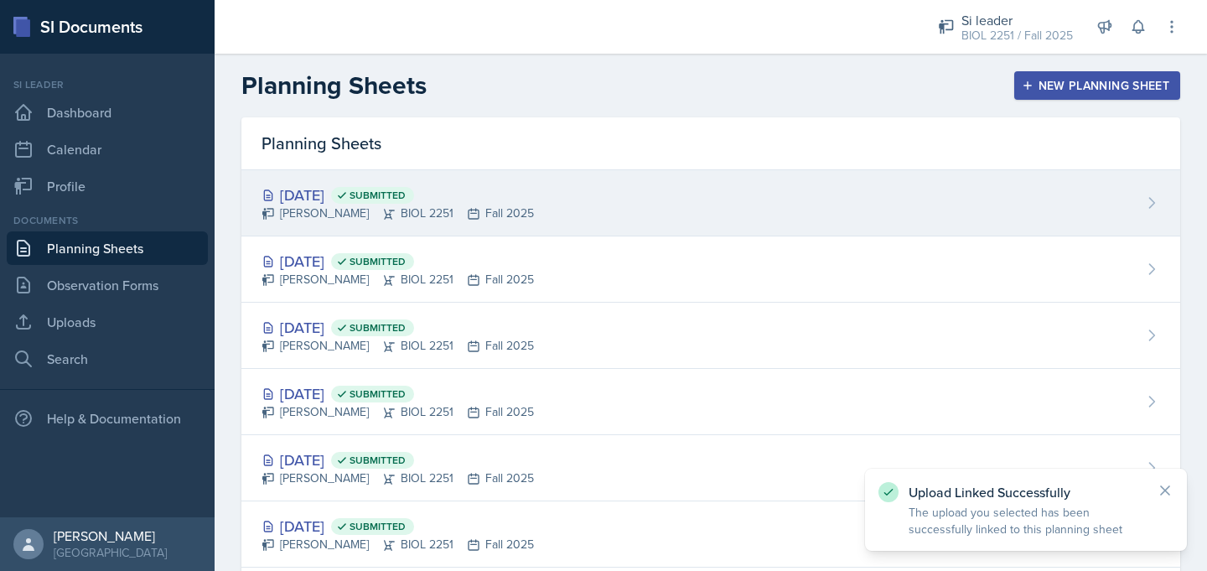
click at [292, 213] on div "[PERSON_NAME] BIOL 2251 Fall 2025" at bounding box center [397, 213] width 272 height 18
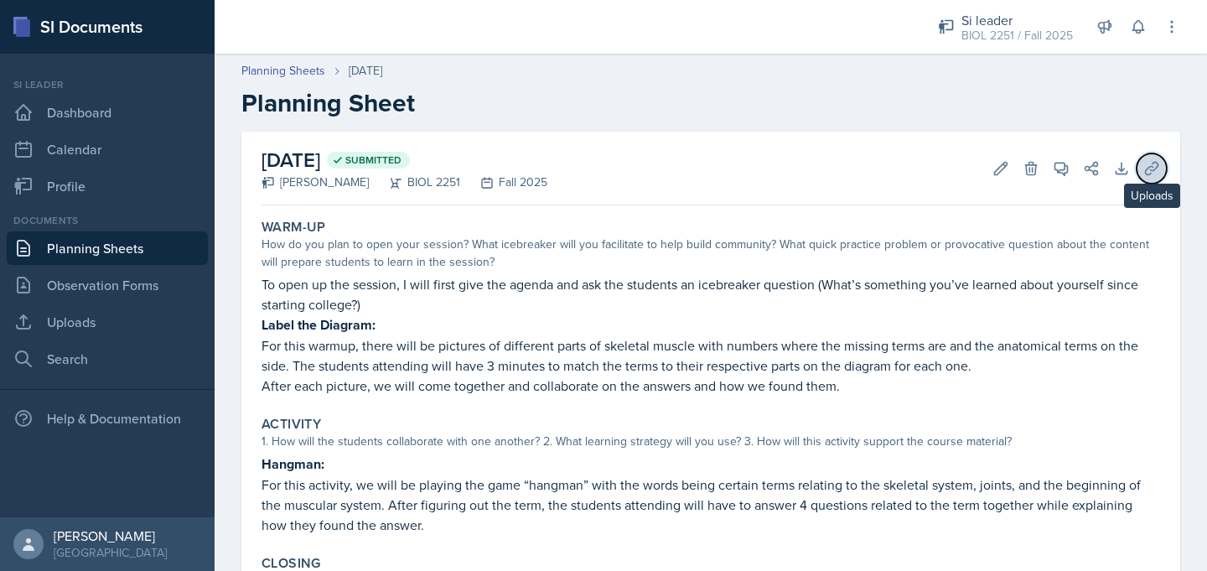
click at [1140, 168] on button "Uploads" at bounding box center [1151, 168] width 30 height 30
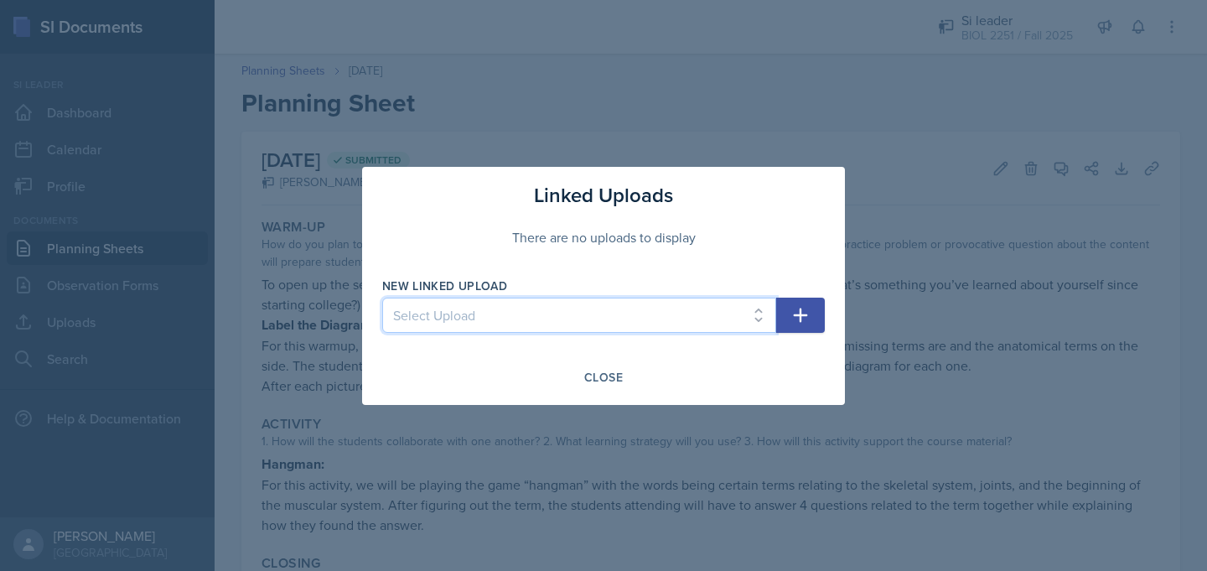
click at [766, 313] on select "Select Upload Mock Session ([DATE]) SI Session ([DATE]-[DATE]) SI Session #2 ([…" at bounding box center [579, 314] width 394 height 35
select select "c4238e72-6e90-48a4-8db5-cde9a6710f73"
click at [382, 297] on select "Select Upload Mock Session ([DATE]) SI Session ([DATE]-[DATE]) SI Session #2 ([…" at bounding box center [579, 314] width 394 height 35
click at [802, 306] on icon "button" at bounding box center [800, 315] width 20 height 20
select select
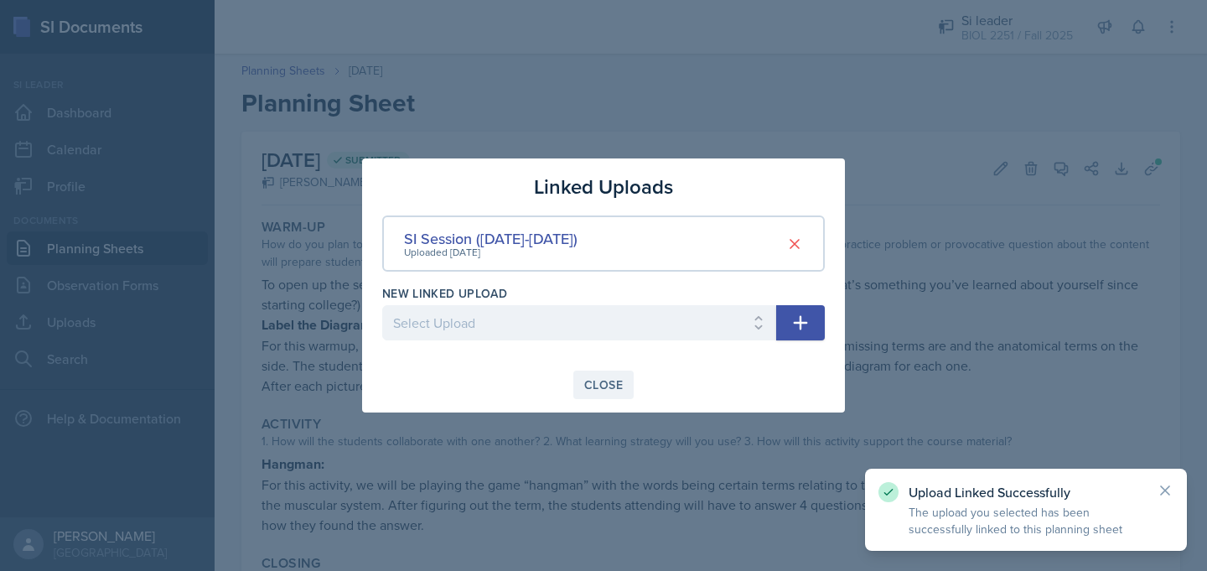
click at [617, 396] on button "Close" at bounding box center [603, 384] width 60 height 28
